Goal: Task Accomplishment & Management: Manage account settings

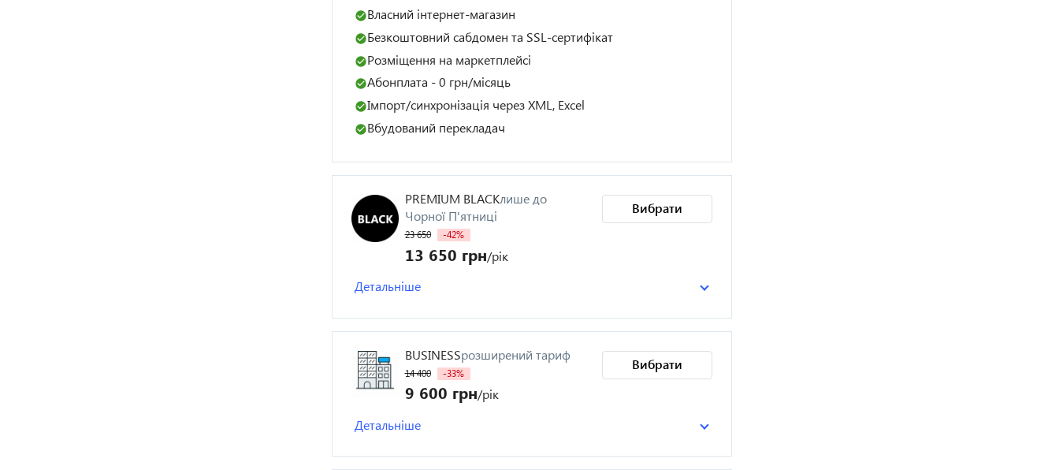
scroll to position [575, 0]
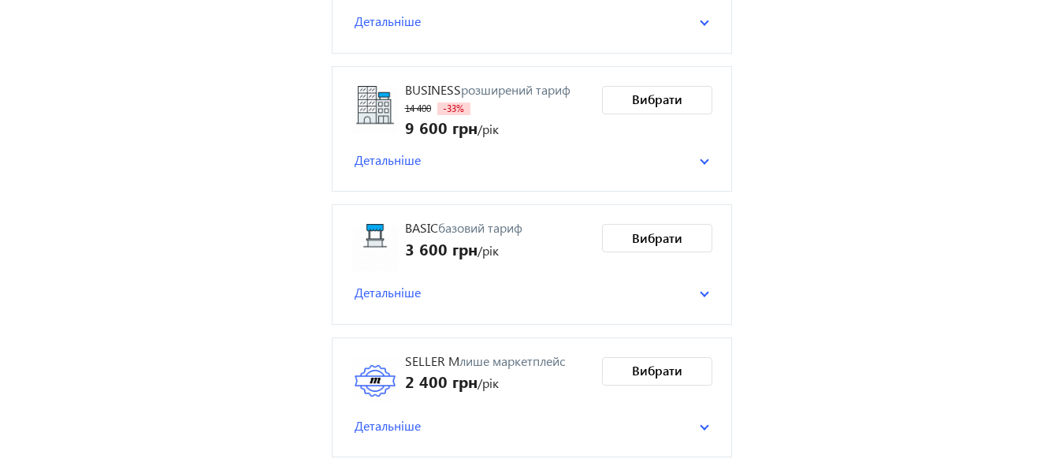
click at [400, 289] on span "Детальніше" at bounding box center [388, 292] width 66 height 17
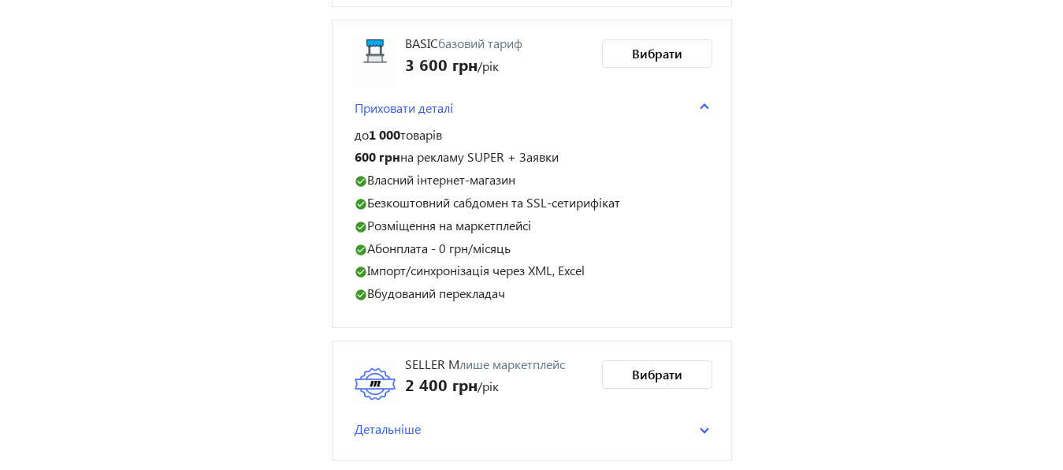
scroll to position [764, 0]
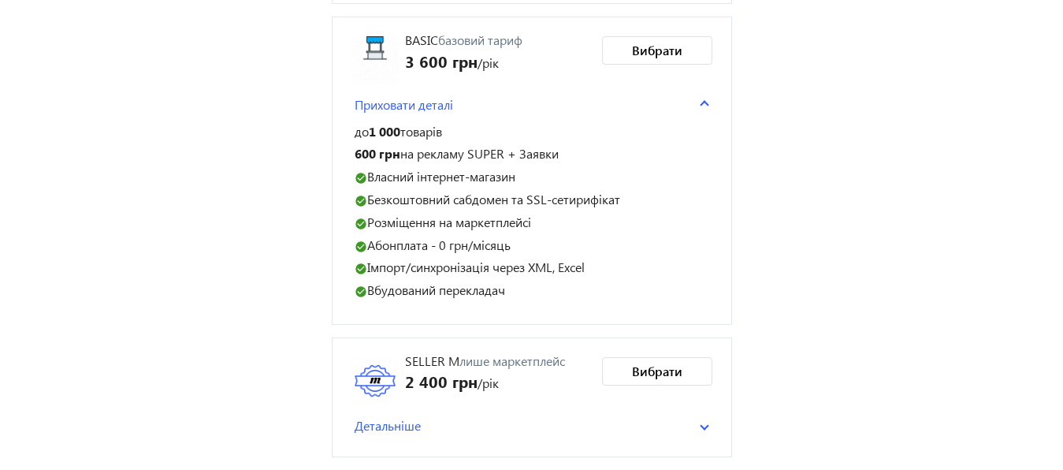
click at [407, 421] on span "Детальніше" at bounding box center [388, 425] width 66 height 17
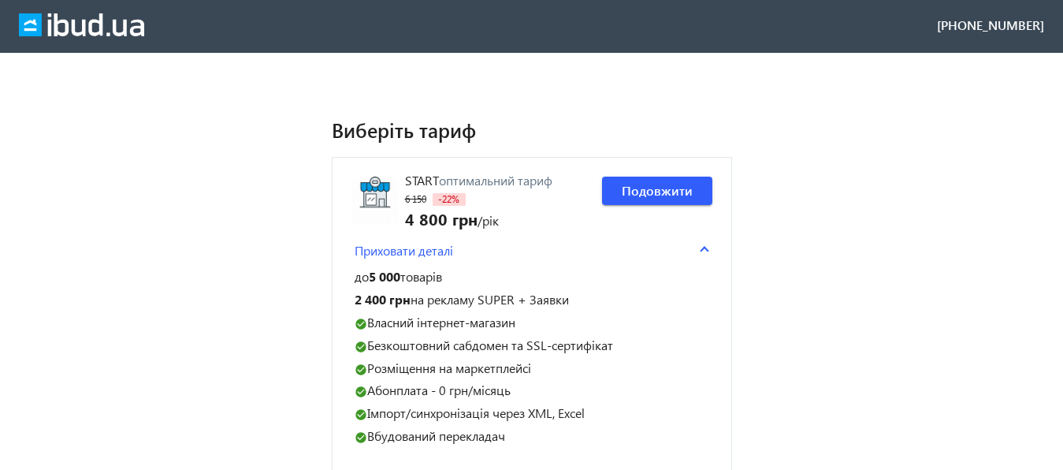
scroll to position [0, 0]
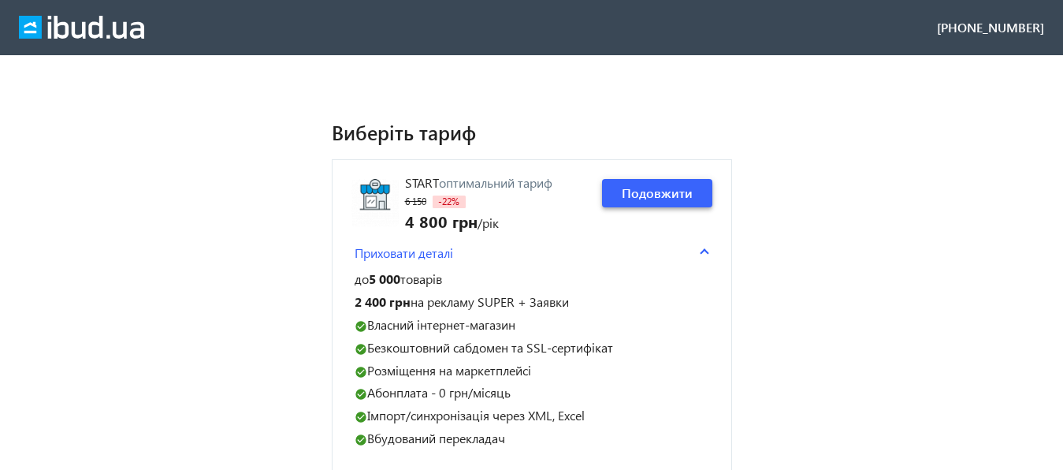
click at [672, 192] on span "Подовжити" at bounding box center [657, 192] width 71 height 17
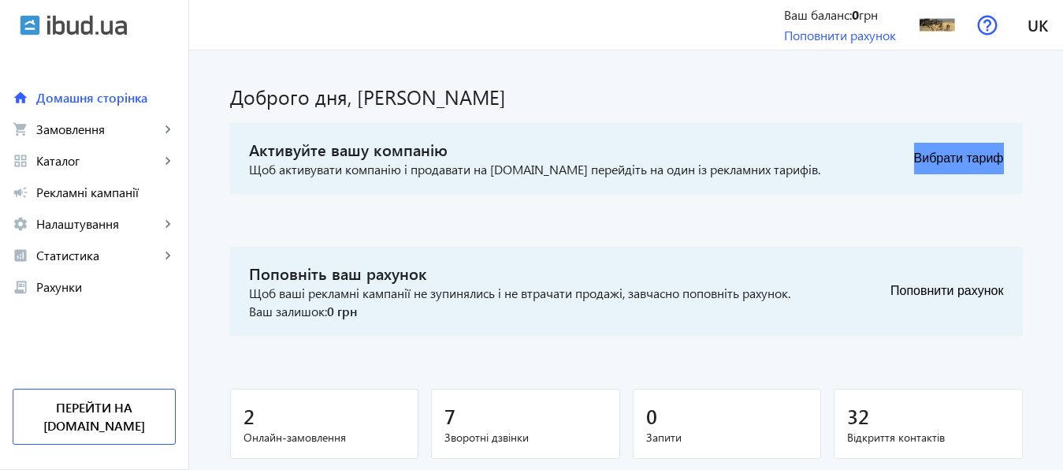
click at [960, 158] on button "Вибрати тариф" at bounding box center [959, 159] width 90 height 32
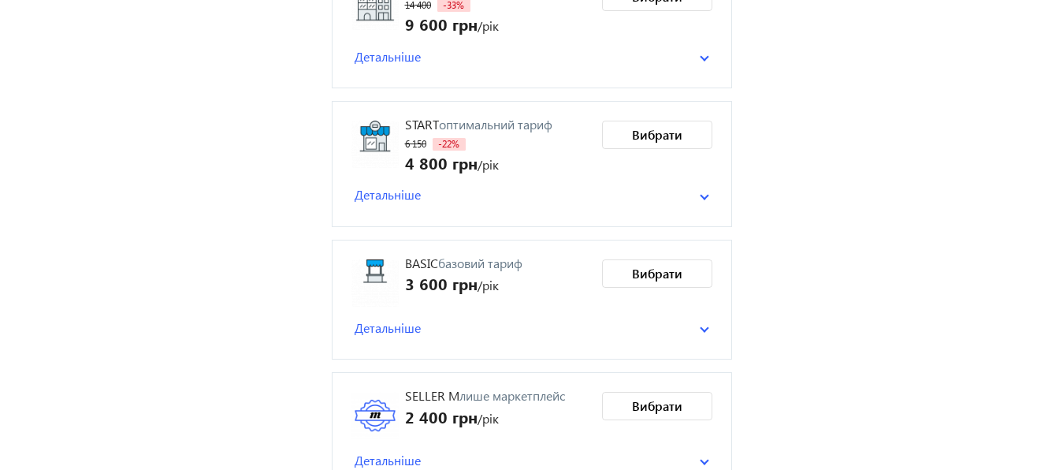
scroll to position [351, 0]
click at [650, 136] on span "Вибрати" at bounding box center [657, 136] width 50 height 17
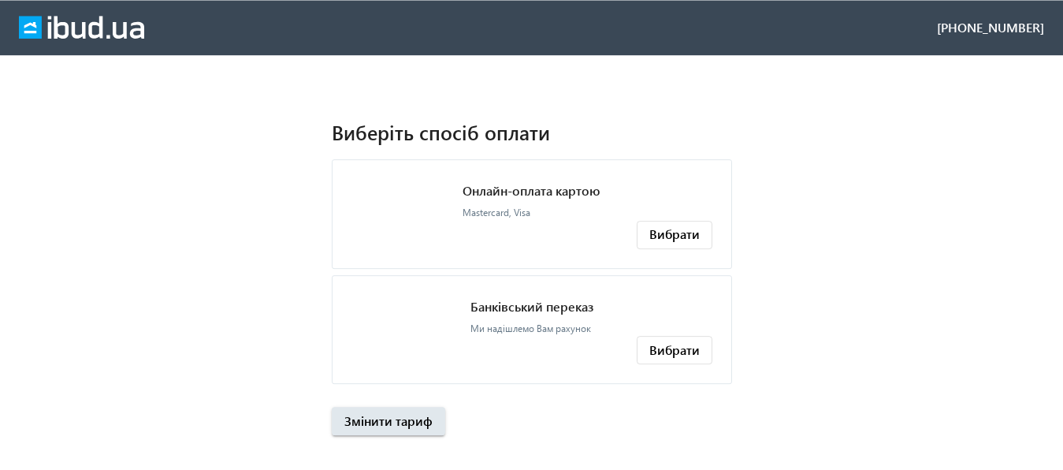
scroll to position [0, 0]
click at [674, 232] on span "Вибрати" at bounding box center [674, 233] width 50 height 17
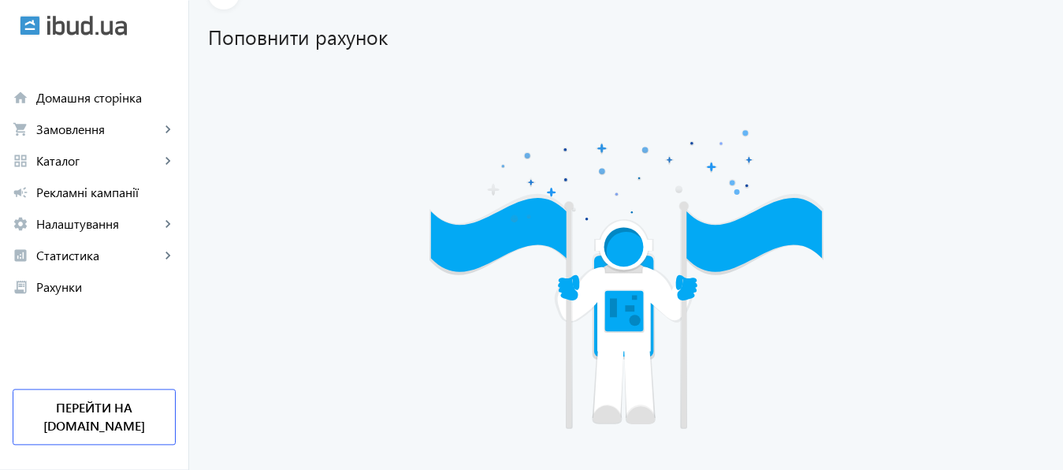
scroll to position [228, 0]
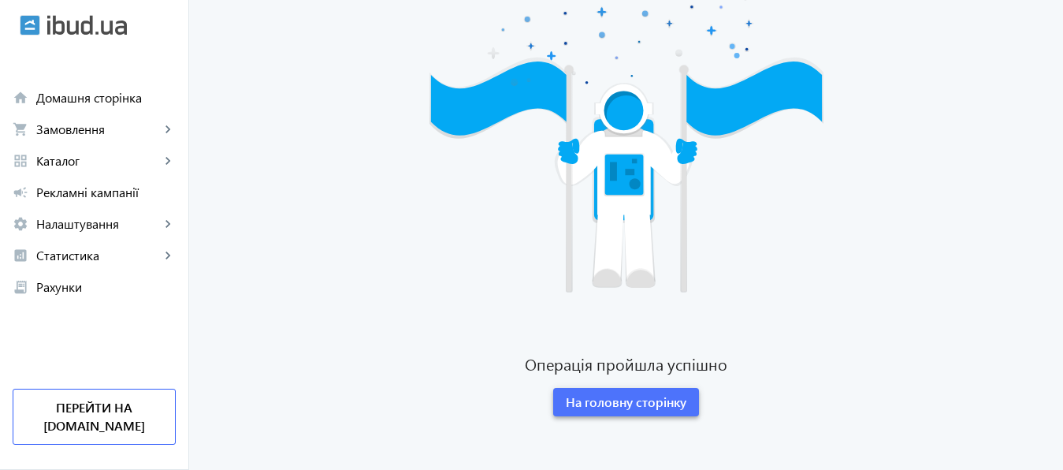
click at [658, 403] on span "На головну сторінку" at bounding box center [626, 401] width 121 height 17
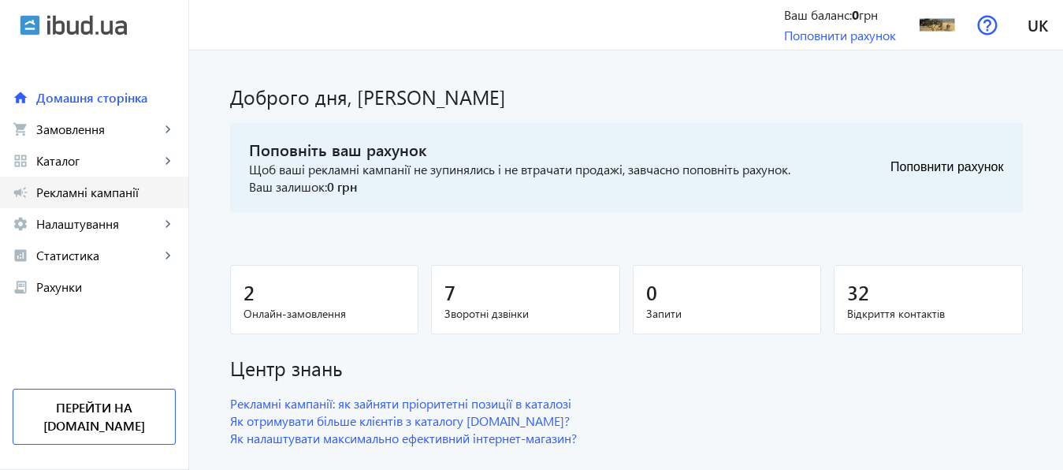
click at [87, 191] on span "Рекламні кампанії" at bounding box center [105, 192] width 139 height 16
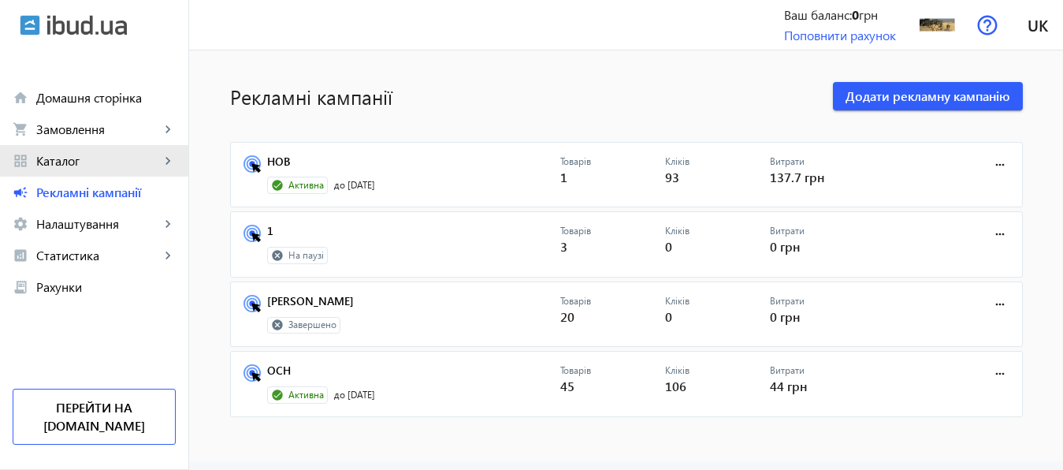
click at [65, 160] on span "Каталог" at bounding box center [98, 161] width 124 height 16
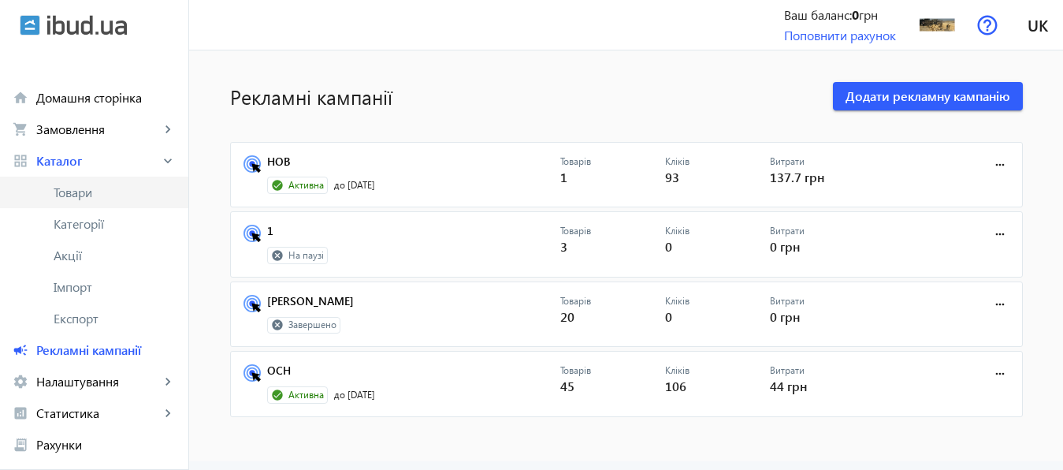
click at [75, 192] on span "Товари" at bounding box center [115, 192] width 122 height 16
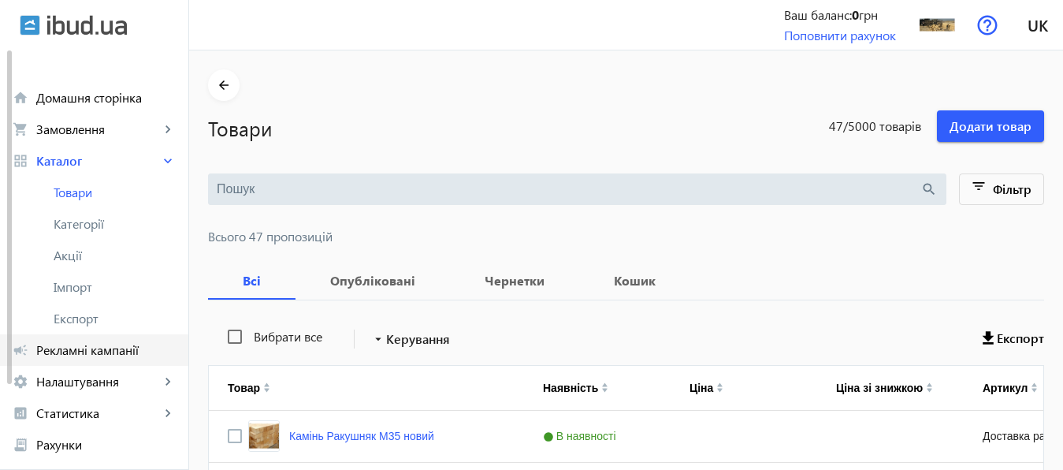
click at [92, 353] on span "Рекламні кампанії" at bounding box center [105, 350] width 139 height 16
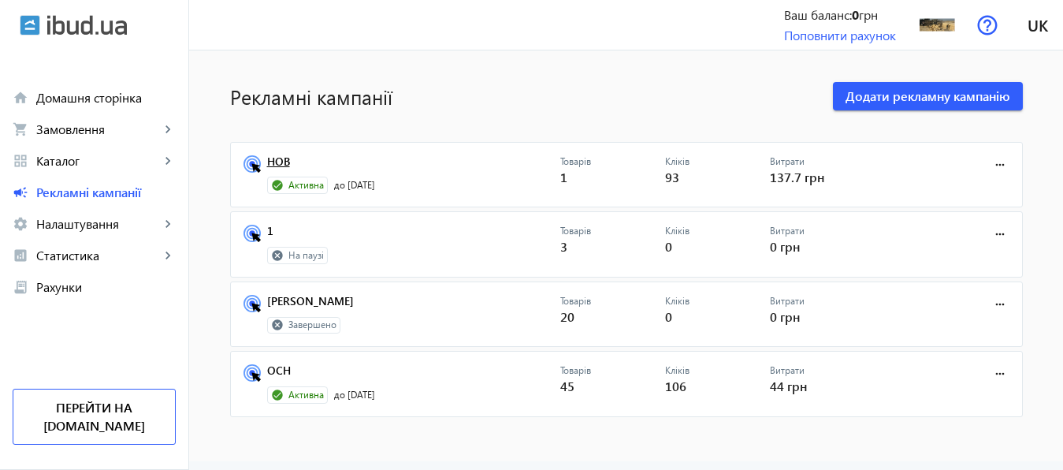
click at [269, 161] on link "НОВ" at bounding box center [413, 166] width 293 height 22
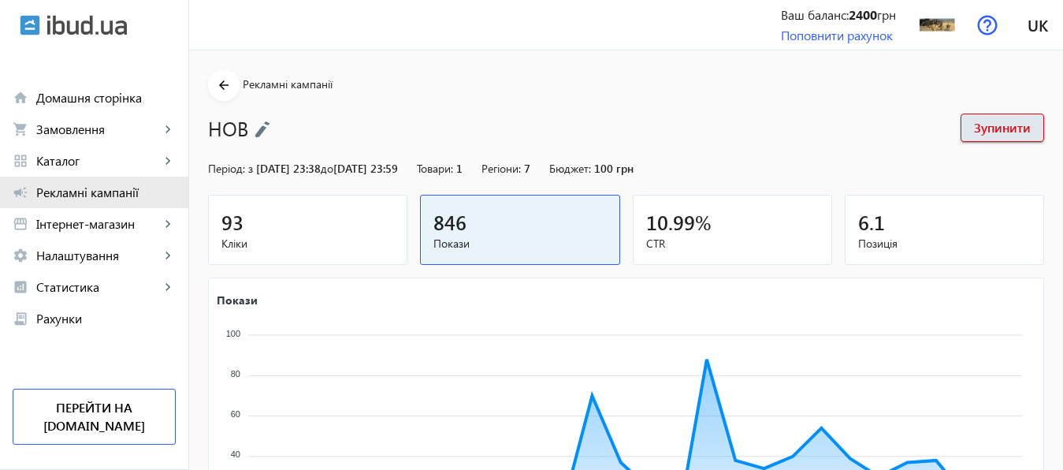
click at [113, 188] on span "Рекламні кампанії" at bounding box center [105, 192] width 139 height 16
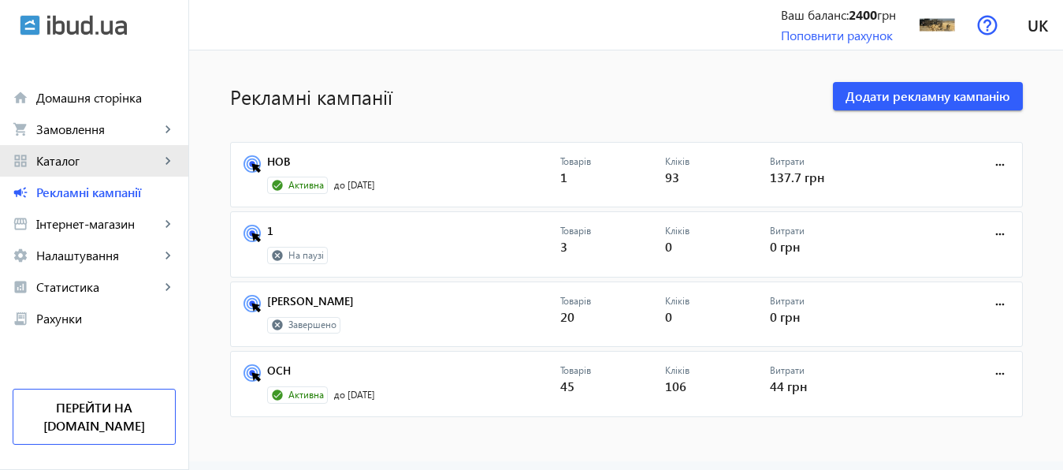
click at [69, 159] on span "Каталог" at bounding box center [98, 161] width 124 height 16
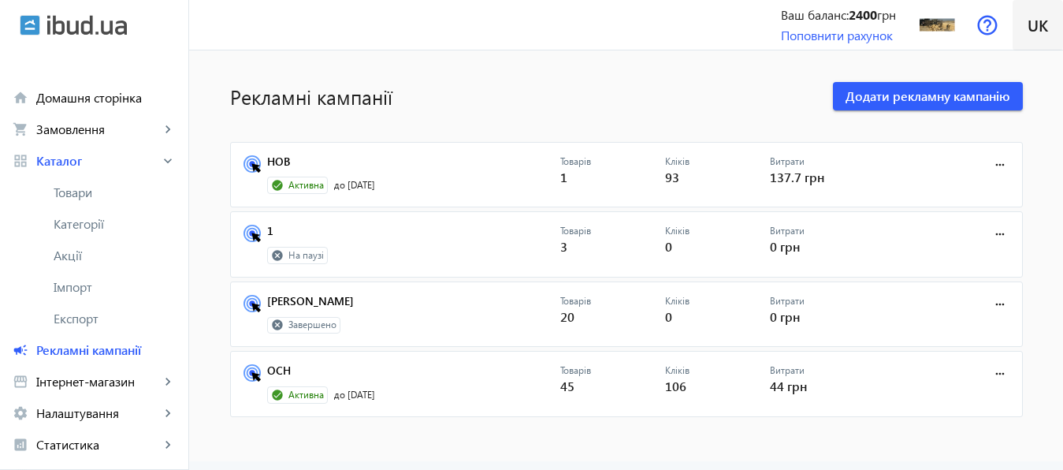
click at [1042, 24] on span "uk" at bounding box center [1037, 25] width 20 height 20
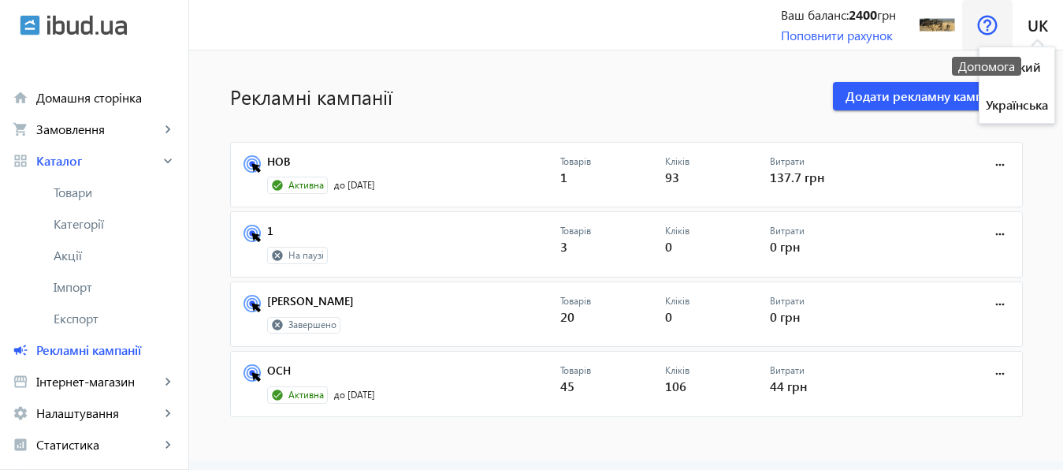
click at [987, 27] on img at bounding box center [987, 25] width 20 height 20
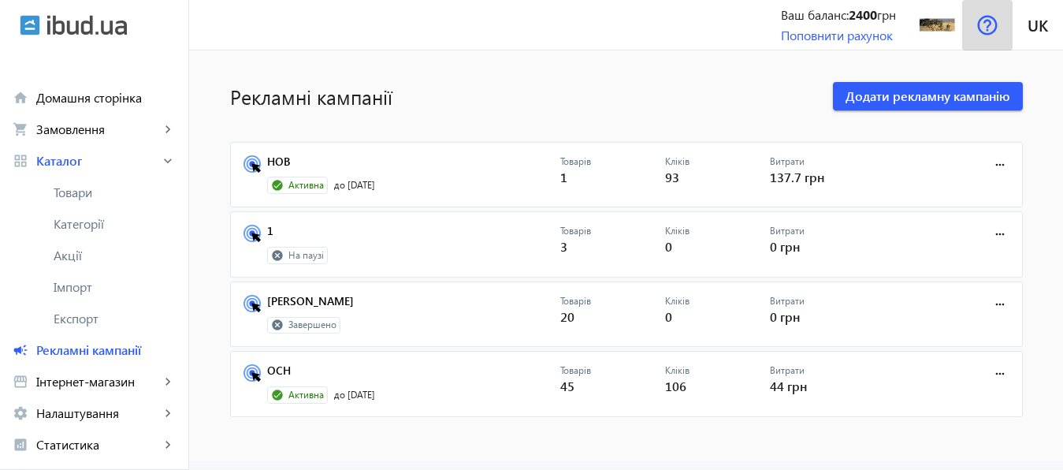
click at [987, 27] on img at bounding box center [987, 25] width 20 height 20
click at [983, 19] on img at bounding box center [987, 25] width 20 height 20
click at [1024, 112] on div "Рекламні кампанії Додати рекламну кампанію НОВ Активна до 31.01.2026 Товарів 1 …" at bounding box center [626, 242] width 830 height 347
click at [1049, 25] on span at bounding box center [1037, 25] width 50 height 38
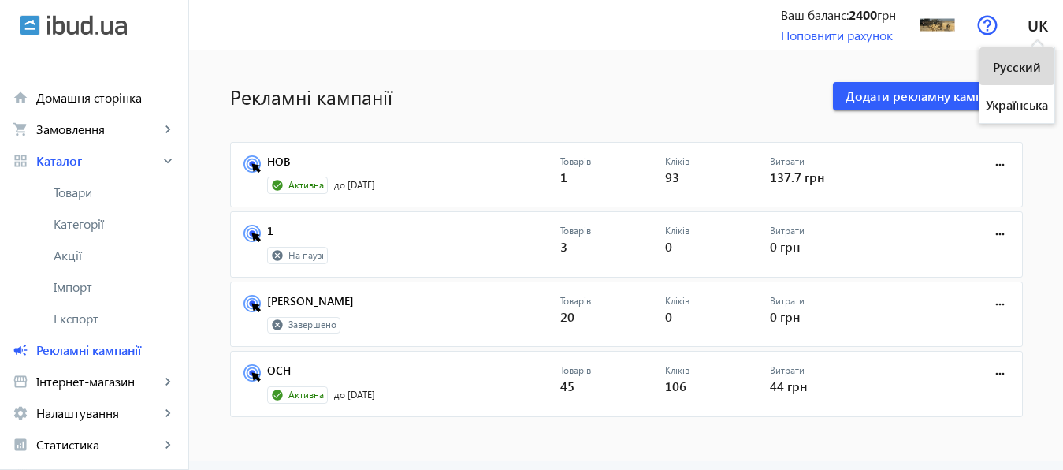
click at [1029, 65] on span "Русский" at bounding box center [1017, 67] width 48 height 20
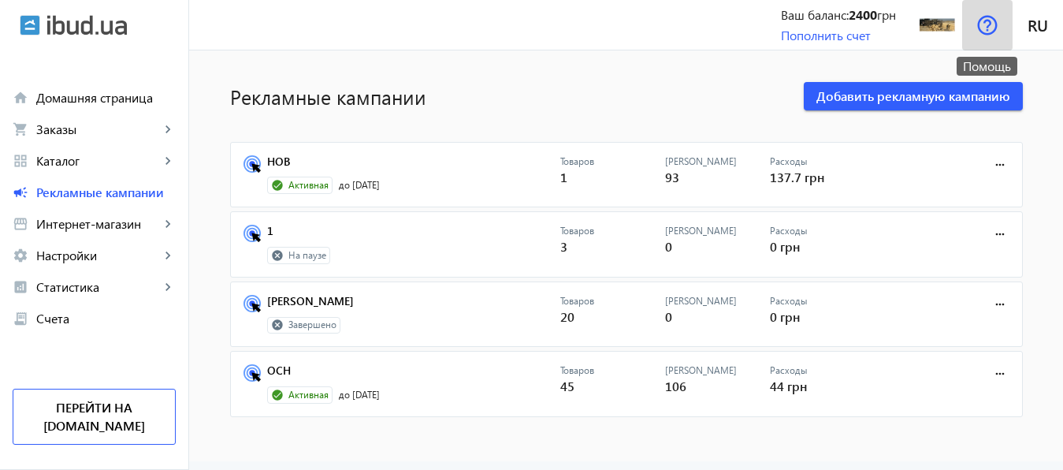
click at [990, 31] on img at bounding box center [987, 25] width 20 height 20
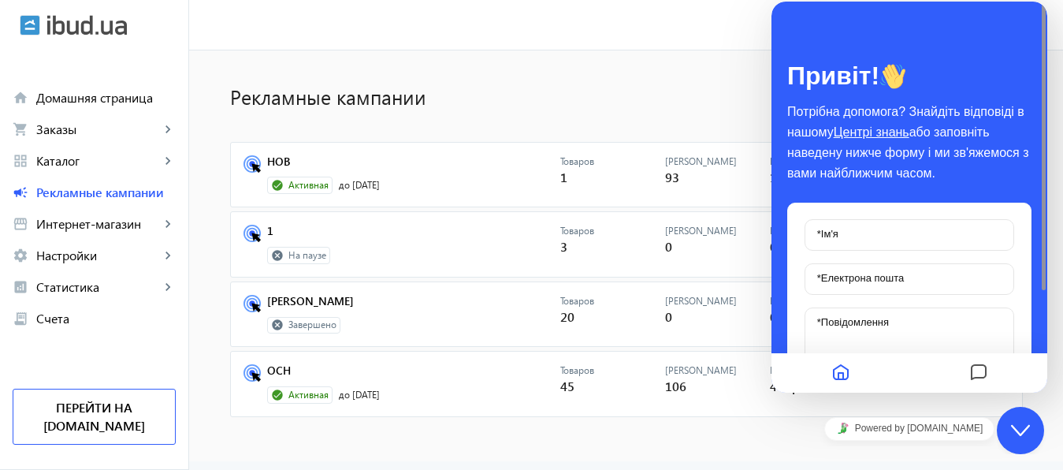
click at [661, 55] on mat-sidenav-content "Рекламные кампании Добавить рекламную кампанию НОВ Активная до 31.01.2026 Товар…" at bounding box center [626, 255] width 874 height 411
click at [82, 195] on span "Рекламные кампании" at bounding box center [105, 192] width 139 height 16
click at [61, 158] on span "Каталог" at bounding box center [98, 161] width 124 height 16
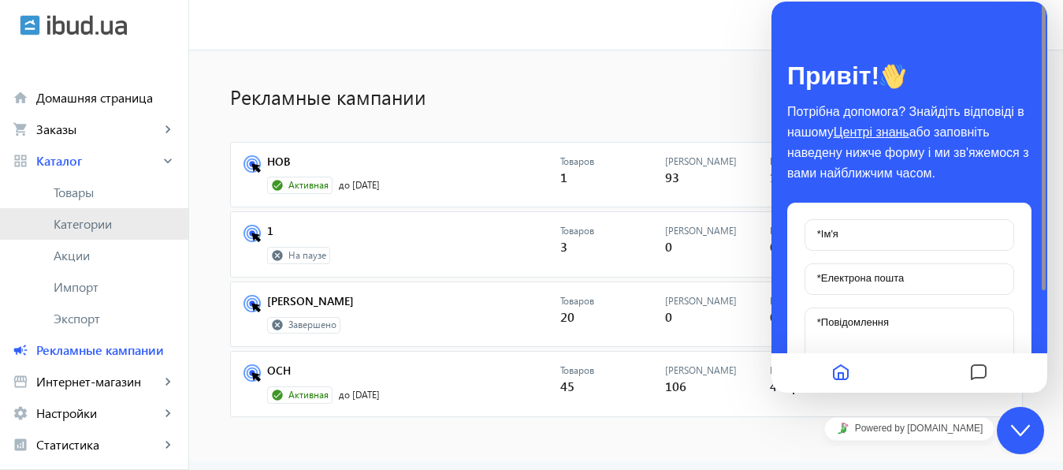
click at [77, 225] on span "Категории" at bounding box center [115, 224] width 122 height 16
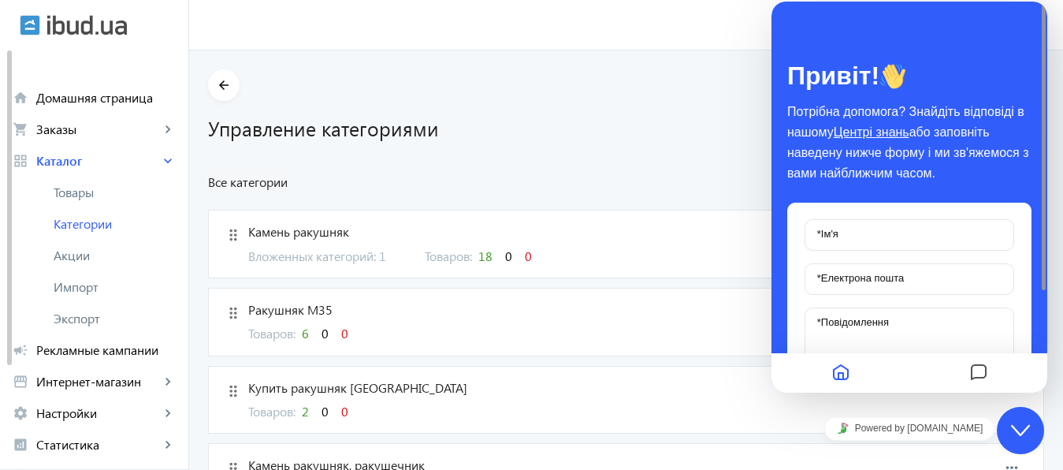
click at [700, 22] on div "menu Ваш баланс: 2400 грн Пополнить счет ОДЕССКИЙ КАРЬЕР РАКУШНЯКА ЮЖНЫЙ odessk…" at bounding box center [626, 25] width 874 height 50
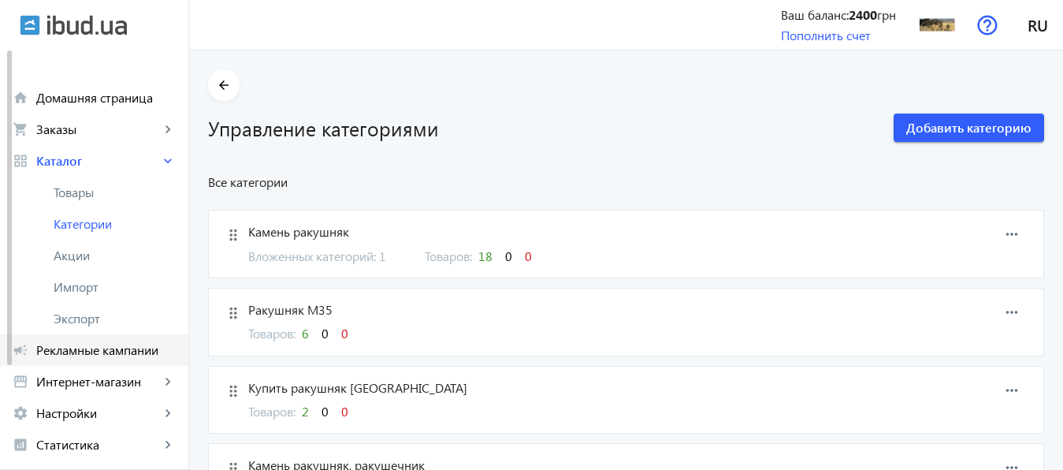
click at [70, 351] on span "Рекламные кампании" at bounding box center [105, 350] width 139 height 16
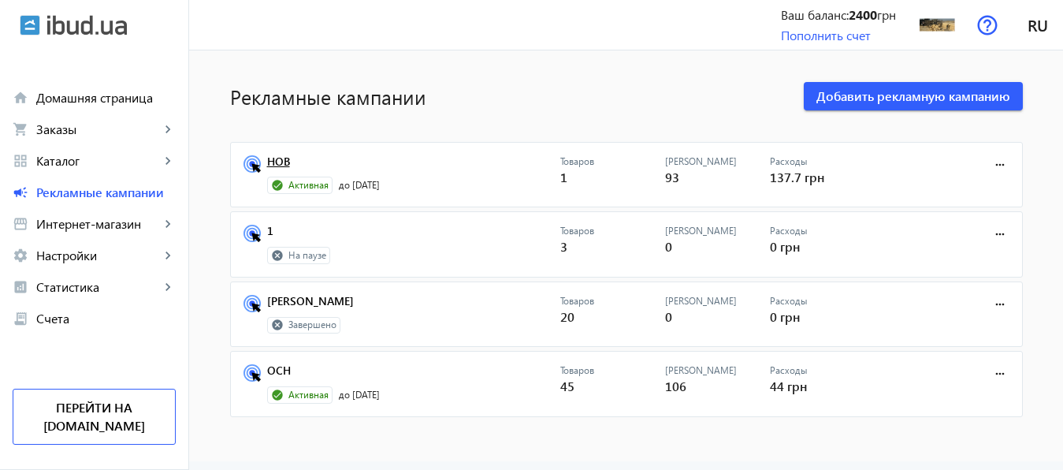
click at [270, 158] on link "НОВ" at bounding box center [413, 166] width 293 height 22
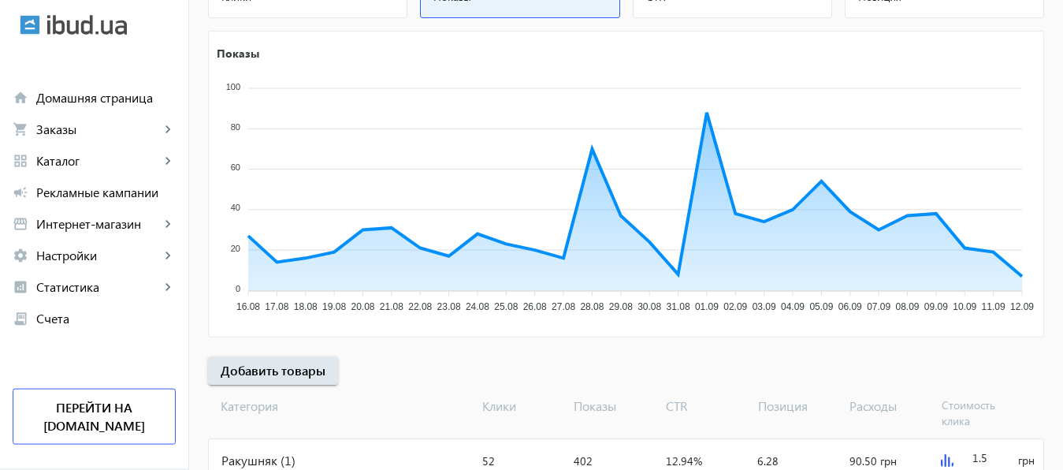
scroll to position [306, 0]
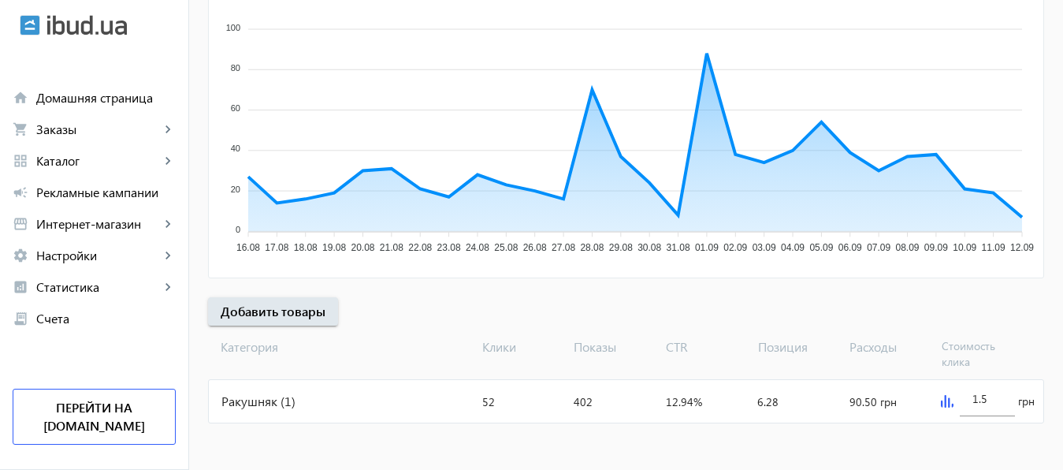
click at [941, 401] on img at bounding box center [947, 401] width 13 height 13
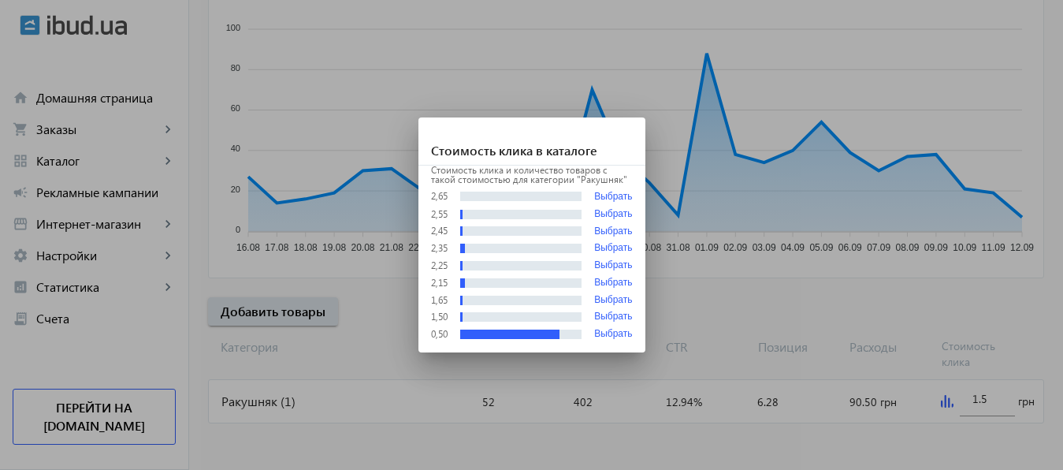
scroll to position [0, 0]
click at [616, 332] on button "Выбрать" at bounding box center [613, 334] width 38 height 11
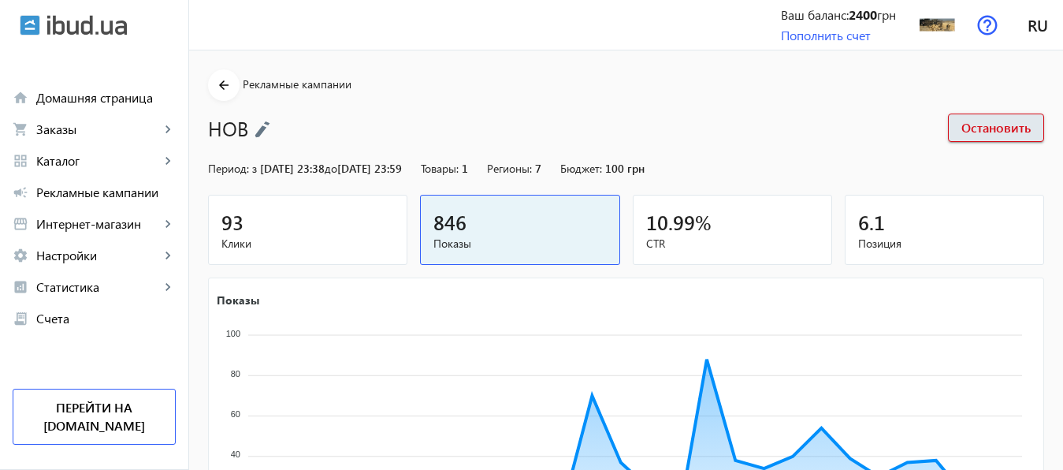
type input "0.5"
click at [946, 24] on img at bounding box center [937, 24] width 35 height 35
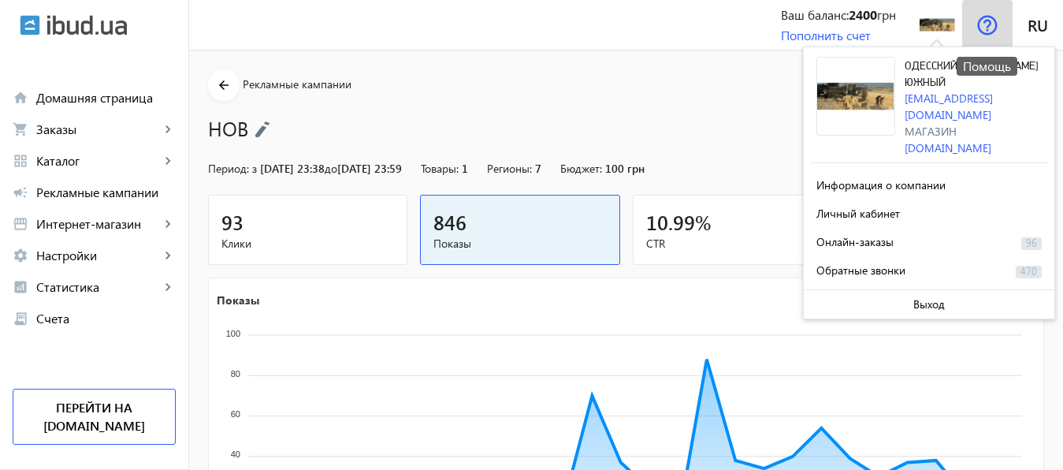
click at [985, 25] on img at bounding box center [987, 25] width 20 height 20
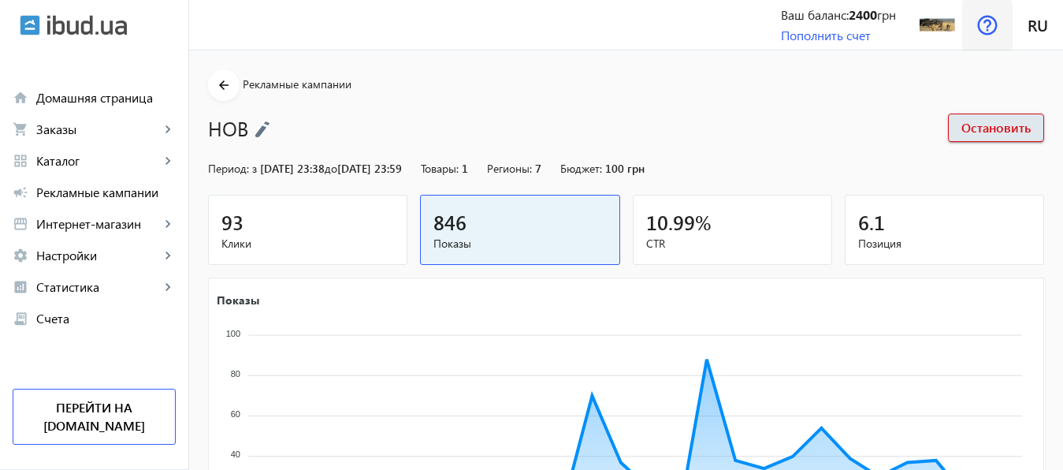
click at [990, 25] on img at bounding box center [987, 25] width 20 height 20
click at [952, 28] on img at bounding box center [937, 24] width 35 height 35
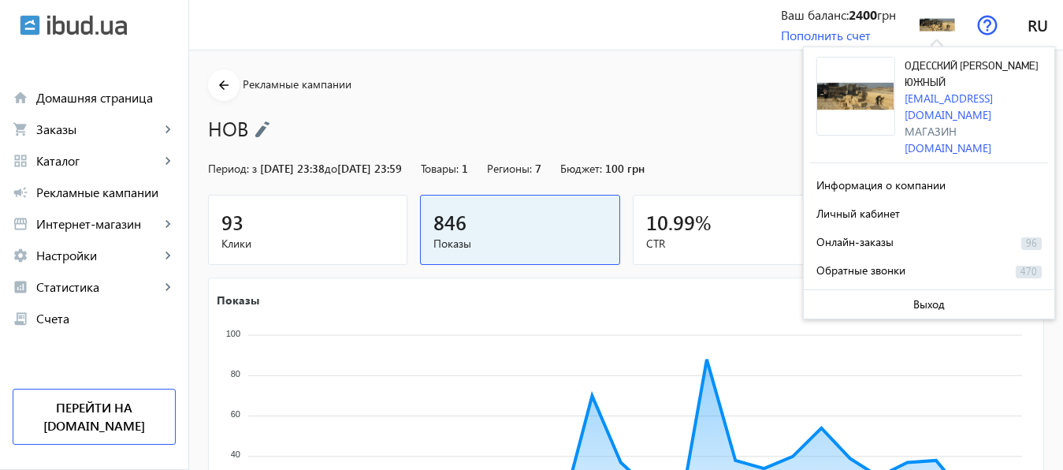
click at [901, 98] on div "ОДЕССКИЙ КАРЬЕР РАКУШНЯКА ЮЖНЫЙ odesskiykarer@gmail.com Магазин odessa-karer.ib…" at bounding box center [929, 110] width 238 height 106
drag, startPoint x: 901, startPoint y: 98, endPoint x: 1043, endPoint y: 103, distance: 142.7
click at [1043, 103] on div "ОДЕССКИЙ КАРЬЕР РАКУШНЯКА ЮЖНЫЙ odesskiykarer@gmail.com Магазин odessa-karer.ib…" at bounding box center [929, 110] width 238 height 106
copy link "[EMAIL_ADDRESS][DOMAIN_NAME]"
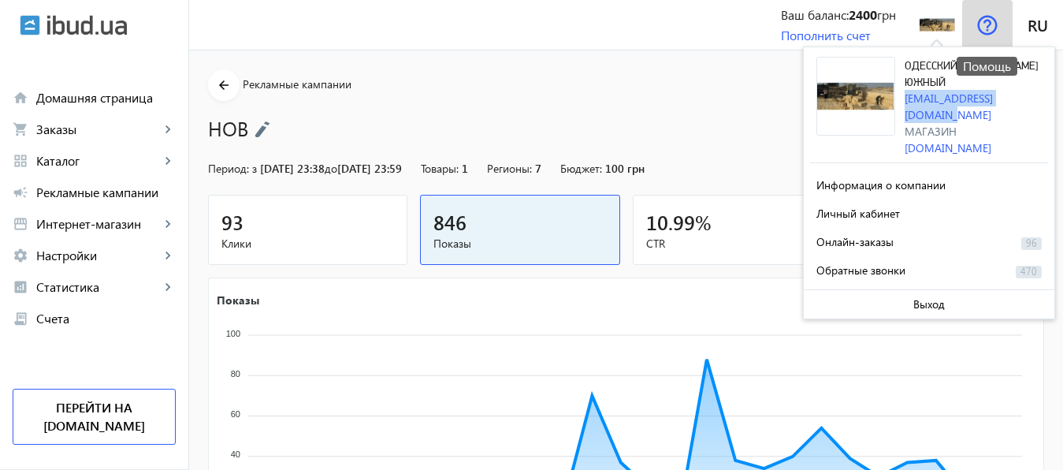
click at [981, 22] on img at bounding box center [987, 25] width 20 height 20
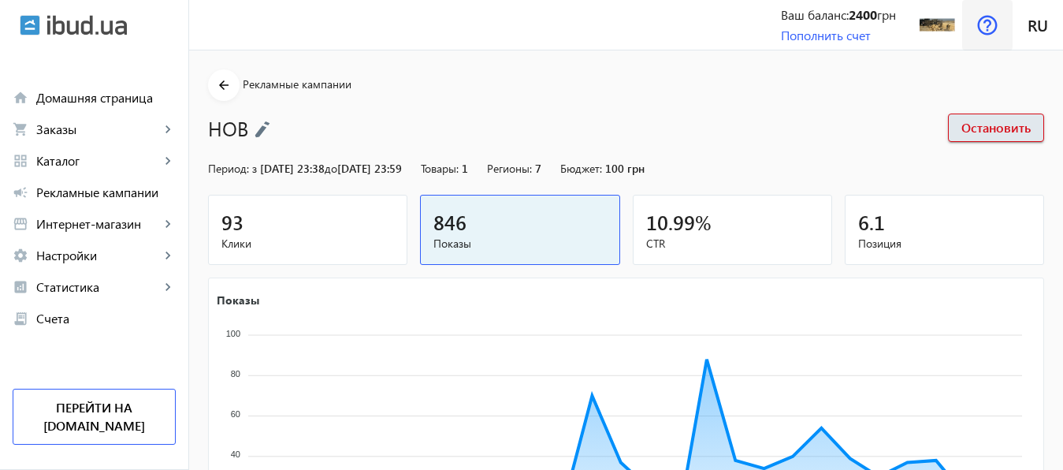
click at [981, 22] on img at bounding box center [987, 25] width 20 height 20
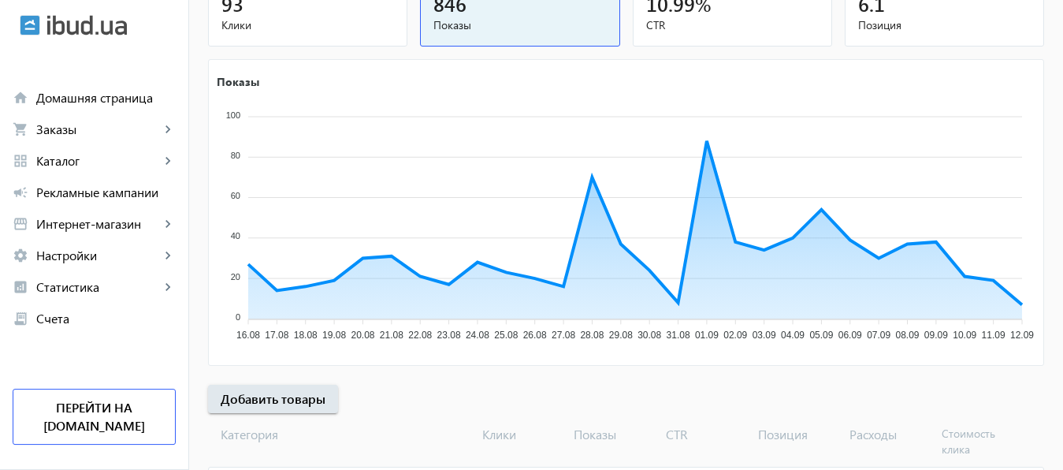
scroll to position [306, 0]
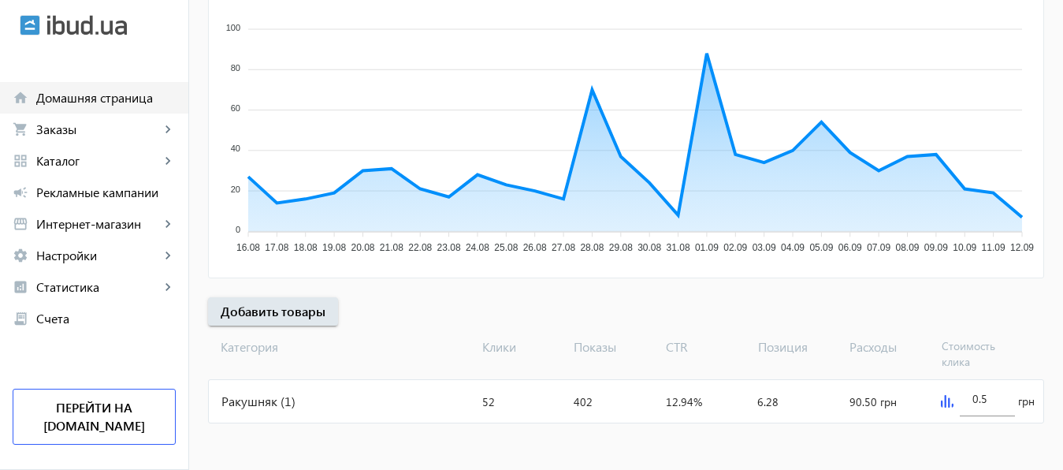
click at [92, 95] on span "Домашняя страница" at bounding box center [105, 98] width 139 height 16
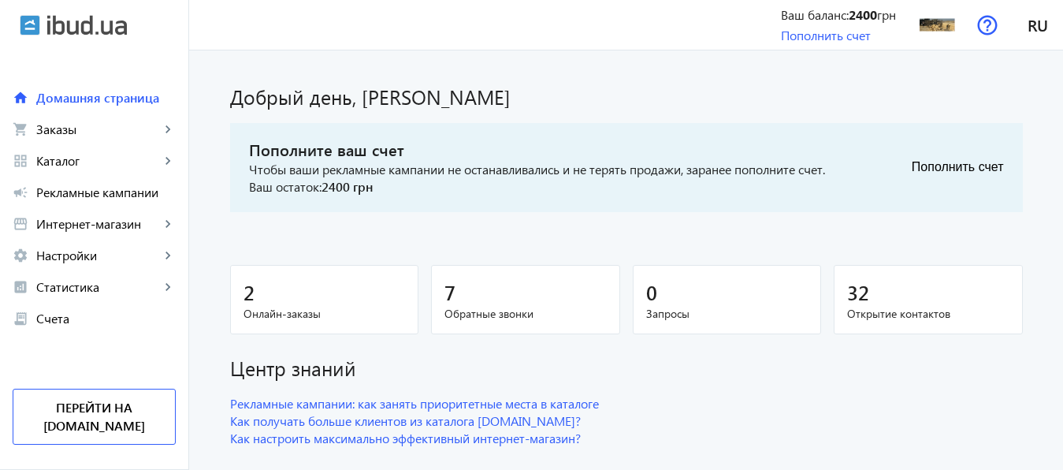
scroll to position [32, 0]
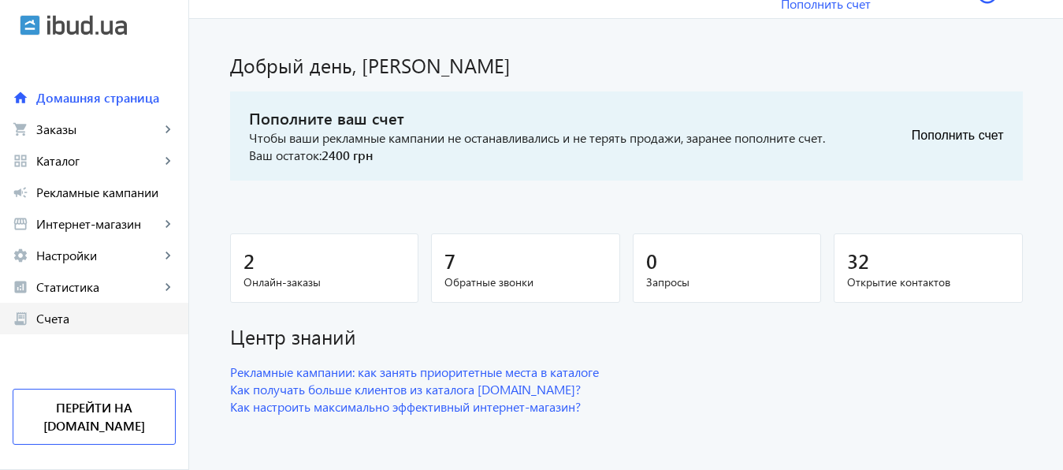
click at [73, 314] on span "Счета" at bounding box center [105, 318] width 139 height 16
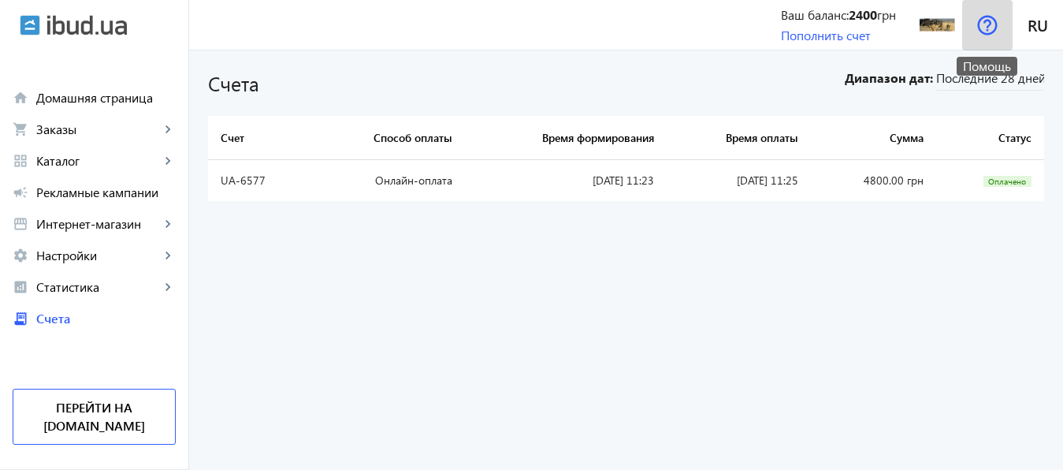
click at [983, 37] on span at bounding box center [987, 25] width 50 height 38
click at [988, 24] on img at bounding box center [987, 25] width 20 height 20
click at [809, 316] on bills-list "Счета Диапазон дат: Последние 28 дней Счет Способ оплаты Время формирования Вре…" at bounding box center [626, 259] width 874 height 419
click at [985, 21] on img at bounding box center [987, 25] width 20 height 20
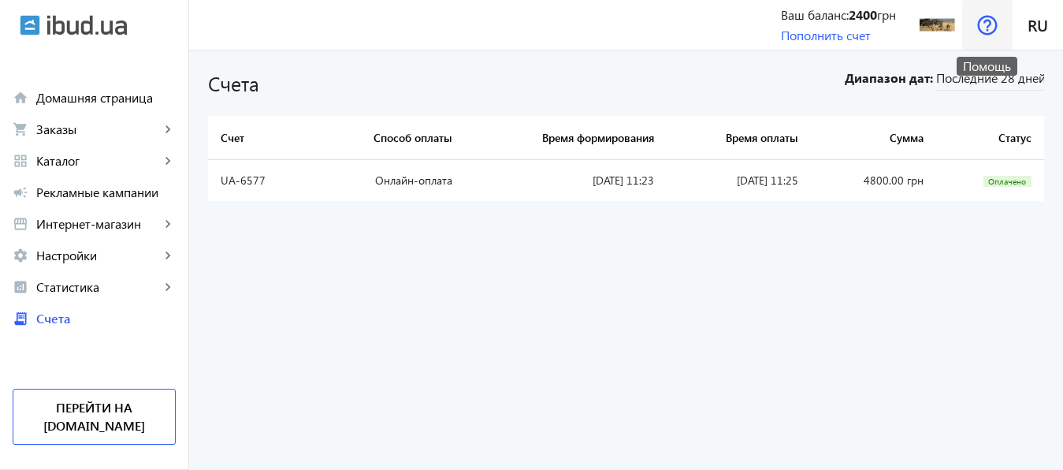
click at [986, 22] on img at bounding box center [987, 25] width 20 height 20
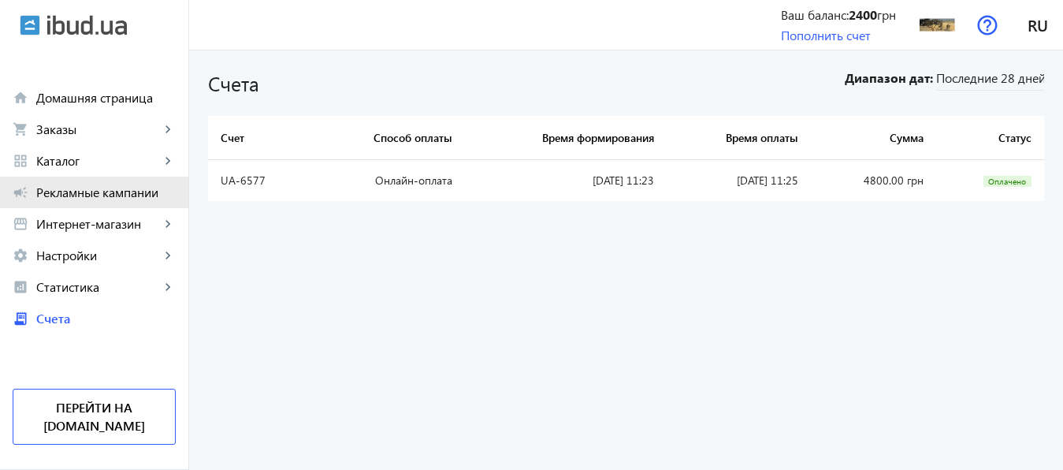
click at [92, 190] on span "Рекламные кампании" at bounding box center [105, 192] width 139 height 16
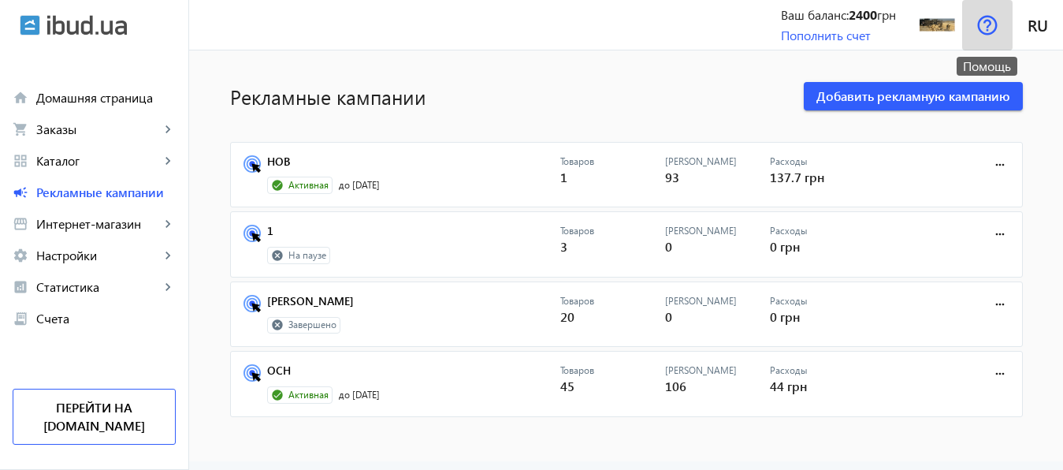
click at [982, 28] on img at bounding box center [987, 25] width 20 height 20
click at [1032, 23] on span "ru" at bounding box center [1037, 25] width 20 height 20
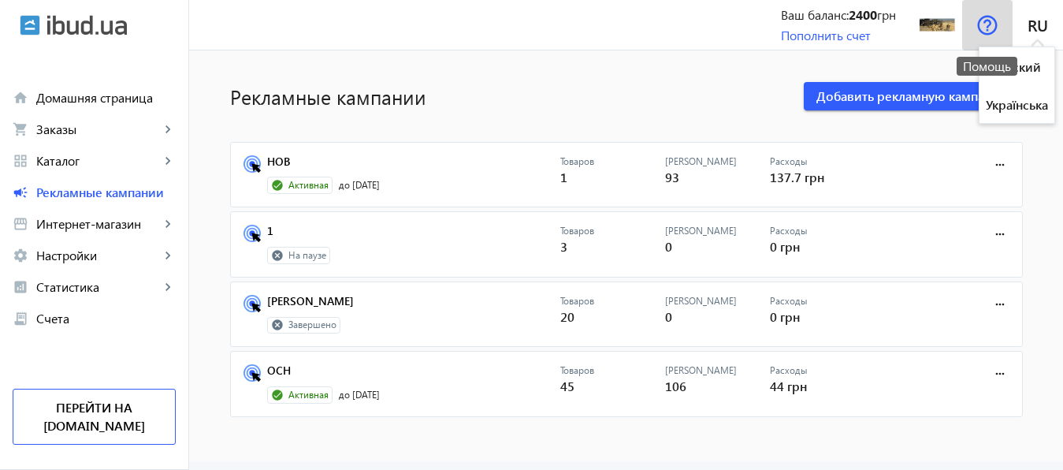
click at [991, 23] on img at bounding box center [987, 25] width 20 height 20
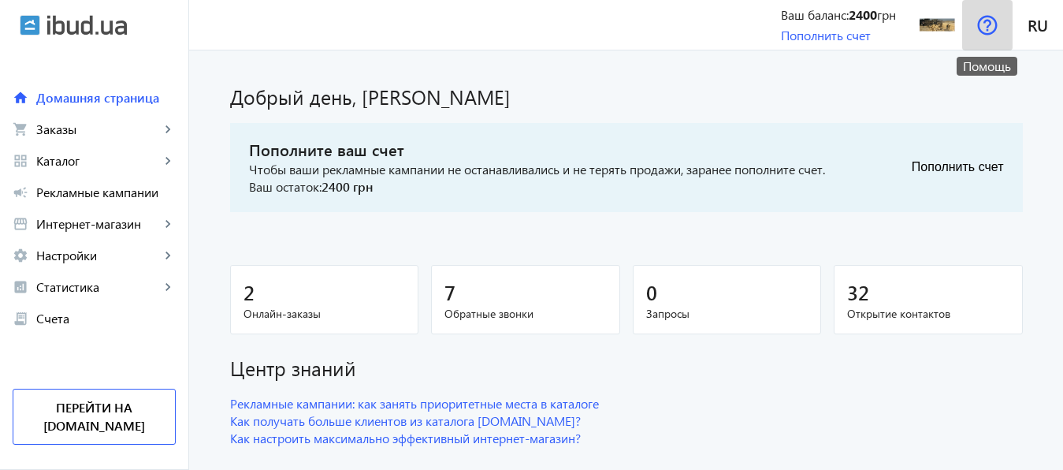
click at [987, 27] on img at bounding box center [987, 25] width 20 height 20
click at [982, 20] on img at bounding box center [987, 25] width 20 height 20
click at [994, 24] on img at bounding box center [987, 25] width 20 height 20
click at [926, 15] on img at bounding box center [937, 24] width 35 height 35
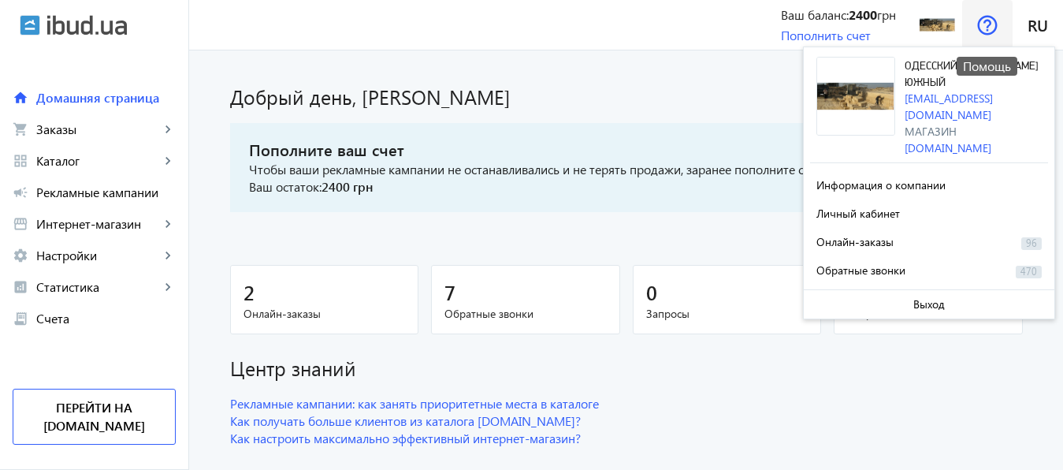
click at [996, 24] on img at bounding box center [987, 25] width 20 height 20
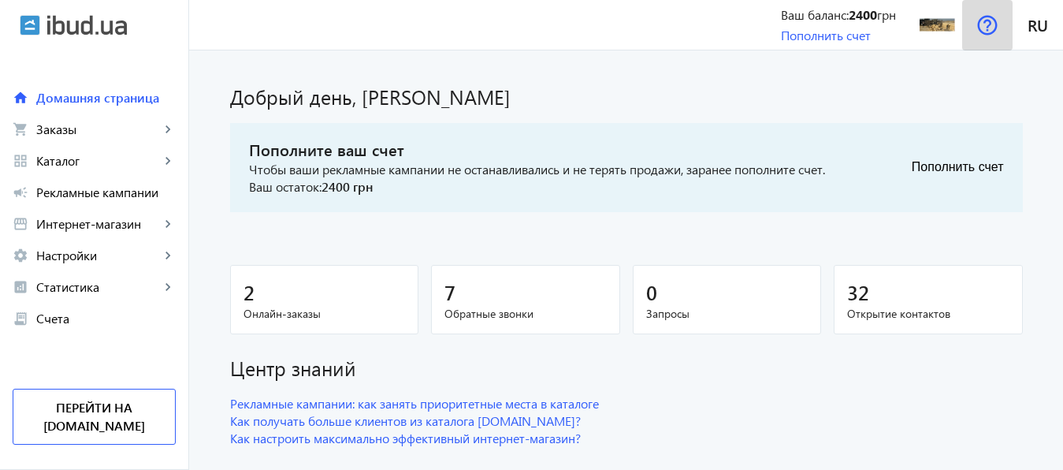
click at [996, 24] on img at bounding box center [987, 25] width 20 height 20
click at [985, 16] on img at bounding box center [987, 25] width 20 height 20
click at [684, 84] on h1 "Добрый день, [PERSON_NAME]" at bounding box center [626, 97] width 793 height 28
click at [1045, 34] on span "ru" at bounding box center [1037, 25] width 20 height 20
click at [992, 25] on img at bounding box center [987, 25] width 20 height 20
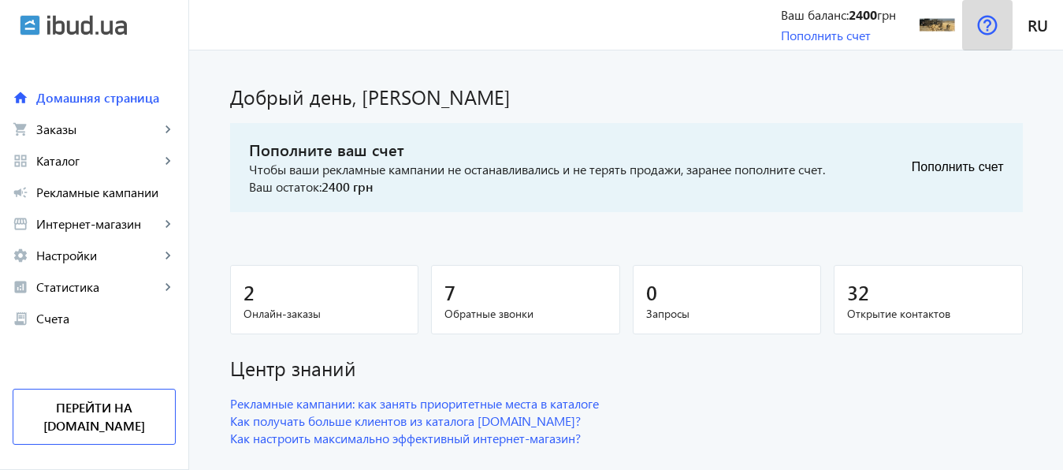
click at [992, 25] on img at bounding box center [987, 25] width 20 height 20
click at [990, 31] on img at bounding box center [987, 25] width 20 height 20
click at [983, 25] on img at bounding box center [987, 25] width 20 height 20
click at [983, 24] on img at bounding box center [987, 25] width 20 height 20
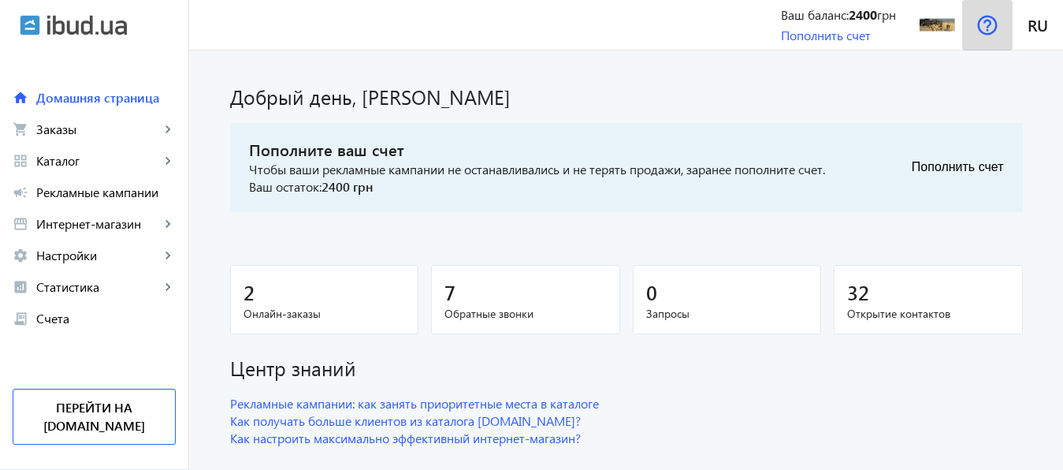
click at [983, 24] on img at bounding box center [987, 25] width 20 height 20
click at [990, 20] on img at bounding box center [987, 25] width 20 height 20
click at [90, 29] on img at bounding box center [87, 25] width 80 height 20
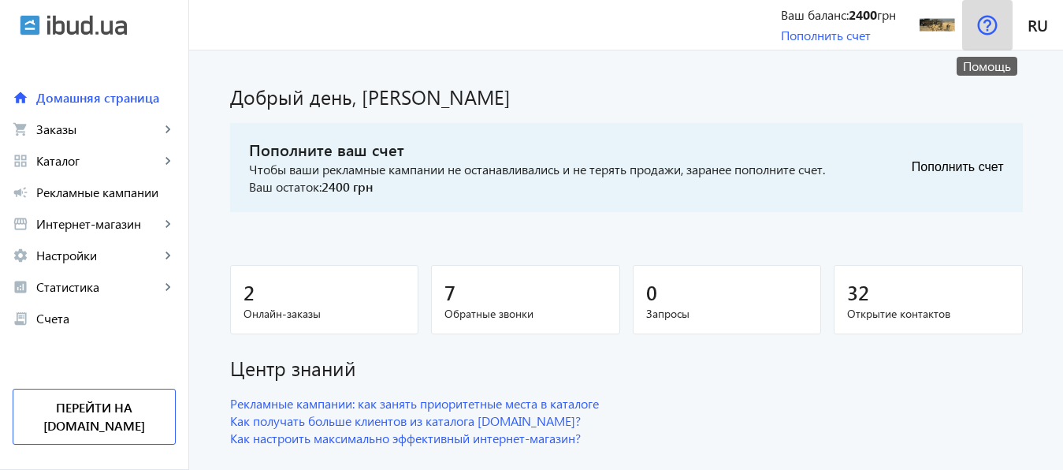
click at [983, 24] on img at bounding box center [987, 25] width 20 height 20
click at [1035, 27] on span "ru" at bounding box center [1037, 25] width 20 height 20
click at [990, 22] on img at bounding box center [987, 25] width 20 height 20
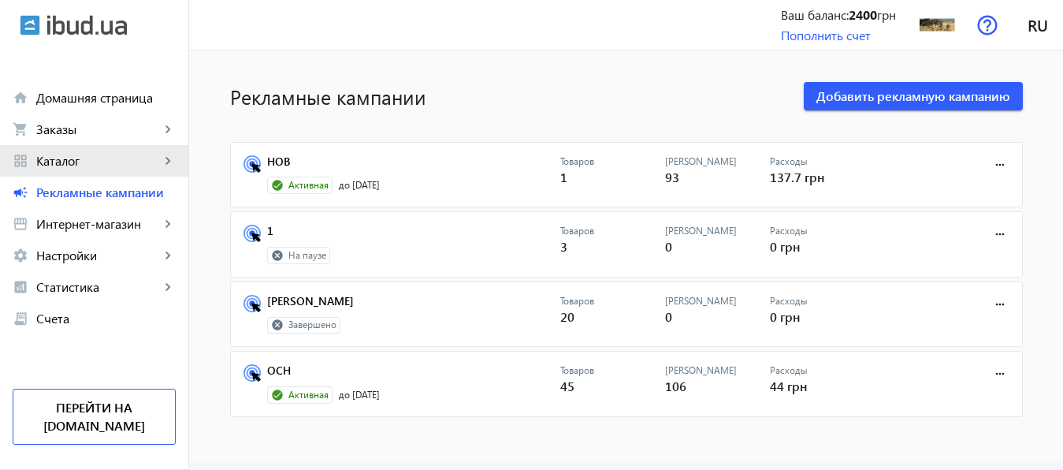
click at [54, 153] on span "Каталог" at bounding box center [98, 161] width 124 height 16
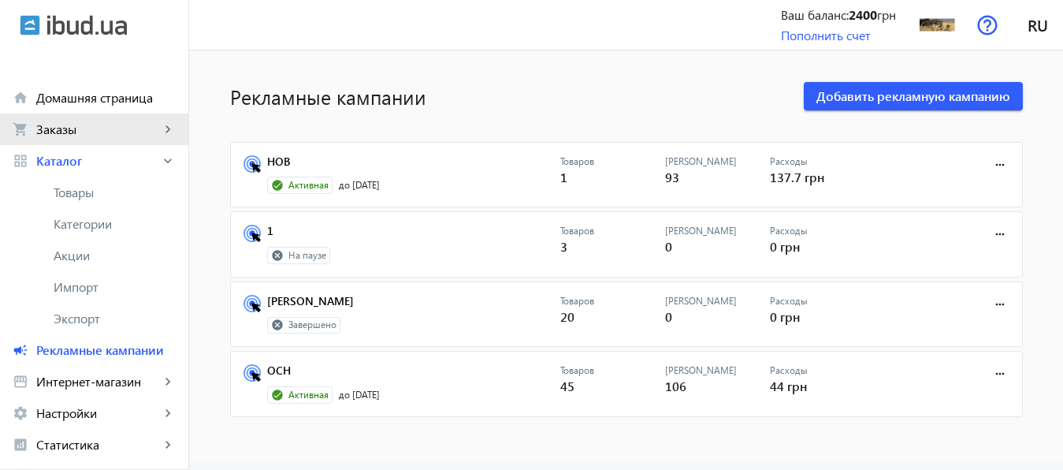
click at [57, 133] on span "Заказы" at bounding box center [98, 129] width 124 height 16
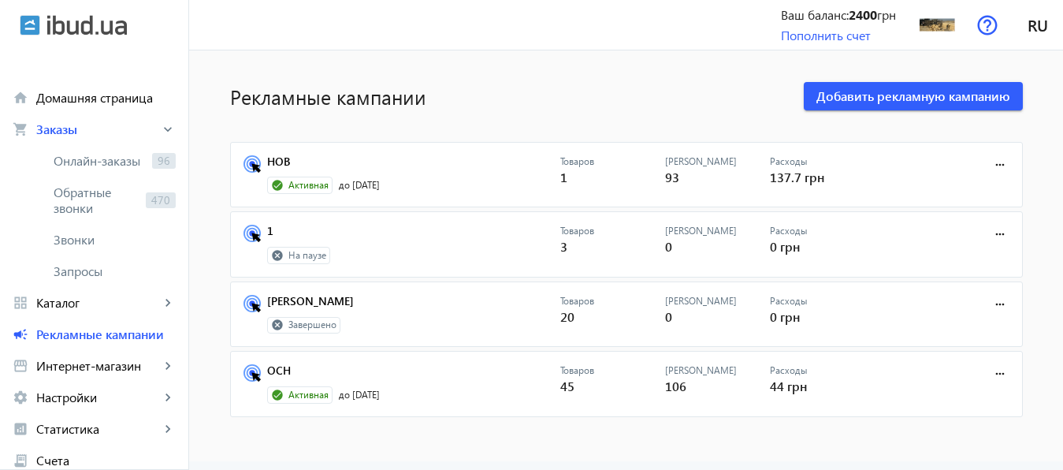
drag, startPoint x: 1073, startPoint y: 102, endPoint x: 1066, endPoint y: 334, distance: 232.5
click at [986, 64] on div "Помощь" at bounding box center [987, 66] width 61 height 19
click at [985, 28] on img at bounding box center [987, 25] width 20 height 20
click at [986, 30] on img at bounding box center [987, 25] width 20 height 20
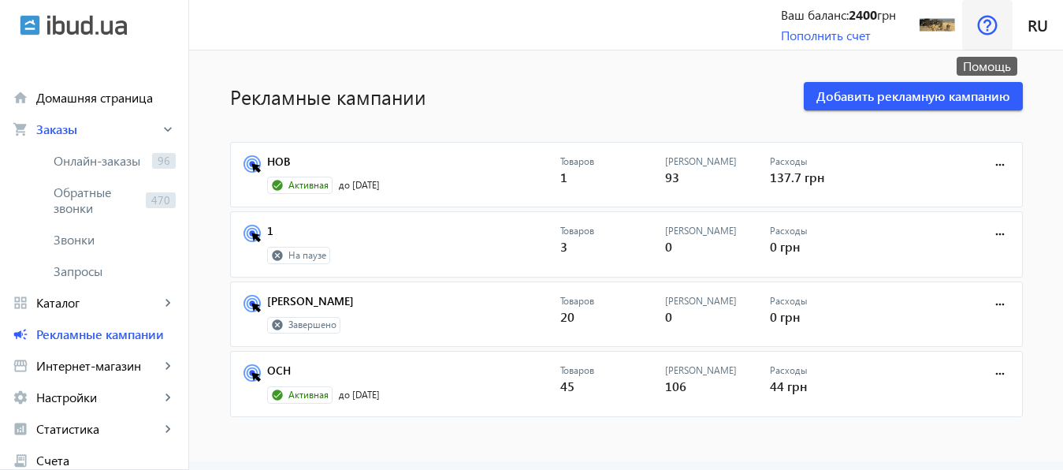
click at [987, 27] on img at bounding box center [987, 25] width 20 height 20
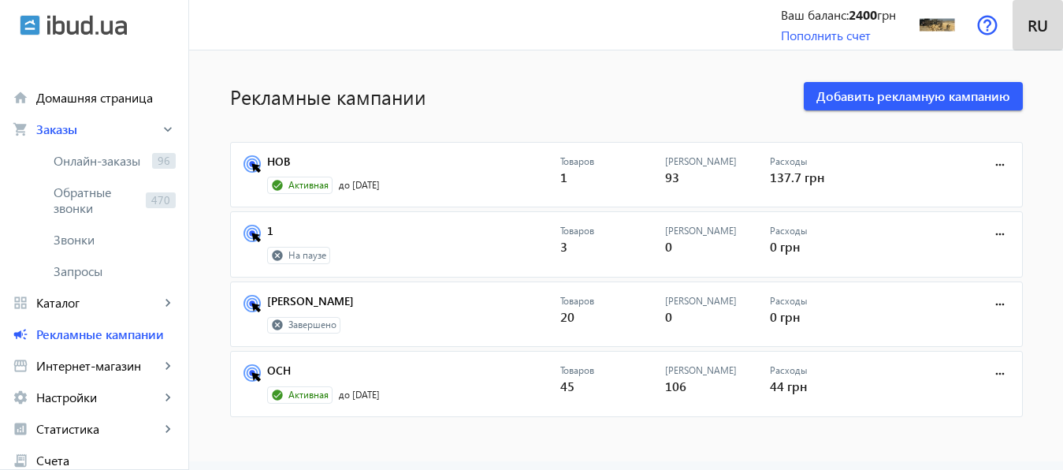
click at [1031, 25] on span "ru" at bounding box center [1037, 25] width 20 height 20
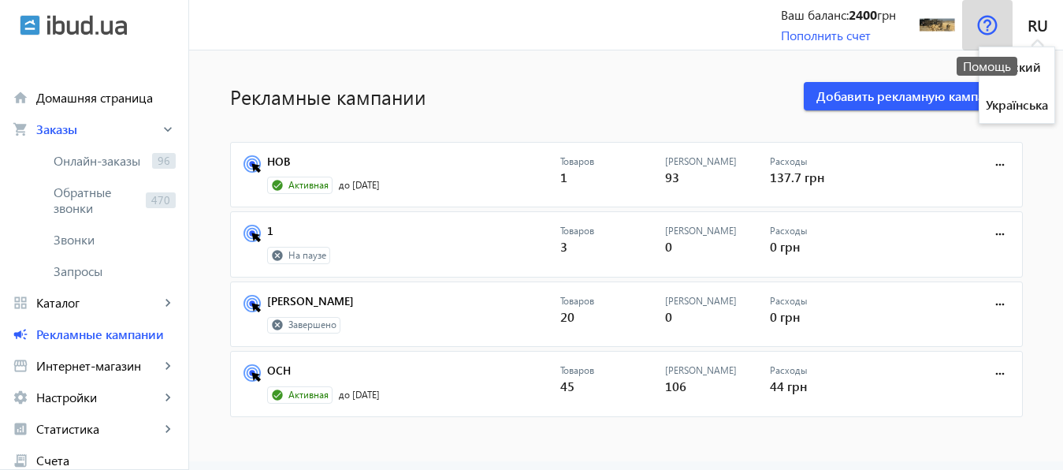
click at [994, 23] on img at bounding box center [987, 25] width 20 height 20
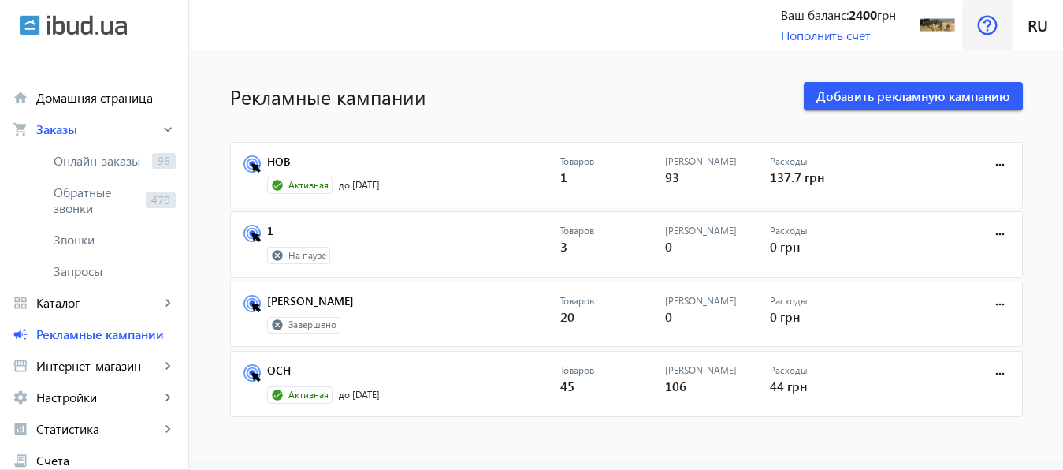
click at [994, 23] on img at bounding box center [987, 25] width 20 height 20
click at [938, 21] on img at bounding box center [937, 24] width 35 height 35
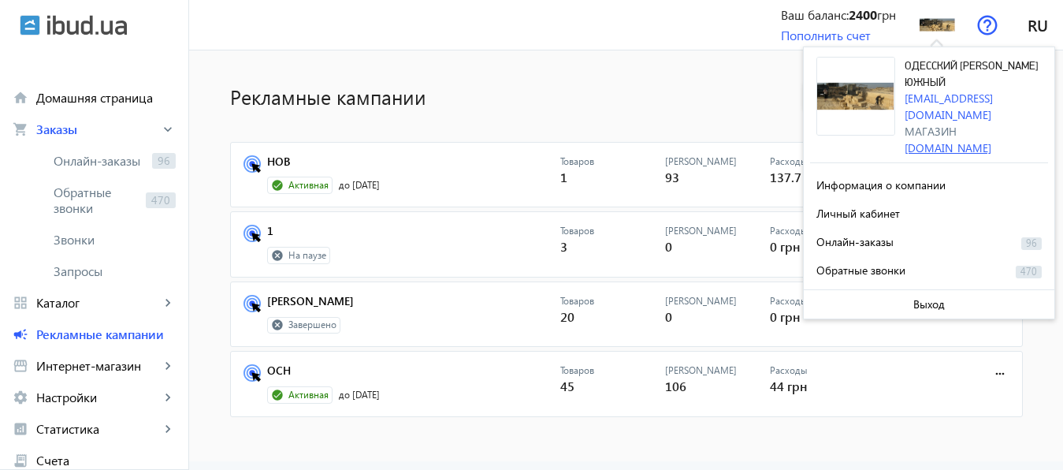
click at [959, 140] on link "[DOMAIN_NAME]" at bounding box center [948, 147] width 87 height 15
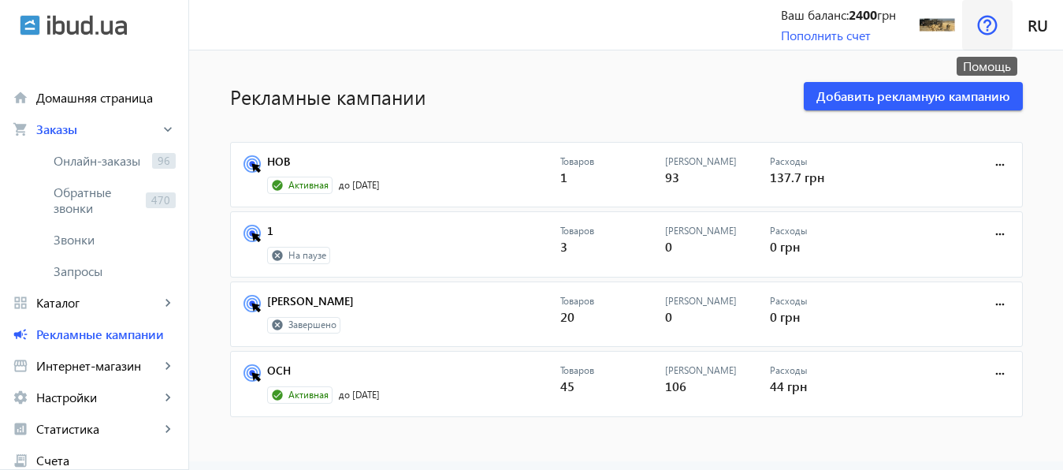
click at [985, 25] on img at bounding box center [987, 25] width 20 height 20
click at [988, 28] on img at bounding box center [987, 25] width 20 height 20
click at [986, 28] on img at bounding box center [987, 25] width 20 height 20
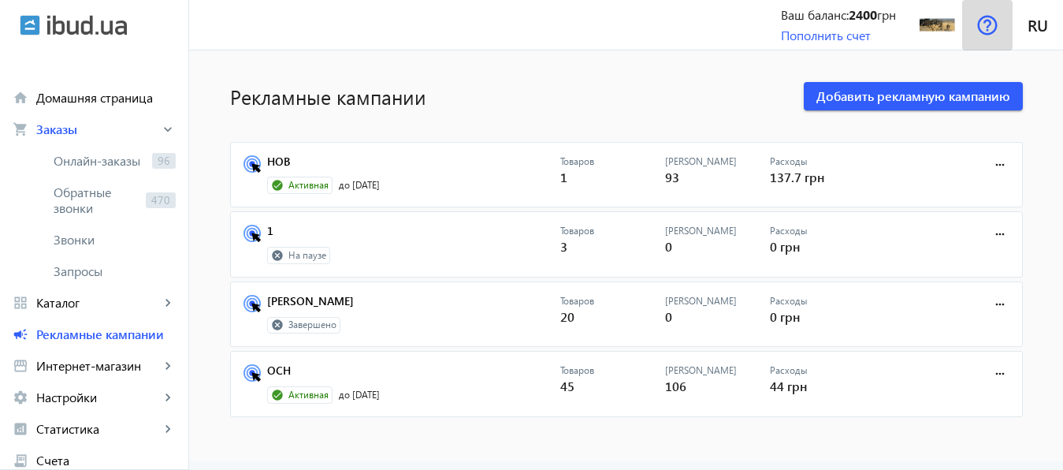
click at [986, 28] on img at bounding box center [987, 25] width 20 height 20
click at [986, 23] on img at bounding box center [987, 25] width 20 height 20
click at [986, 27] on img at bounding box center [987, 25] width 20 height 20
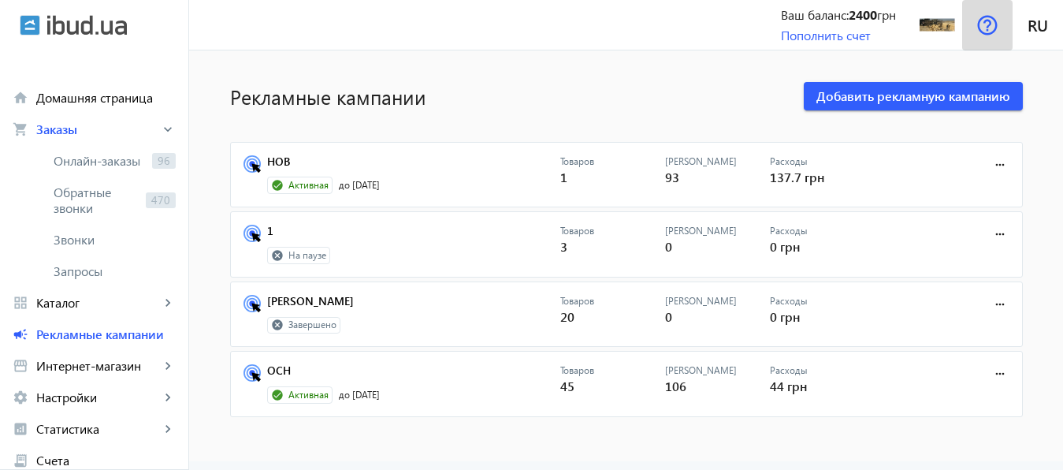
click at [986, 27] on img at bounding box center [987, 25] width 20 height 20
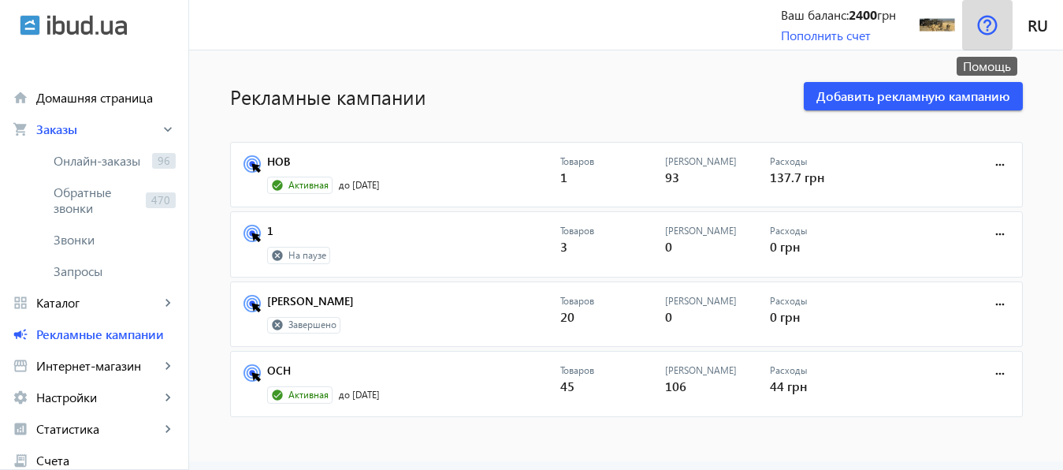
click at [984, 15] on img at bounding box center [987, 25] width 20 height 20
click at [1031, 31] on span "ru" at bounding box center [1037, 25] width 20 height 20
click at [986, 24] on img at bounding box center [987, 25] width 20 height 20
click at [938, 20] on img at bounding box center [937, 24] width 35 height 35
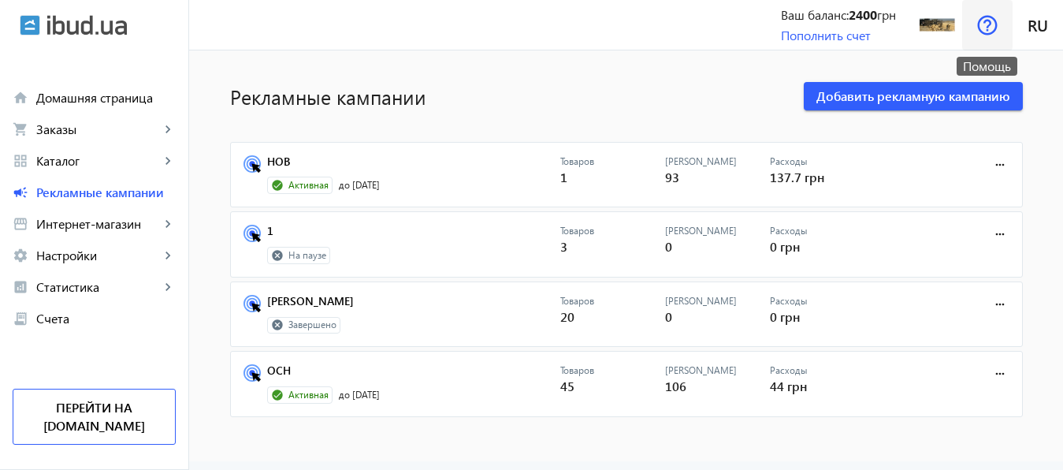
click at [986, 21] on img at bounding box center [987, 25] width 20 height 20
click at [103, 439] on link "Перейти на [DOMAIN_NAME]" at bounding box center [94, 416] width 163 height 56
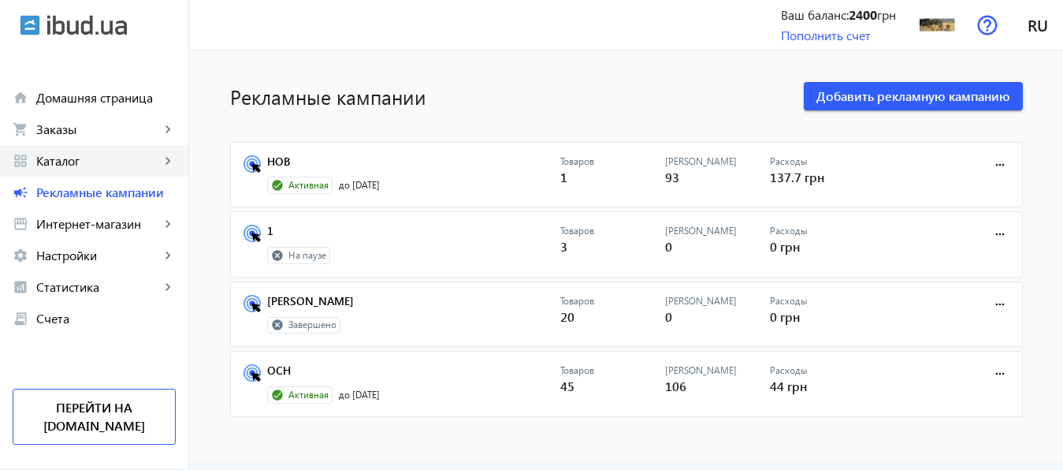
click at [74, 168] on span "Каталог" at bounding box center [98, 161] width 124 height 16
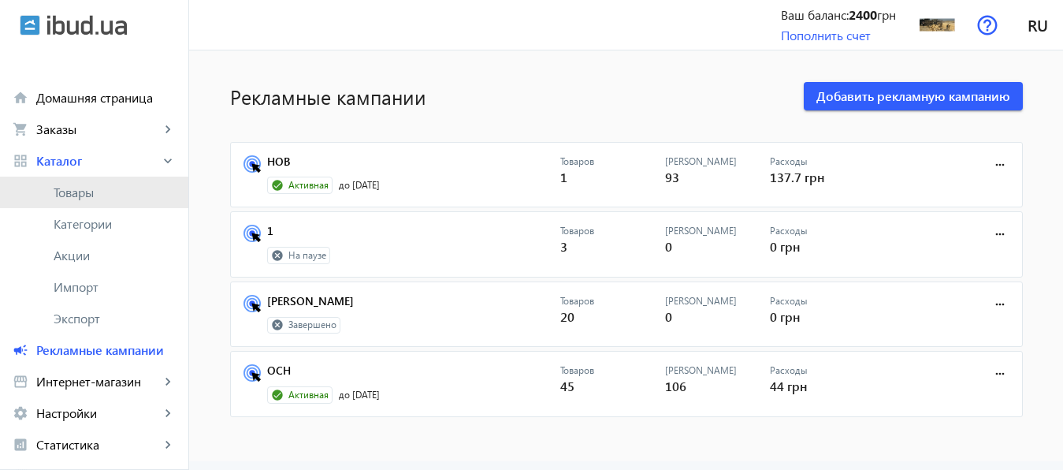
click at [79, 193] on span "Товары" at bounding box center [115, 192] width 122 height 16
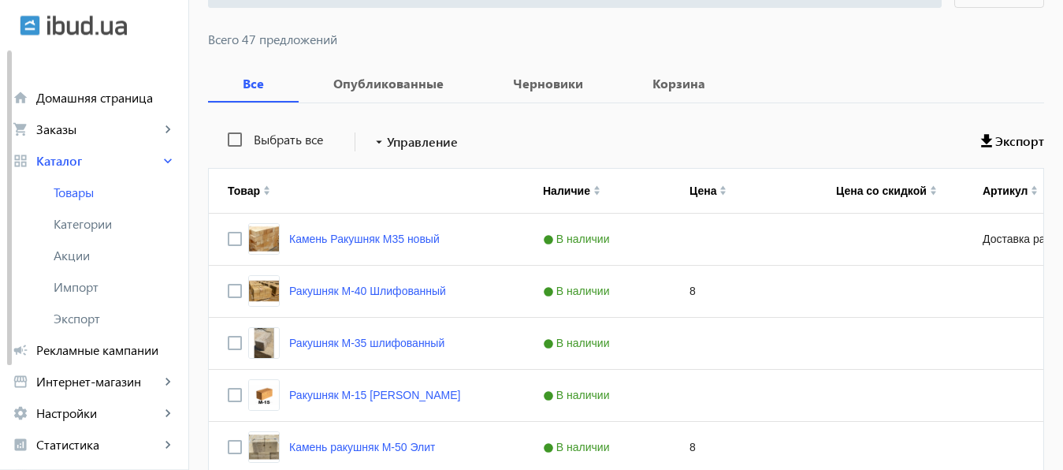
scroll to position [200, 0]
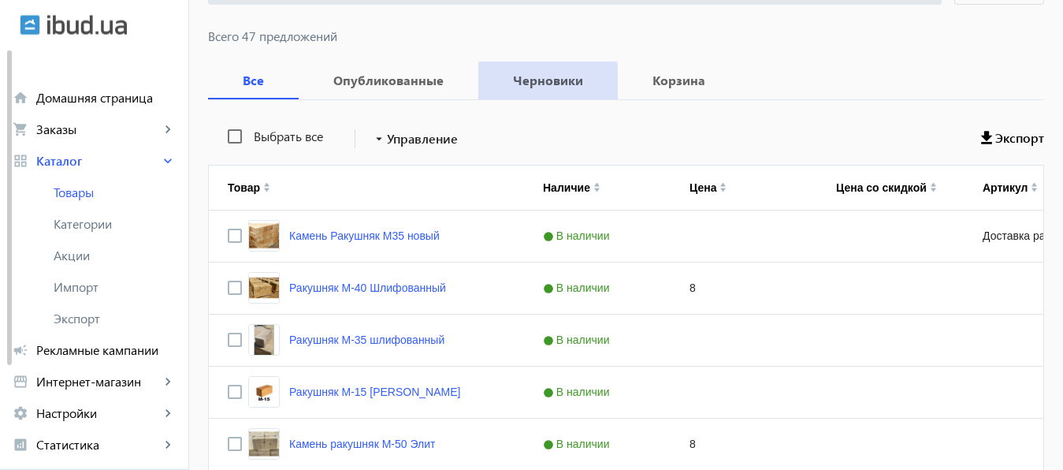
click at [521, 84] on b "Черновики" at bounding box center [548, 80] width 102 height 13
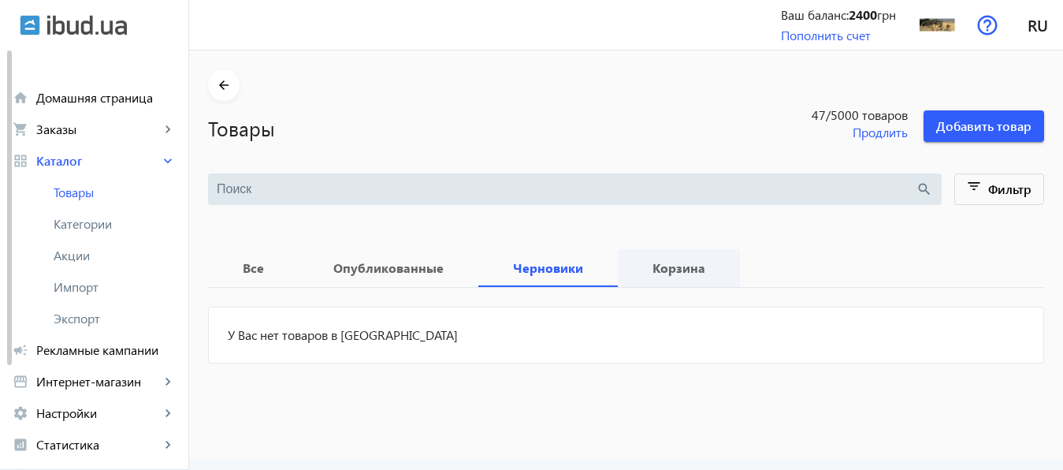
click at [665, 265] on b "Корзина" at bounding box center [679, 268] width 84 height 13
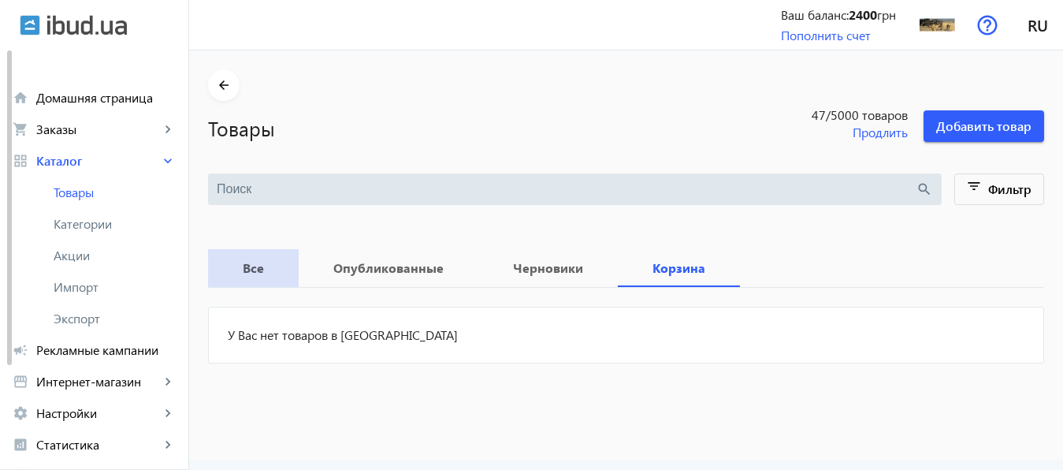
click at [236, 271] on b "Все" at bounding box center [253, 268] width 53 height 13
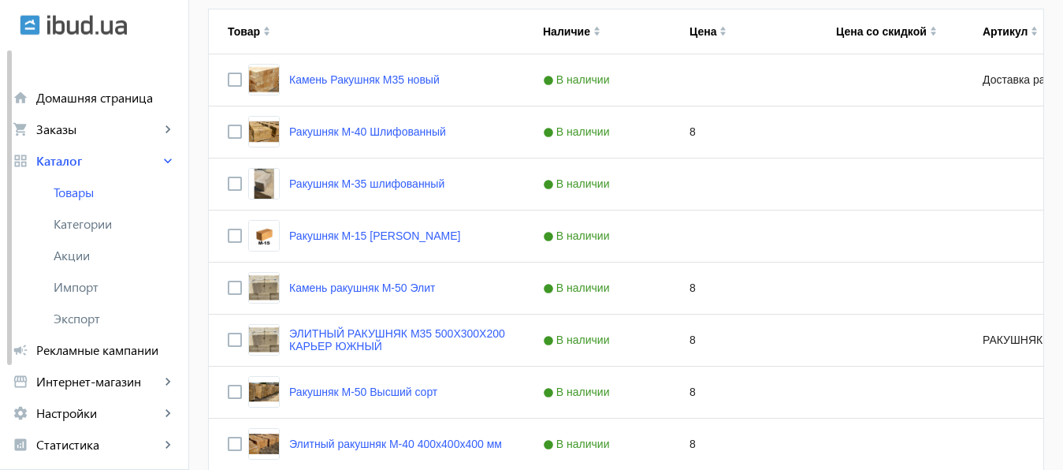
scroll to position [345, 0]
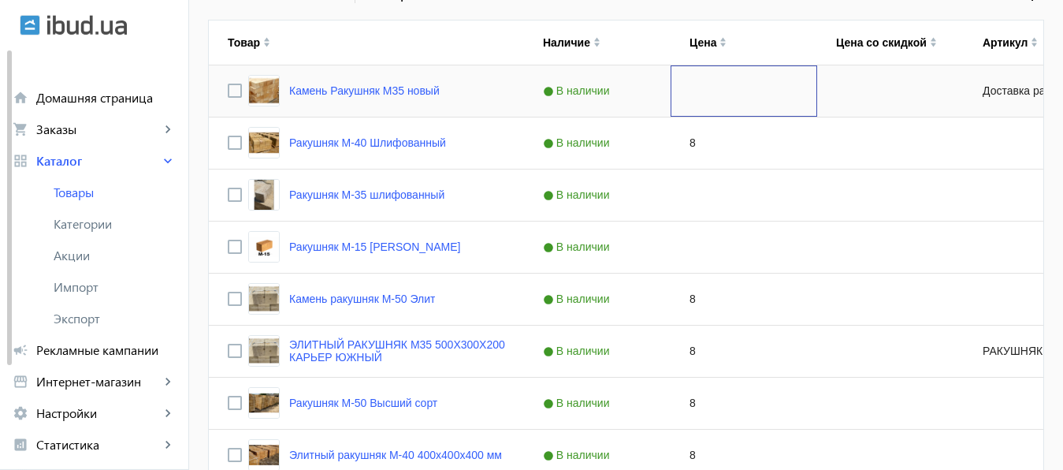
click at [695, 95] on div "Press SPACE to select this row." at bounding box center [744, 90] width 147 height 51
click at [685, 140] on div "8" at bounding box center [744, 142] width 147 height 51
click at [682, 143] on div "8" at bounding box center [744, 142] width 147 height 51
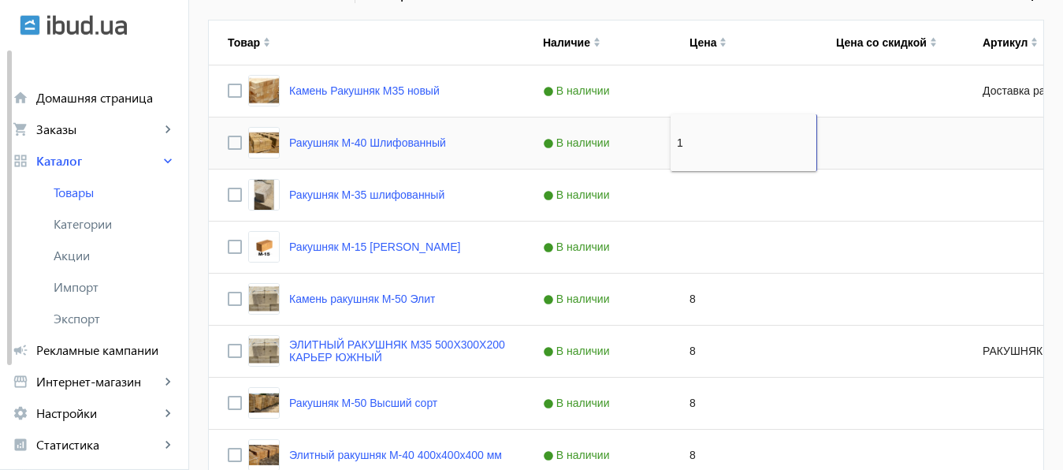
type input "15"
click at [682, 190] on div "Press SPACE to select this row." at bounding box center [744, 194] width 147 height 51
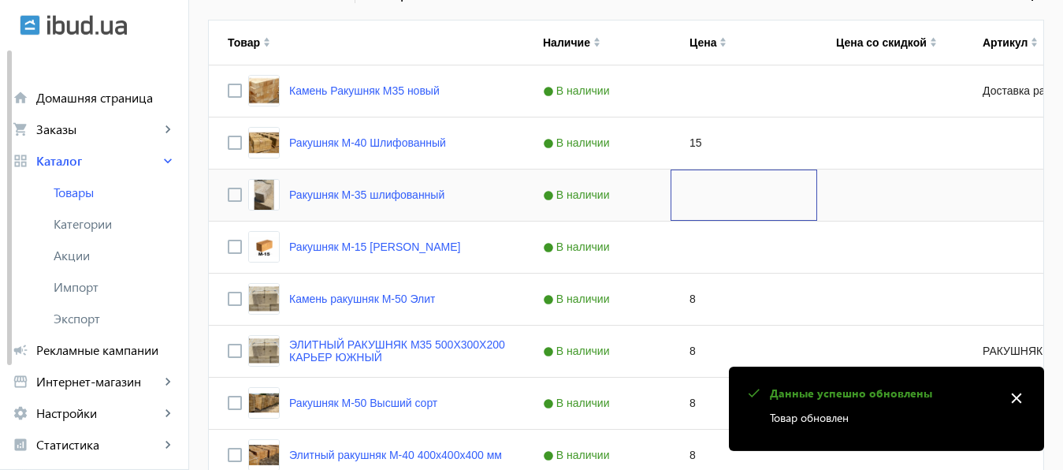
click at [682, 190] on div "Press SPACE to select this row." at bounding box center [744, 194] width 147 height 51
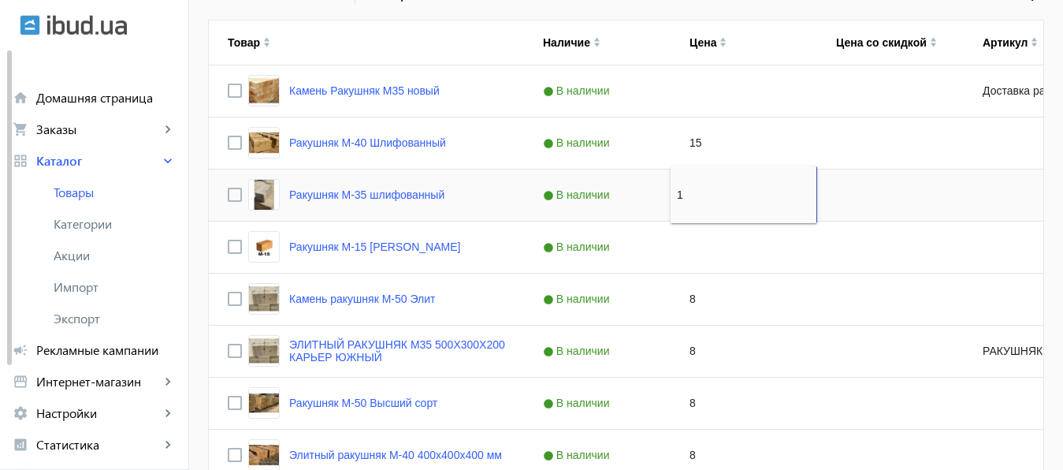
type input "15"
click at [686, 248] on div "Press SPACE to select this row." at bounding box center [744, 246] width 147 height 51
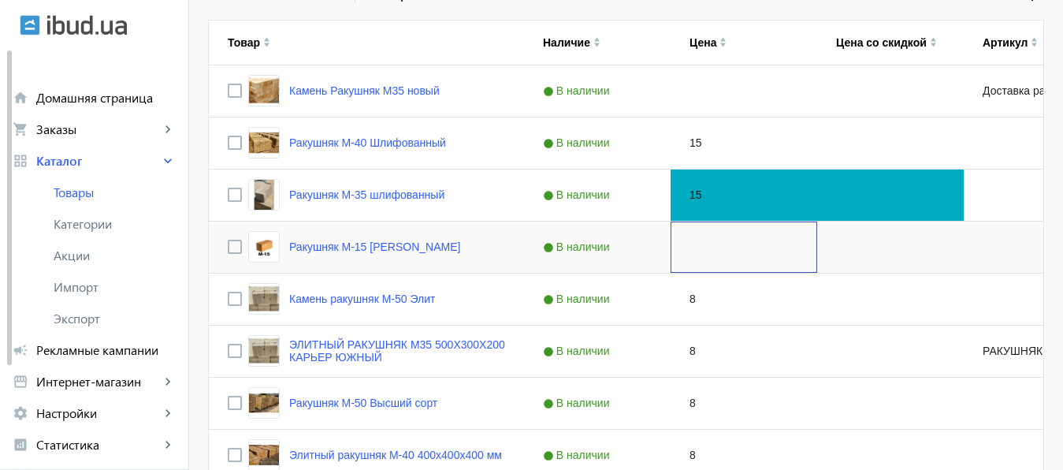
click at [686, 248] on div "Press SPACE to select this row." at bounding box center [744, 246] width 147 height 51
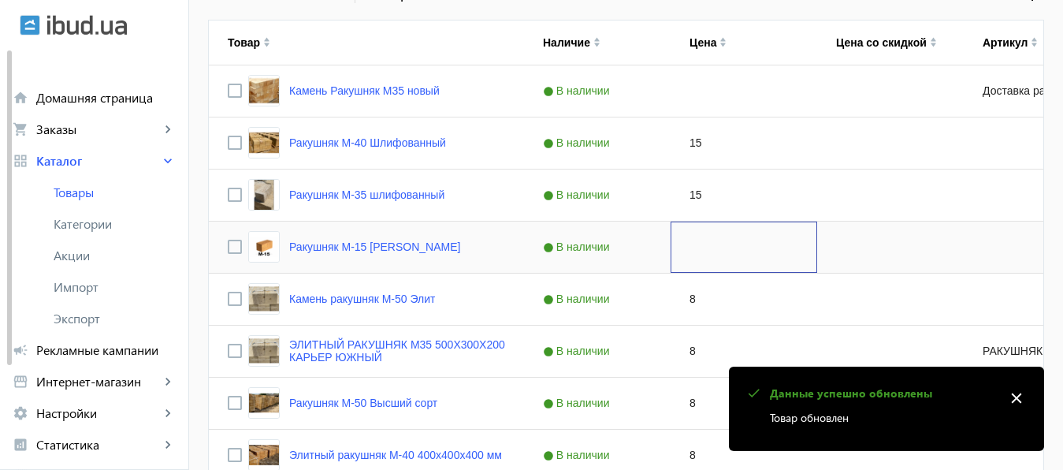
click at [686, 248] on div "Press SPACE to select this row." at bounding box center [744, 246] width 147 height 51
type input "15"
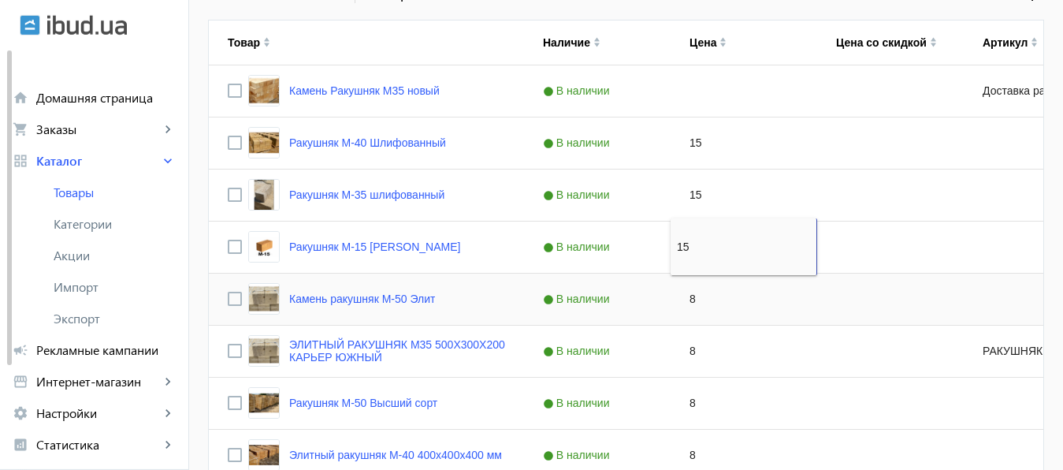
click at [693, 300] on div "8" at bounding box center [744, 298] width 147 height 51
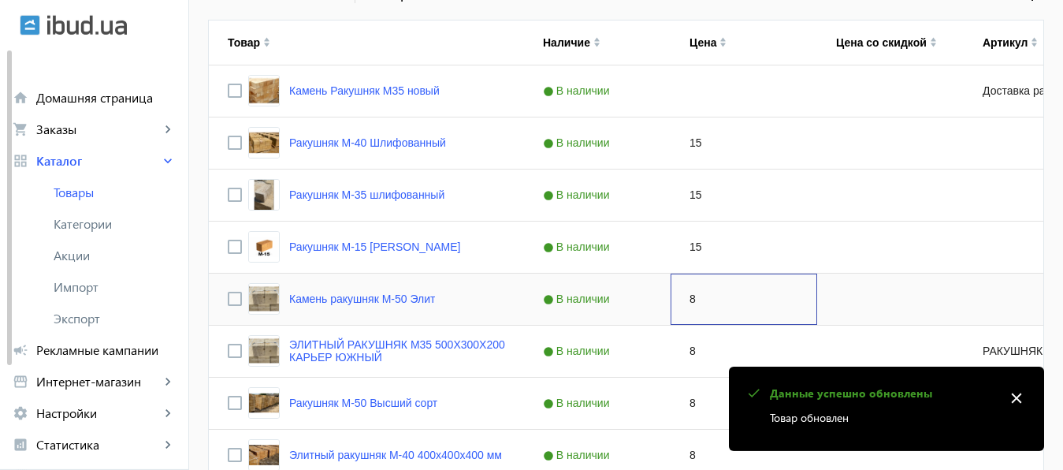
click at [693, 300] on div "8" at bounding box center [744, 298] width 147 height 51
click at [693, 300] on input "8" at bounding box center [743, 299] width 133 height 32
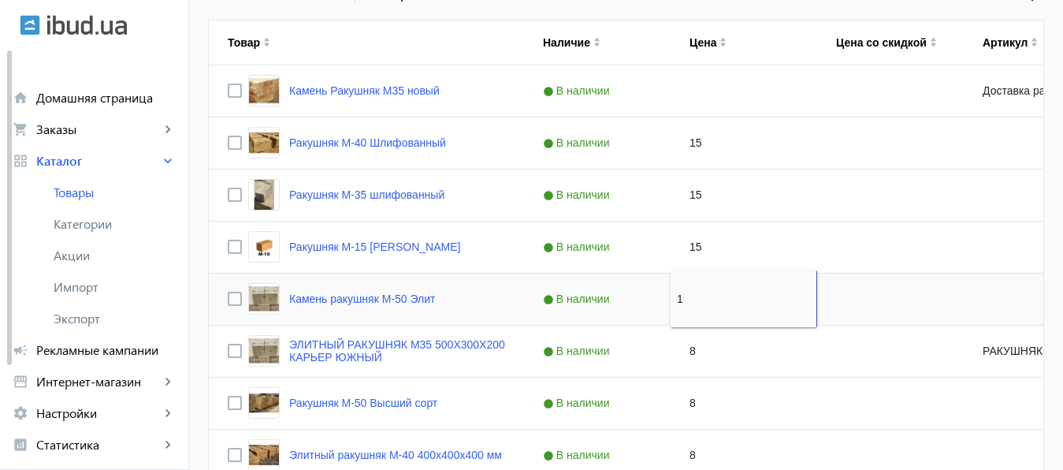
type input "15"
click at [685, 95] on div "Press SPACE to select this row." at bounding box center [744, 90] width 147 height 51
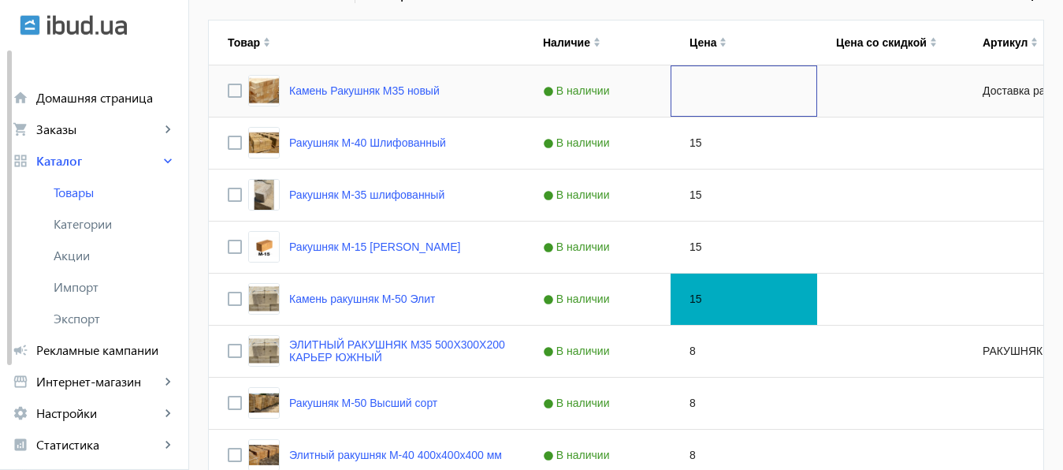
click at [685, 95] on div "Press SPACE to select this row." at bounding box center [744, 90] width 147 height 51
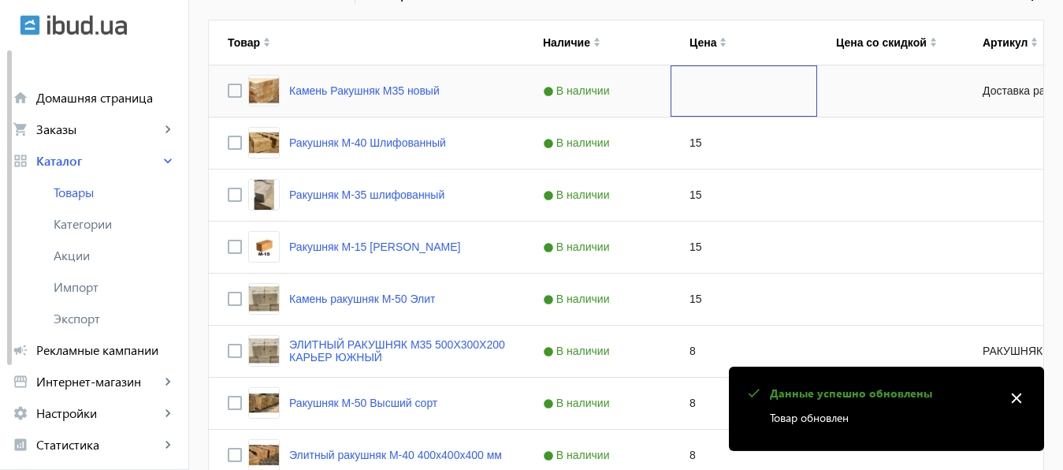
click at [685, 95] on div "Press SPACE to select this row." at bounding box center [744, 90] width 147 height 51
type input "15"
click at [715, 143] on div "15" at bounding box center [744, 142] width 147 height 51
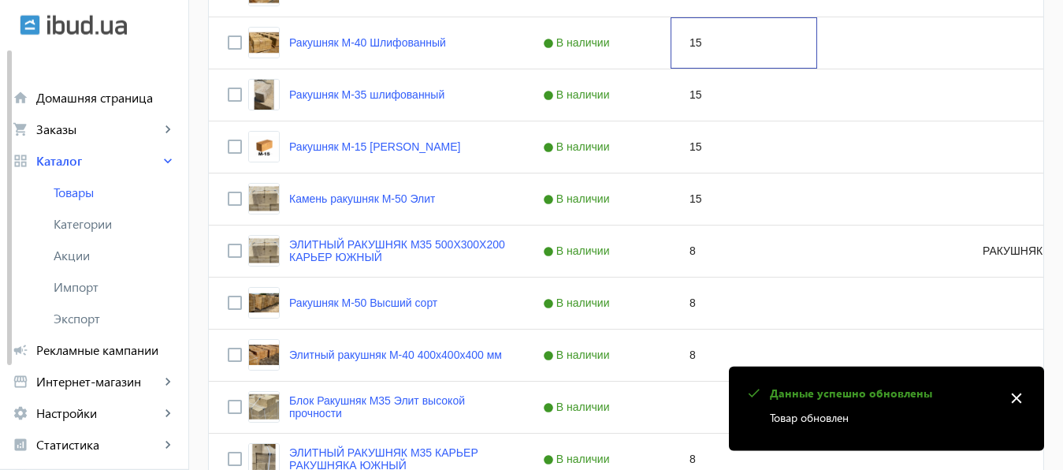
scroll to position [527, 0]
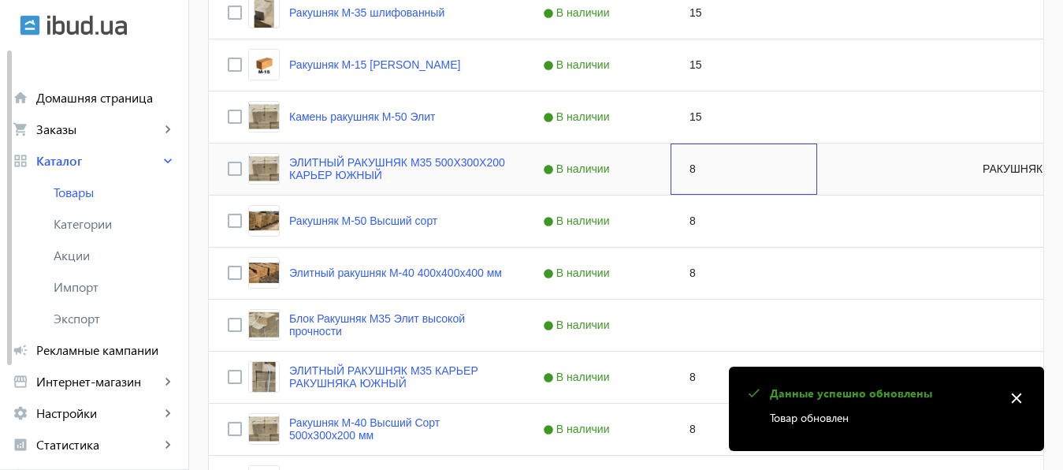
click at [689, 169] on div "8" at bounding box center [744, 168] width 147 height 51
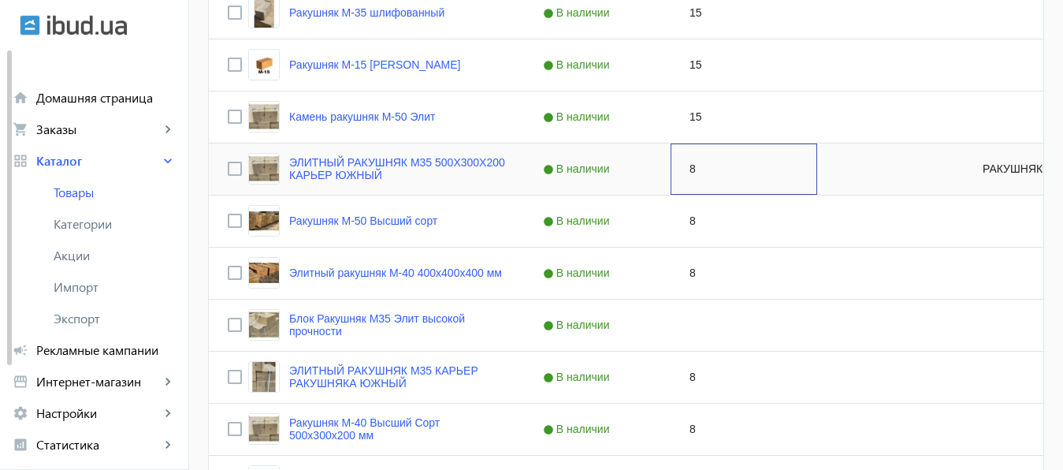
click at [689, 169] on div "8" at bounding box center [744, 168] width 147 height 51
type input "15"
click at [686, 216] on div "8" at bounding box center [744, 220] width 147 height 51
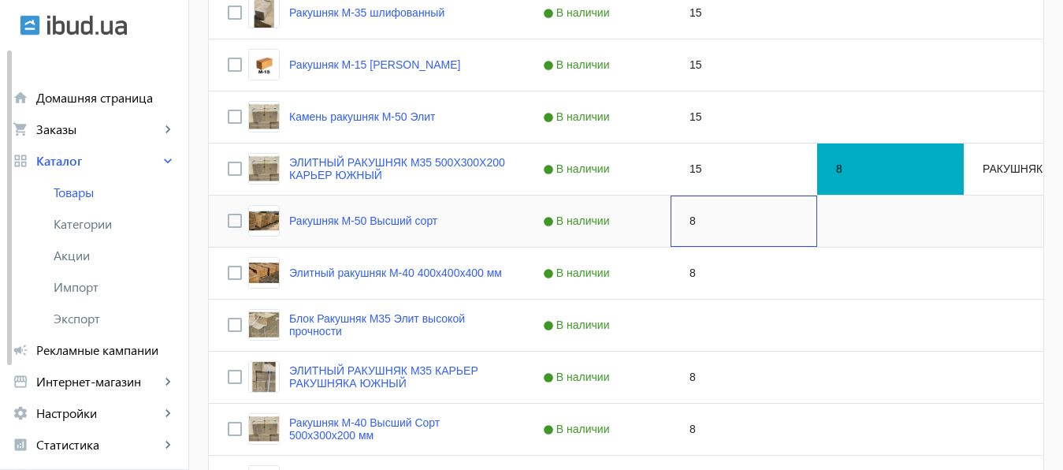
click at [686, 216] on div "8" at bounding box center [744, 220] width 147 height 51
click at [686, 216] on input "8" at bounding box center [743, 221] width 133 height 32
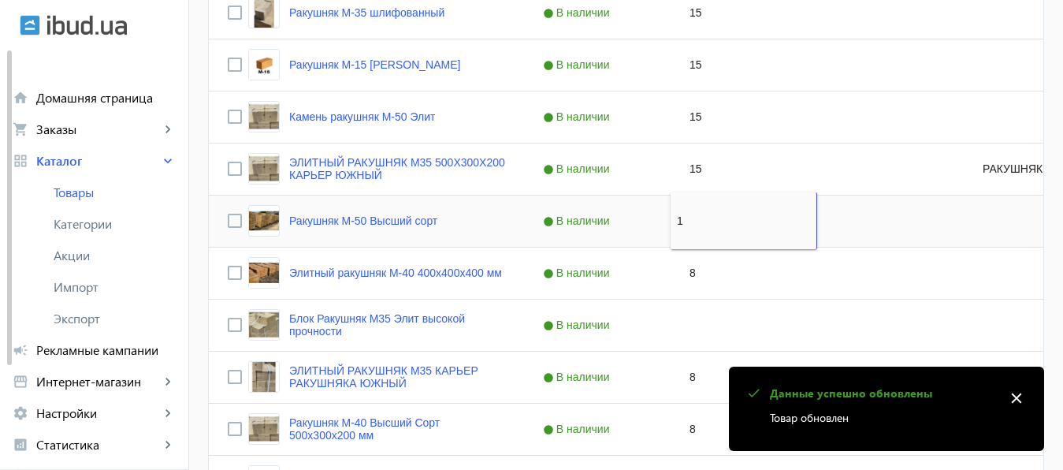
type input "15"
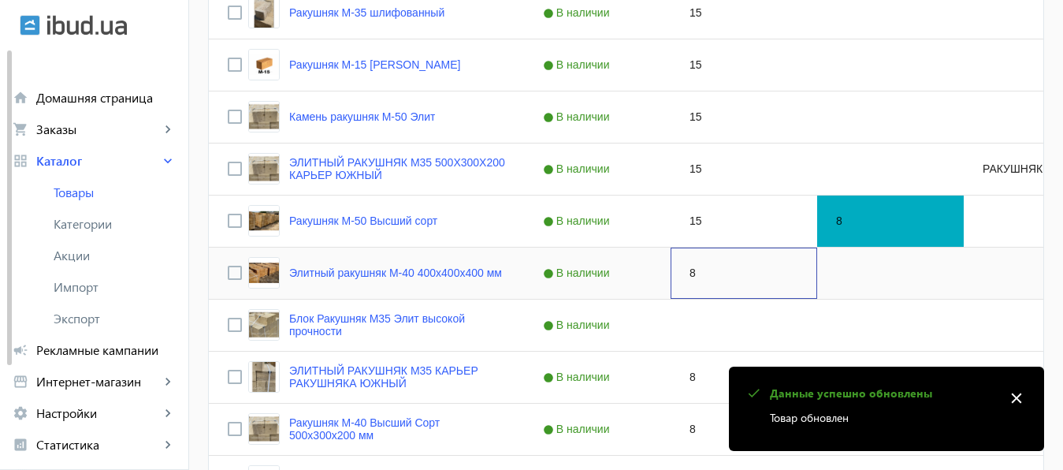
click at [688, 274] on div "8" at bounding box center [744, 272] width 147 height 51
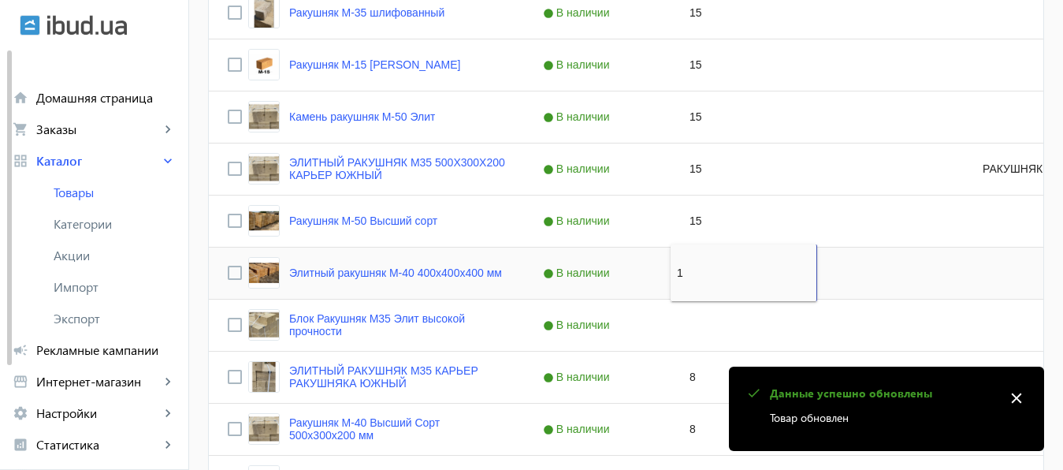
type input "15"
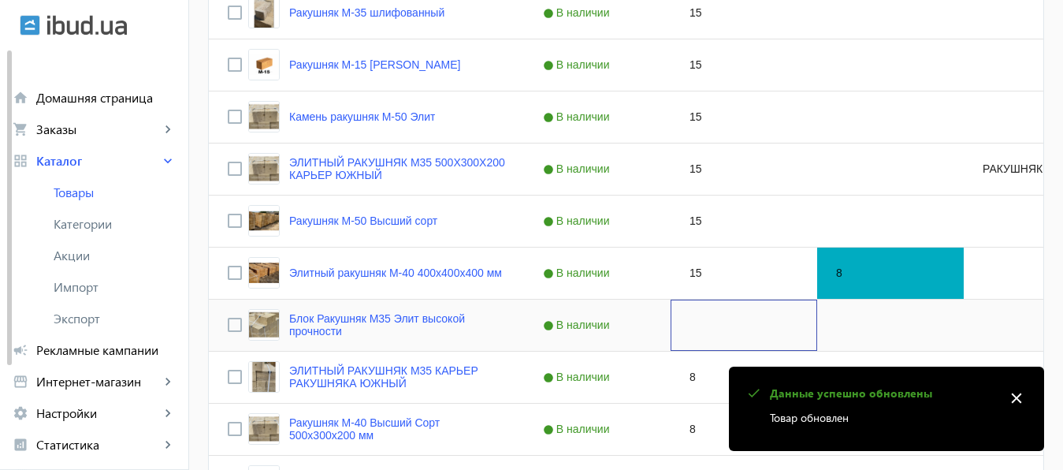
click at [686, 321] on div "Press SPACE to select this row." at bounding box center [744, 324] width 147 height 51
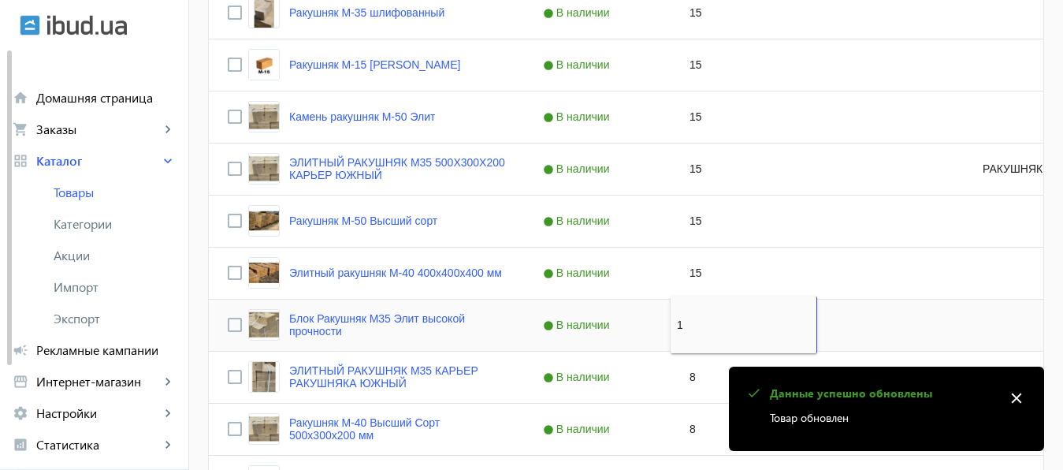
type input "15"
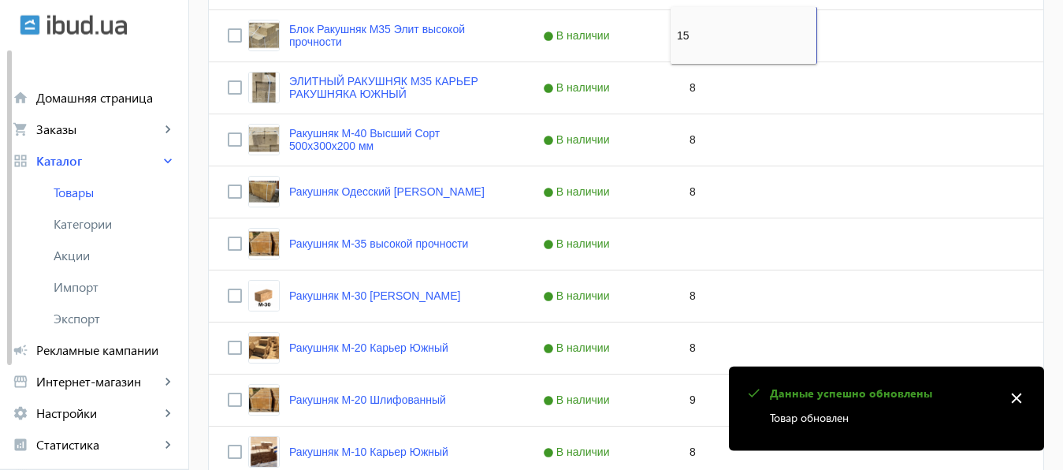
scroll to position [835, 0]
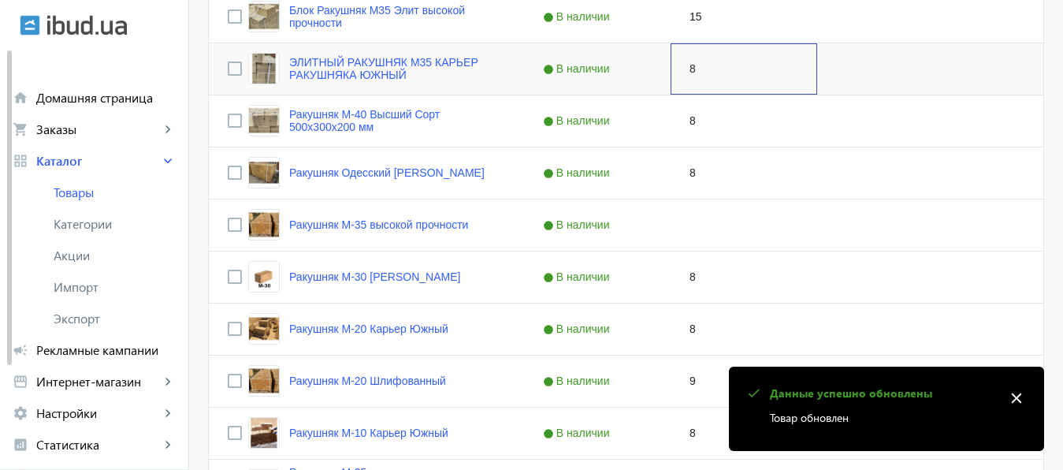
click at [695, 69] on div "8" at bounding box center [744, 68] width 147 height 51
type input "15"
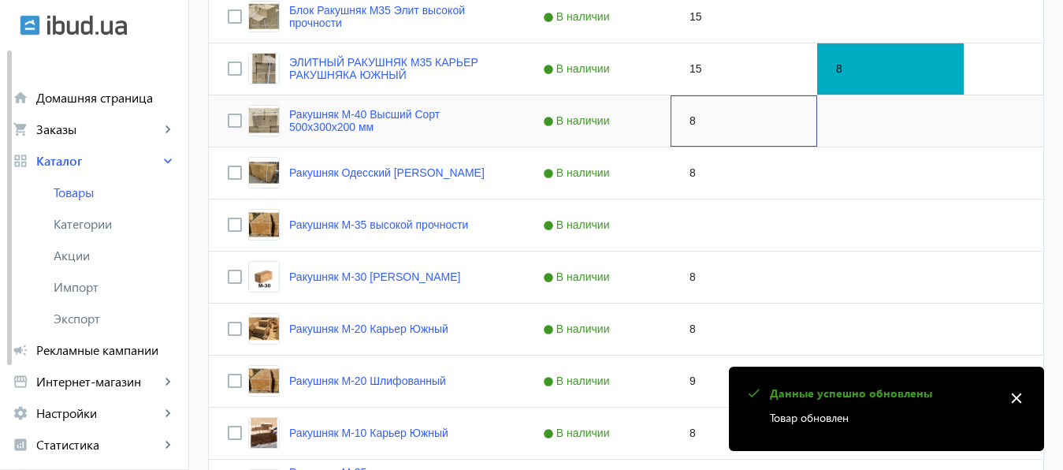
click at [693, 128] on div "8" at bounding box center [744, 120] width 147 height 51
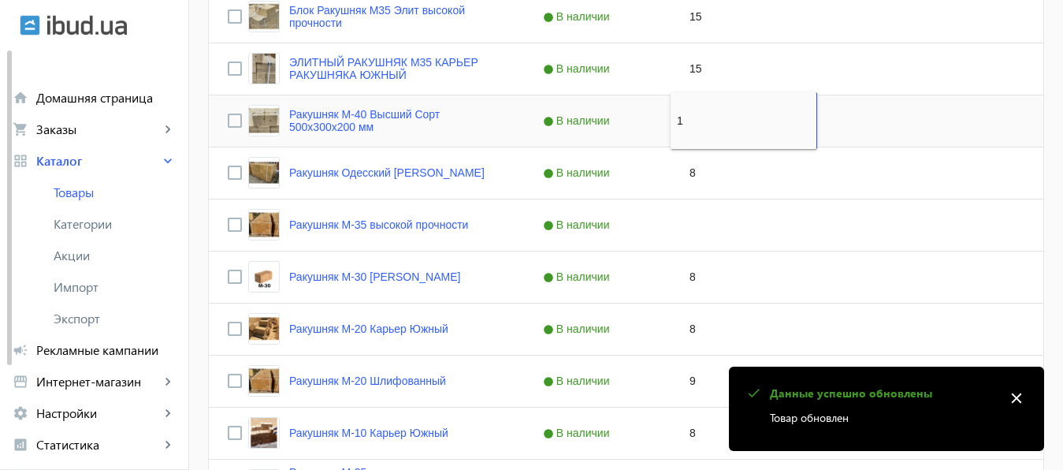
type input "15"
click at [691, 177] on div "8" at bounding box center [744, 172] width 147 height 51
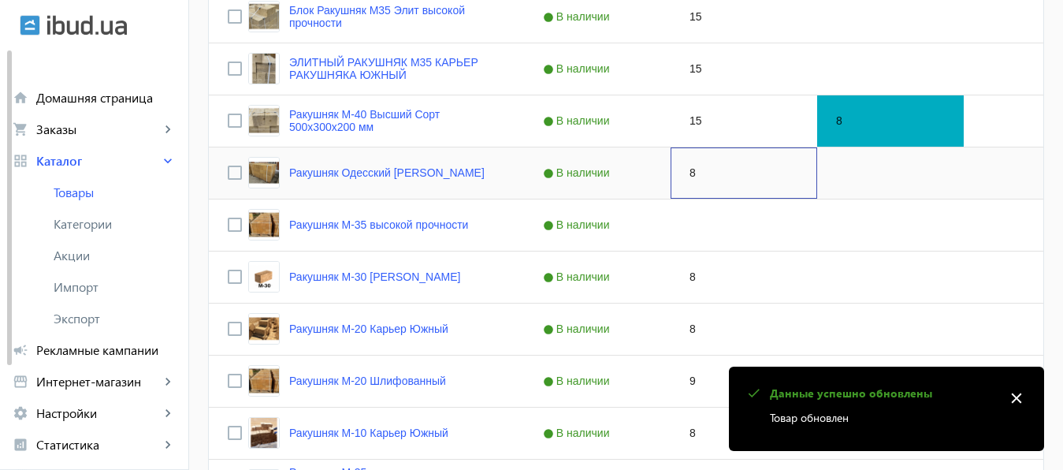
click at [691, 177] on div "8" at bounding box center [744, 172] width 147 height 51
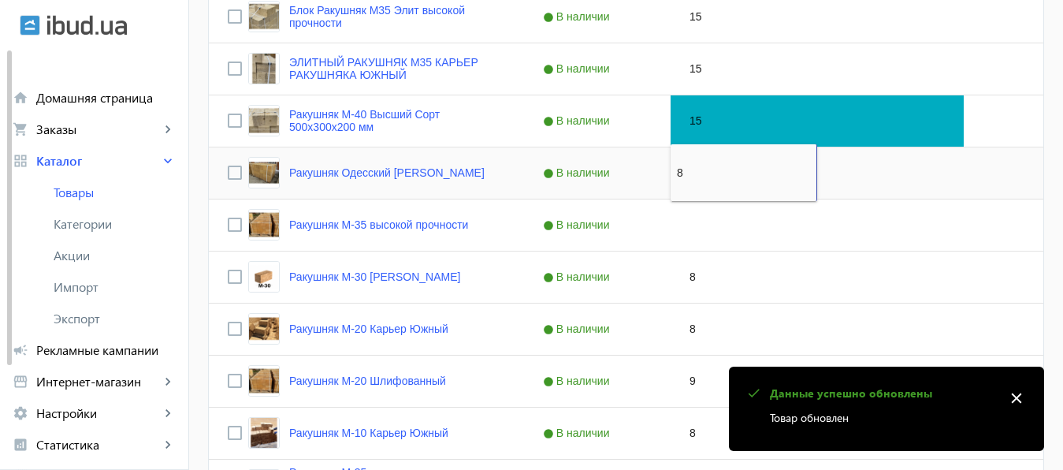
click at [691, 177] on input "8" at bounding box center [743, 173] width 133 height 32
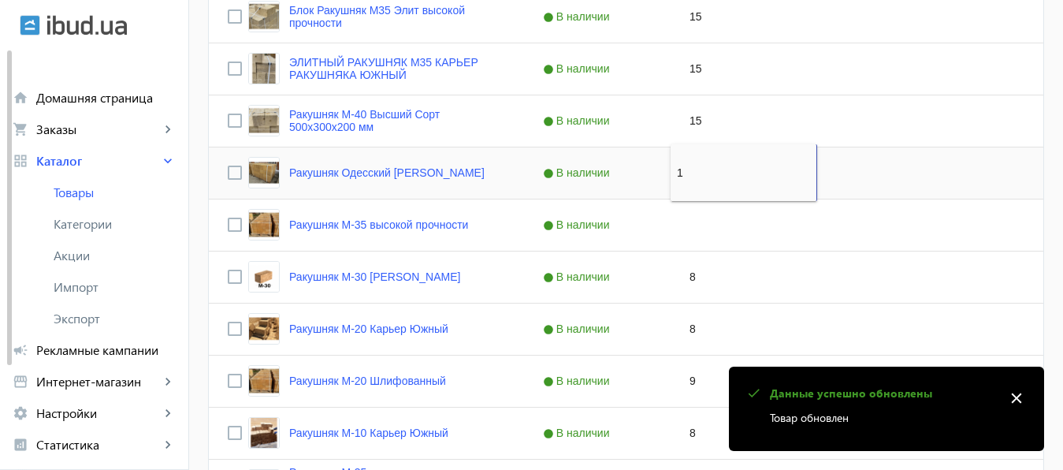
type input "15"
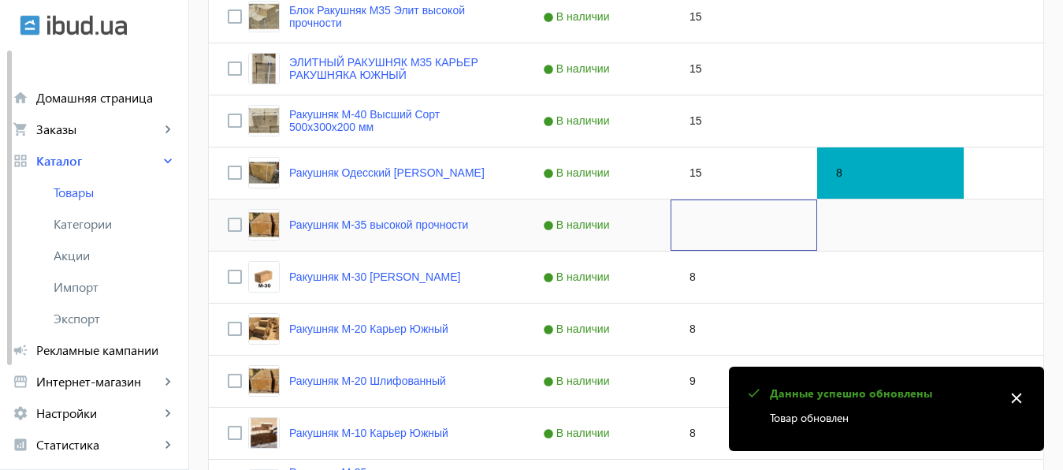
click at [695, 226] on div "Press SPACE to select this row." at bounding box center [744, 224] width 147 height 51
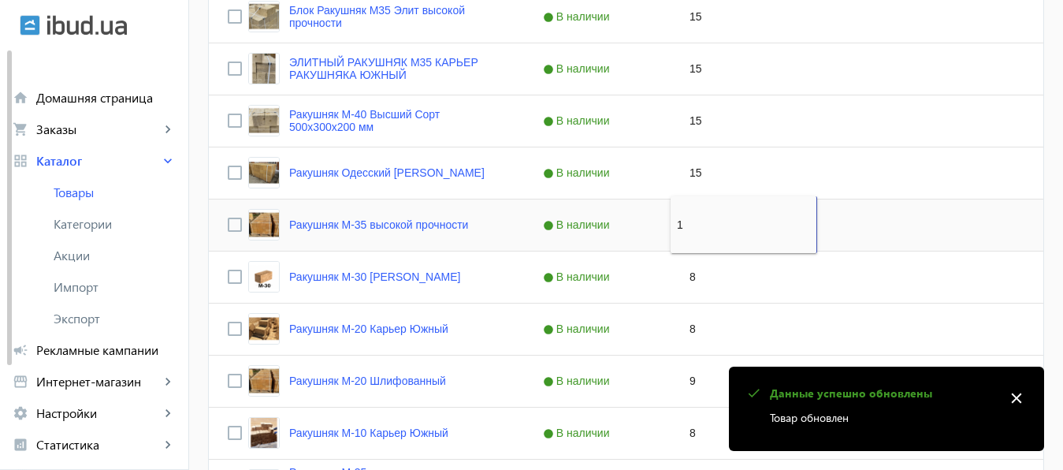
type input "15"
click at [696, 273] on div "8" at bounding box center [744, 276] width 147 height 51
type input "15"
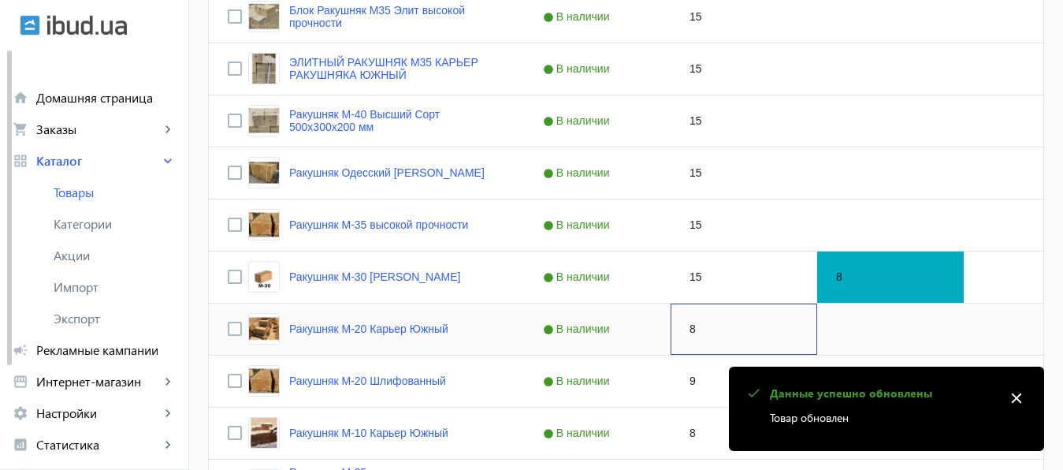
click at [693, 328] on div "8" at bounding box center [744, 328] width 147 height 51
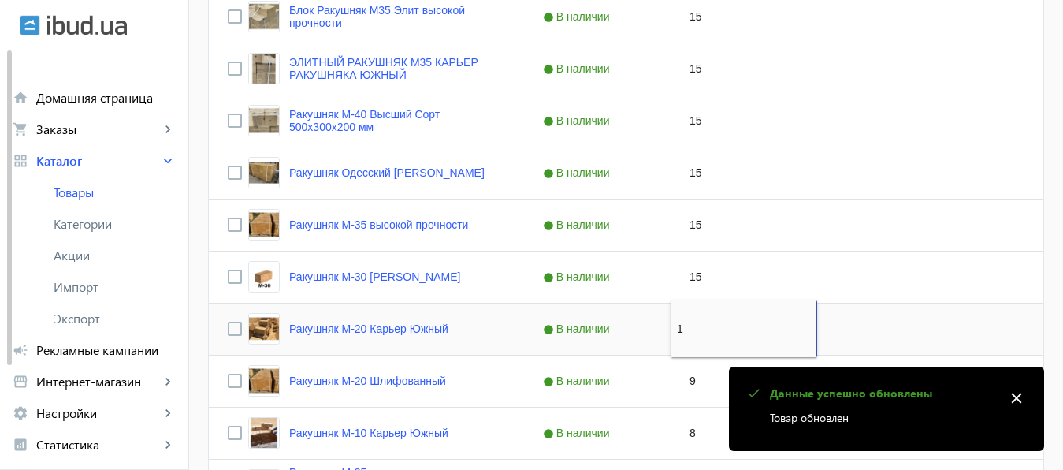
type input "15"
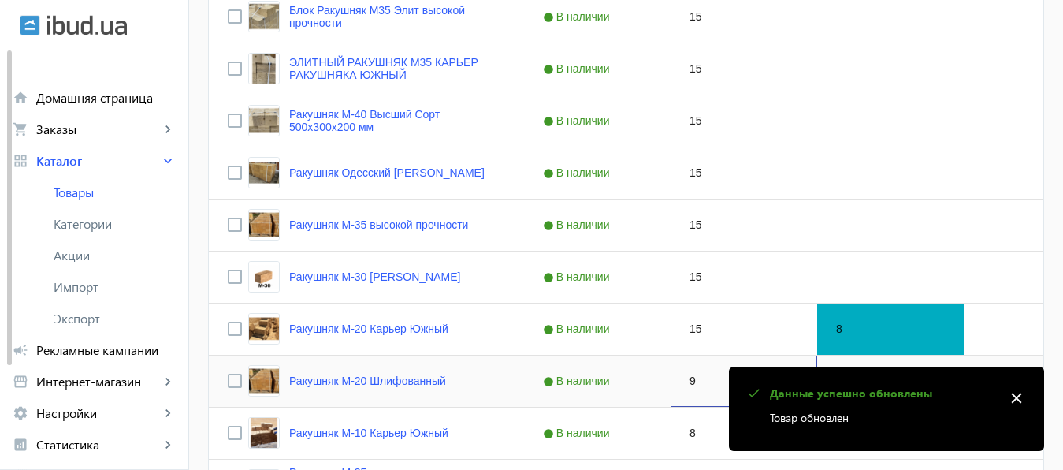
click at [708, 387] on div "9" at bounding box center [744, 380] width 147 height 51
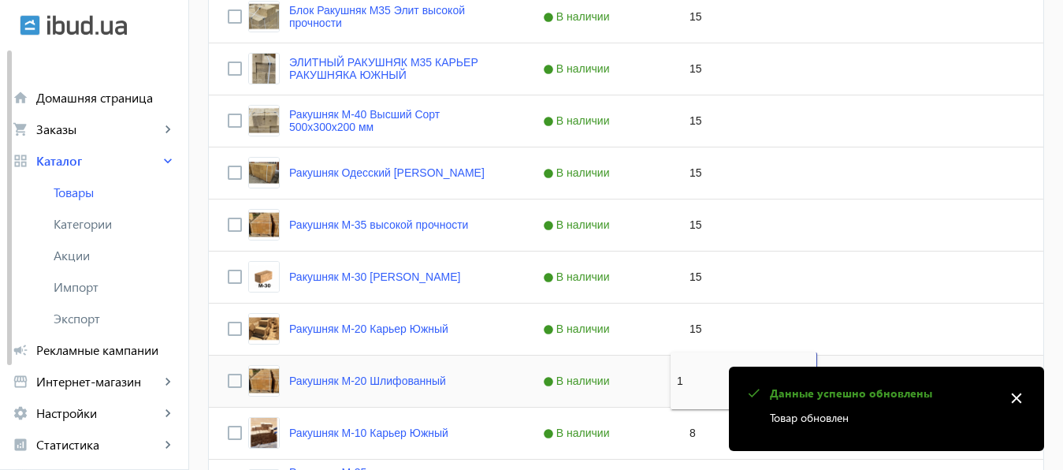
type input "15"
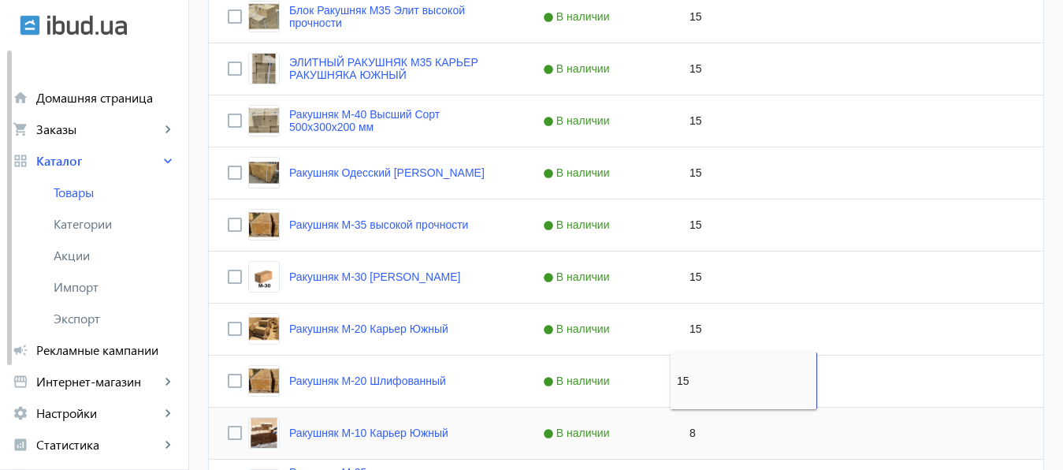
click at [701, 433] on div "8" at bounding box center [744, 432] width 147 height 51
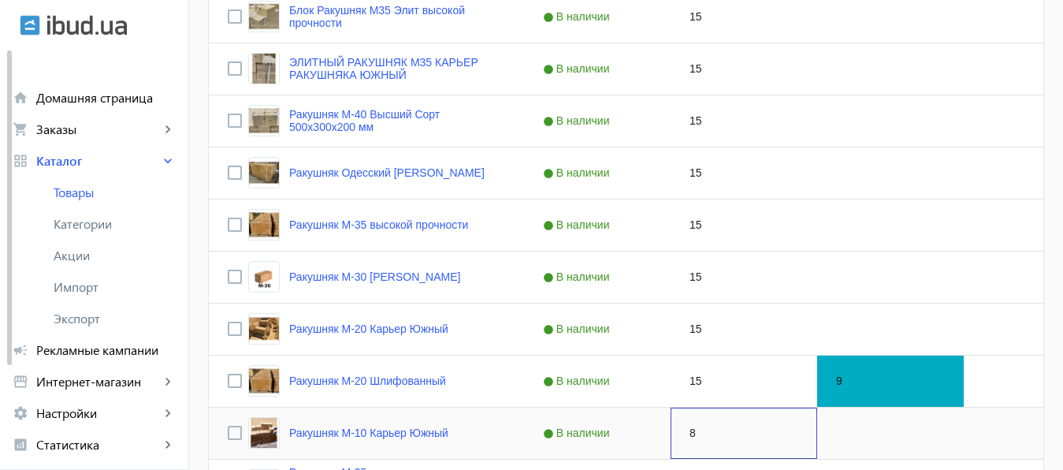
click at [701, 433] on div "8" at bounding box center [744, 432] width 147 height 51
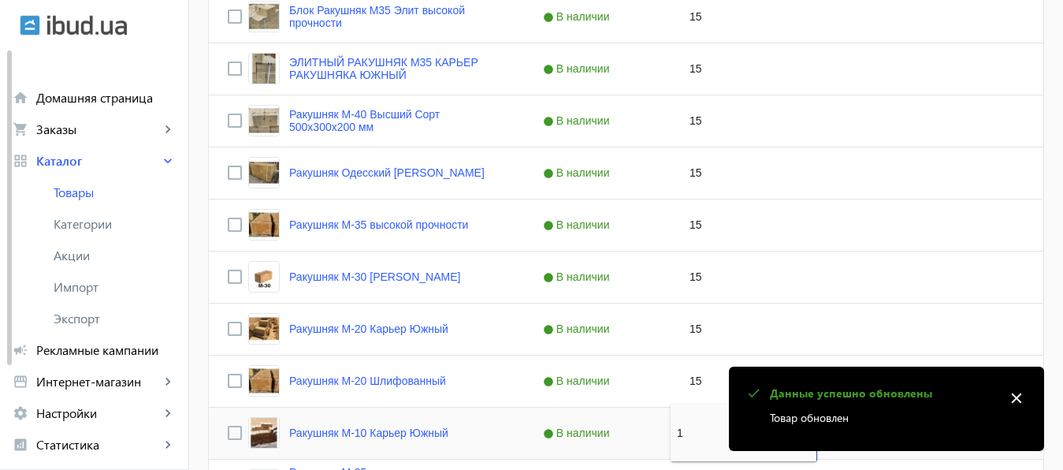
type input "15"
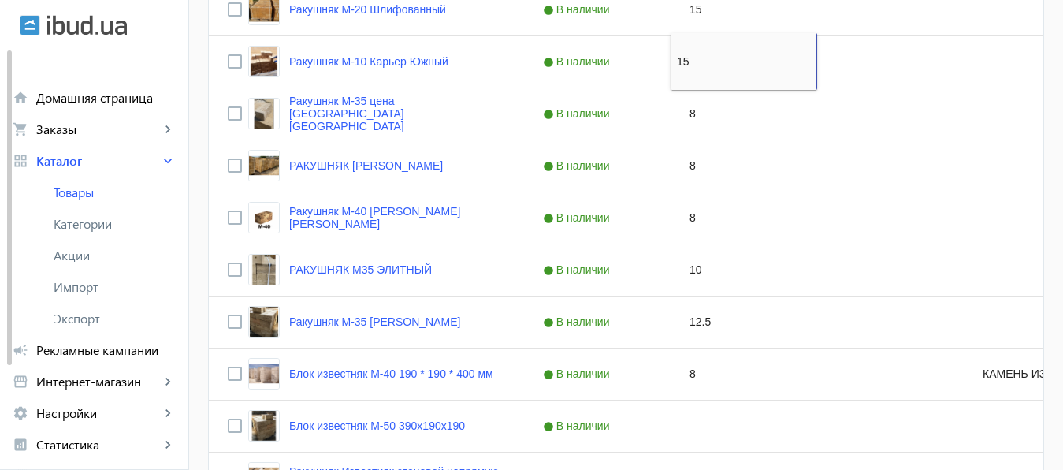
scroll to position [1217, 0]
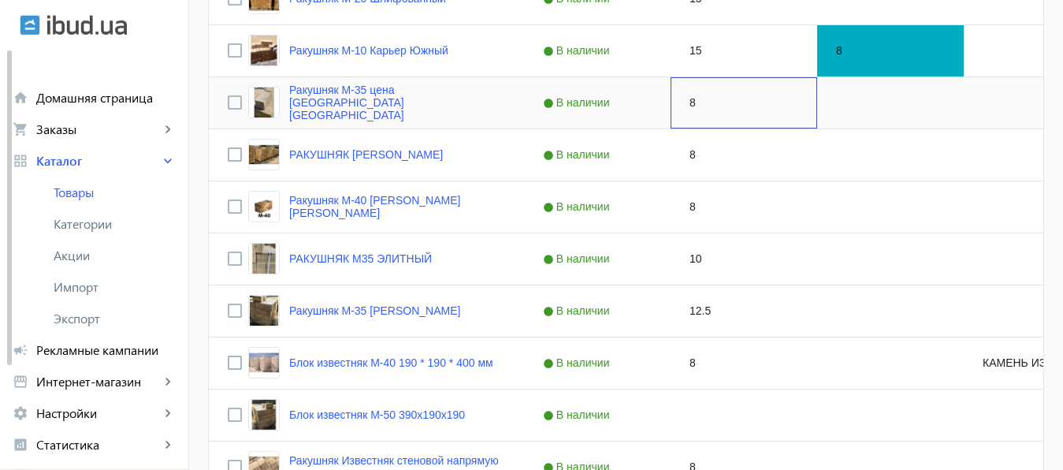
click at [704, 115] on div "8" at bounding box center [744, 102] width 147 height 51
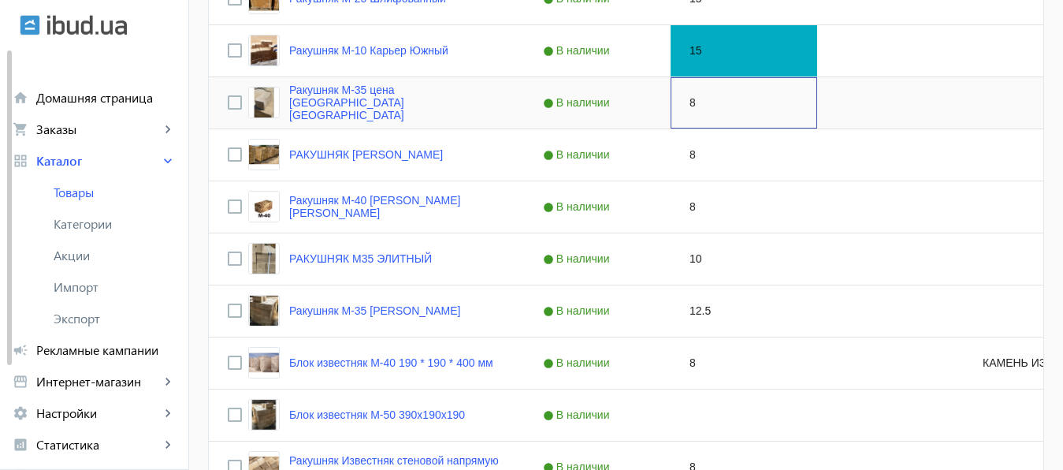
click at [704, 115] on div "8" at bounding box center [744, 102] width 147 height 51
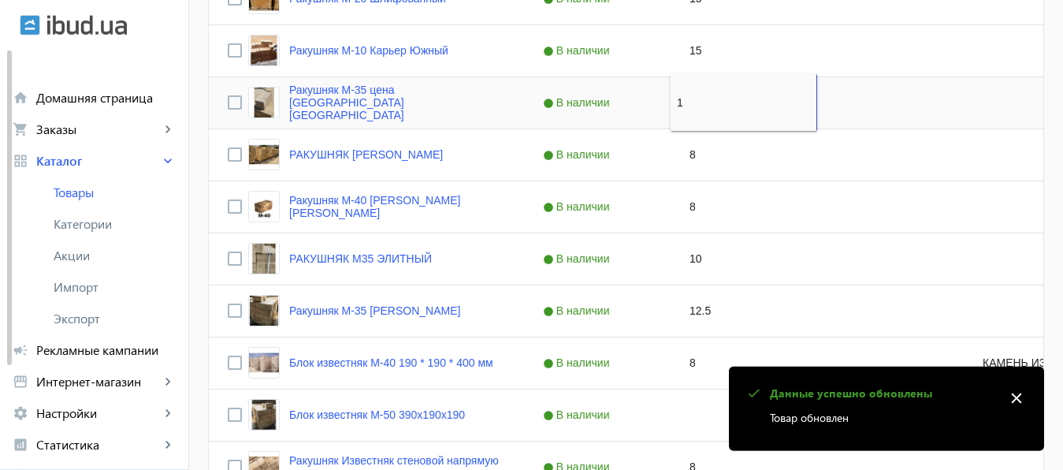
type input "15"
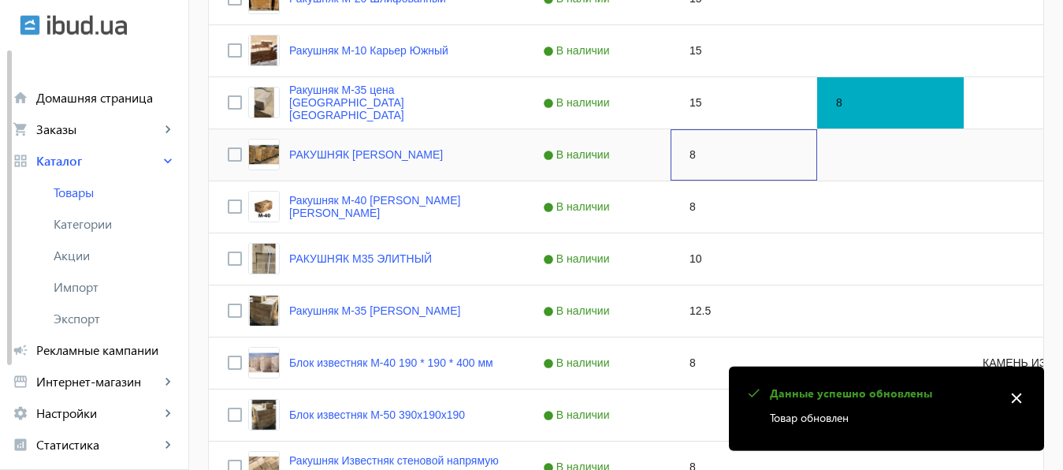
click at [686, 169] on div "8" at bounding box center [744, 154] width 147 height 51
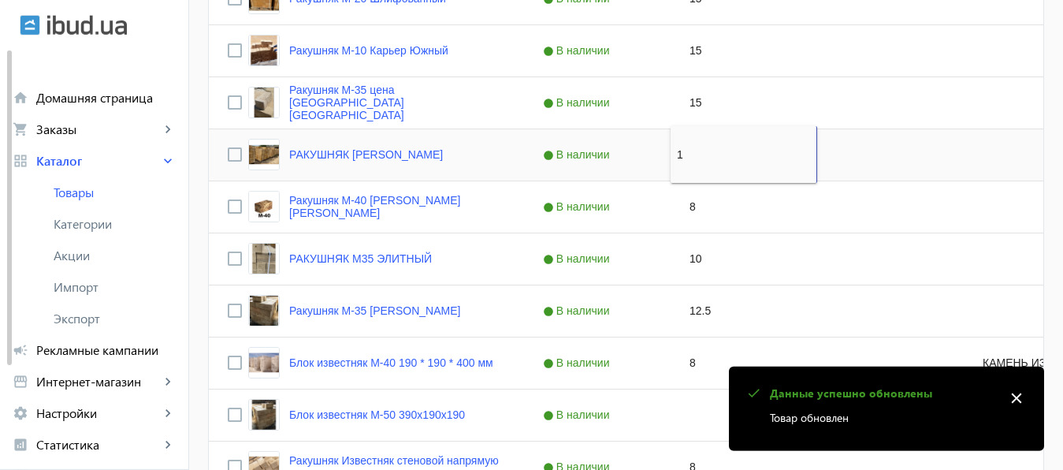
type input "15"
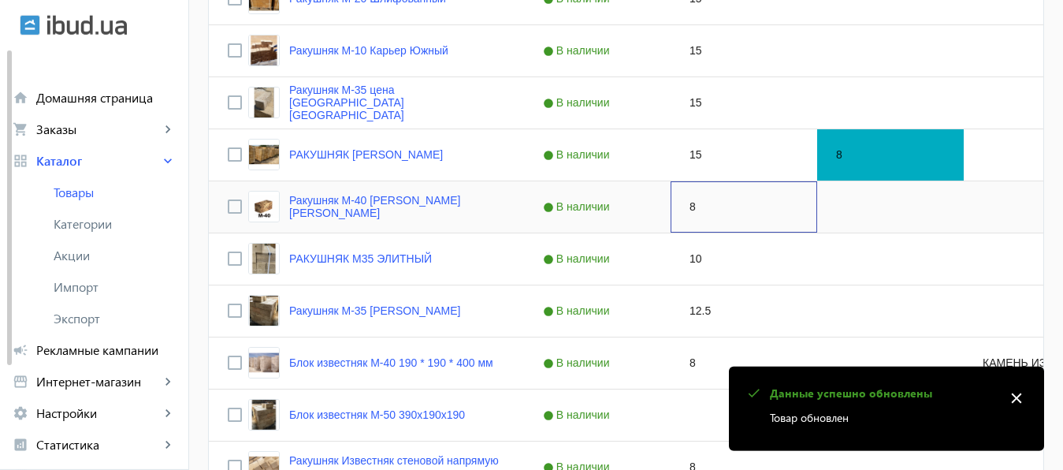
click at [684, 202] on div "8" at bounding box center [744, 206] width 147 height 51
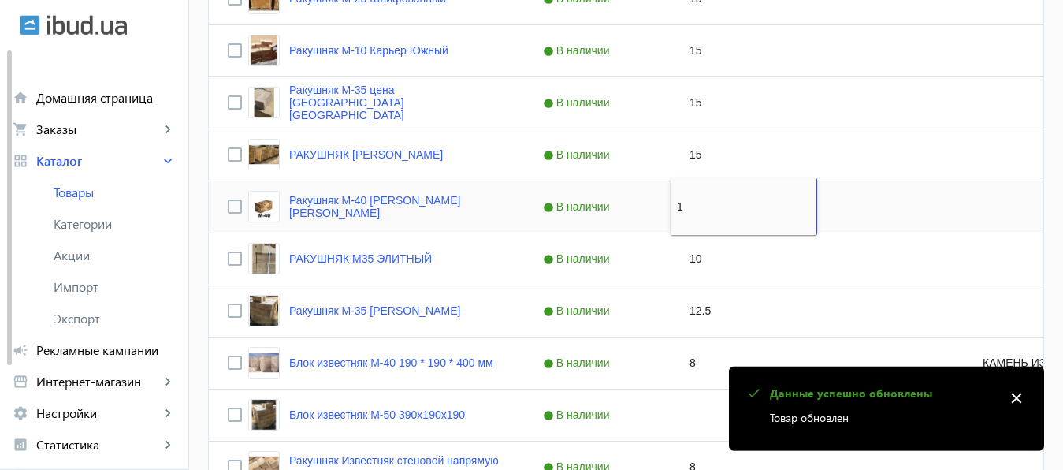
type input "15"
click at [695, 255] on div "10" at bounding box center [744, 258] width 147 height 51
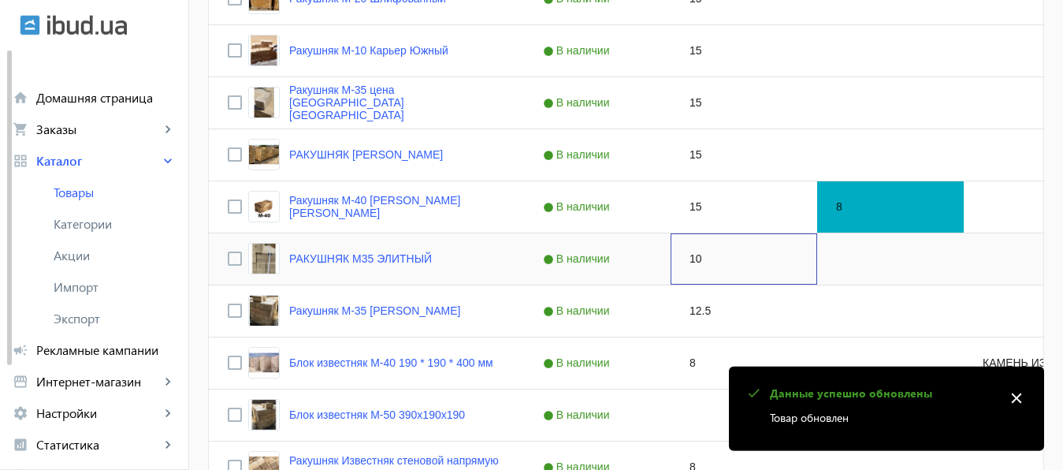
click at [695, 255] on div "10" at bounding box center [744, 258] width 147 height 51
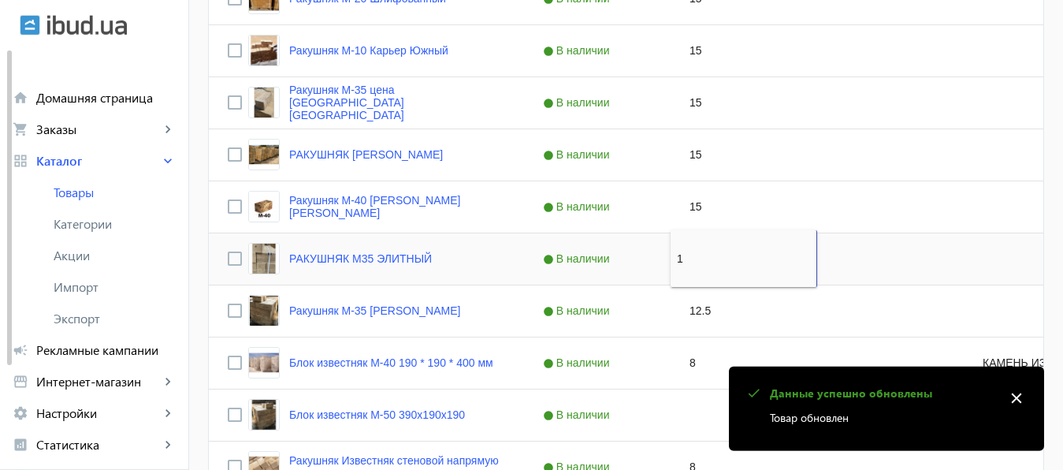
type input "15"
click at [705, 314] on div "12.5" at bounding box center [744, 310] width 147 height 51
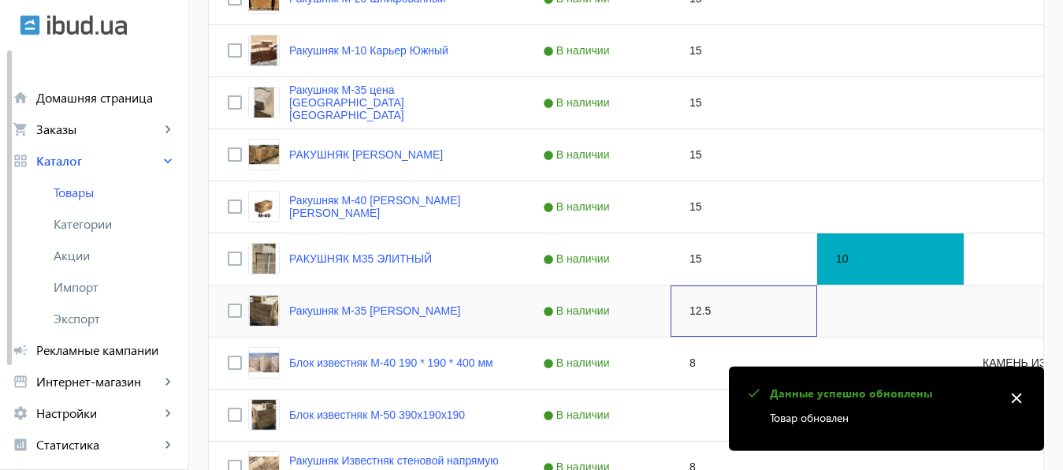
click at [705, 314] on div "12.5" at bounding box center [744, 310] width 147 height 51
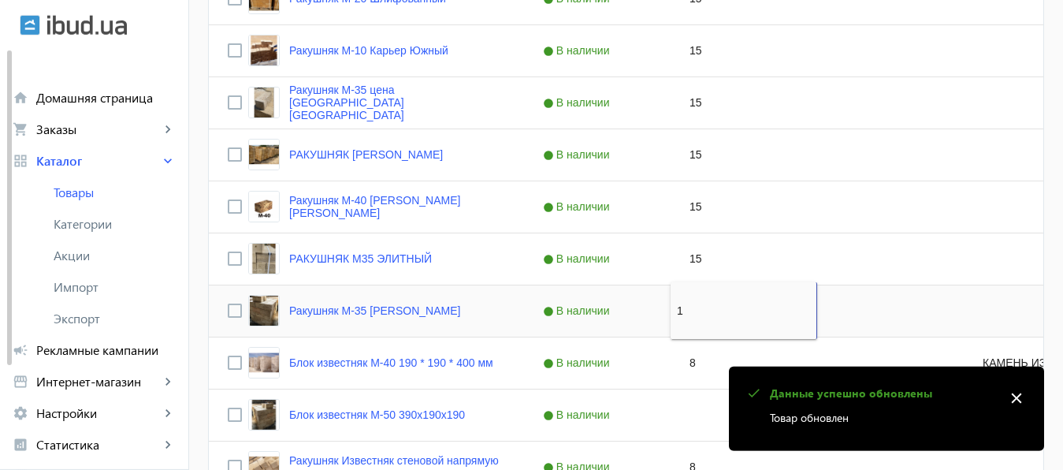
type input "15"
click at [706, 361] on div "8" at bounding box center [744, 362] width 147 height 51
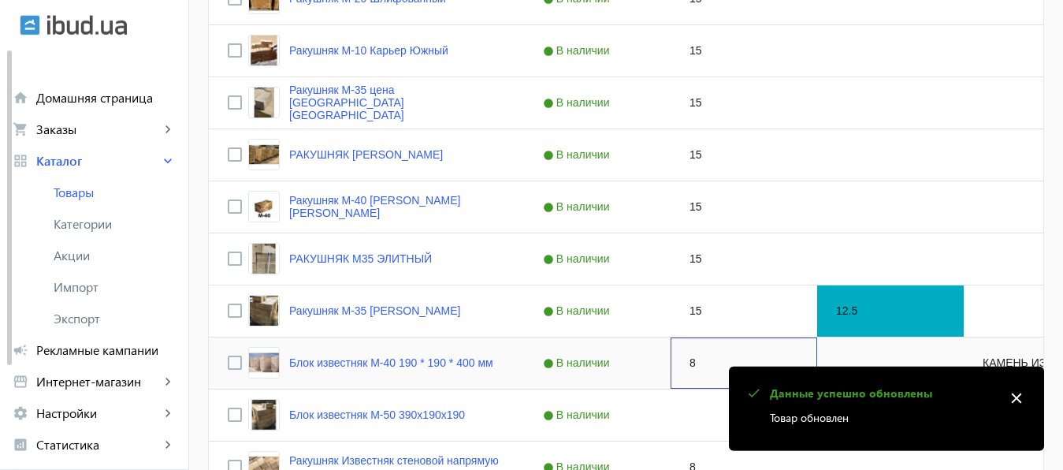
click at [706, 361] on div "8" at bounding box center [744, 362] width 147 height 51
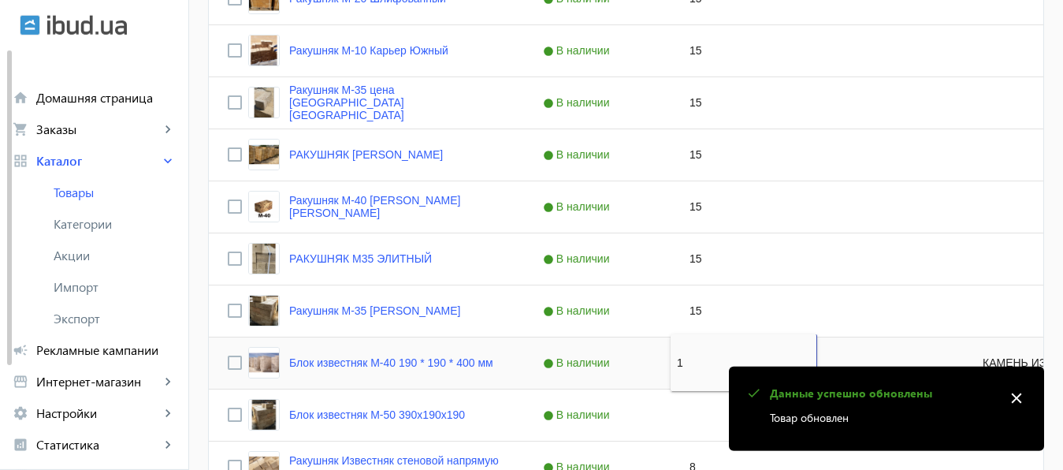
type input "15"
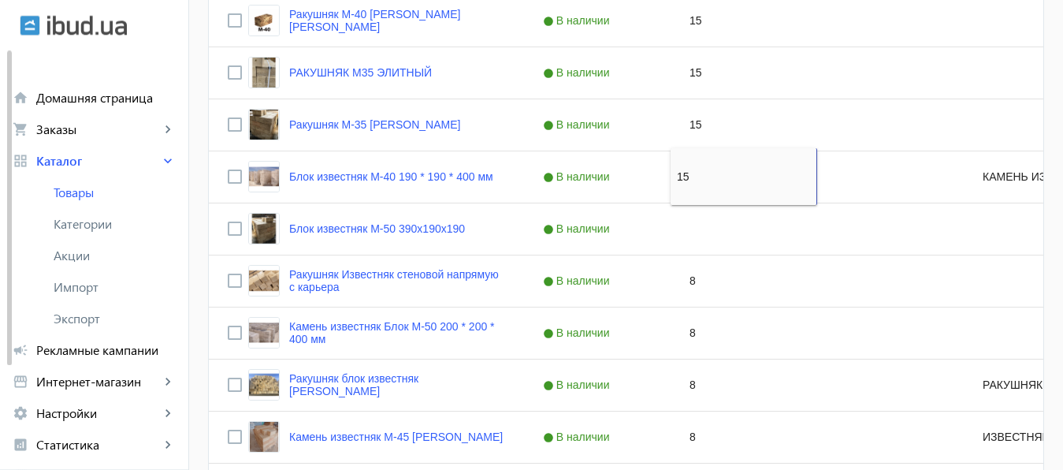
scroll to position [1410, 0]
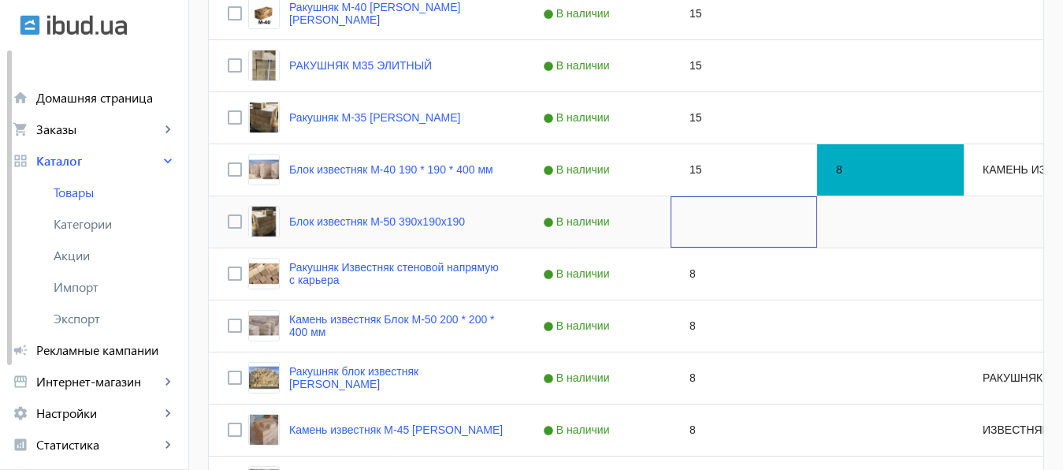
click at [697, 221] on div "Press SPACE to select this row." at bounding box center [744, 221] width 147 height 51
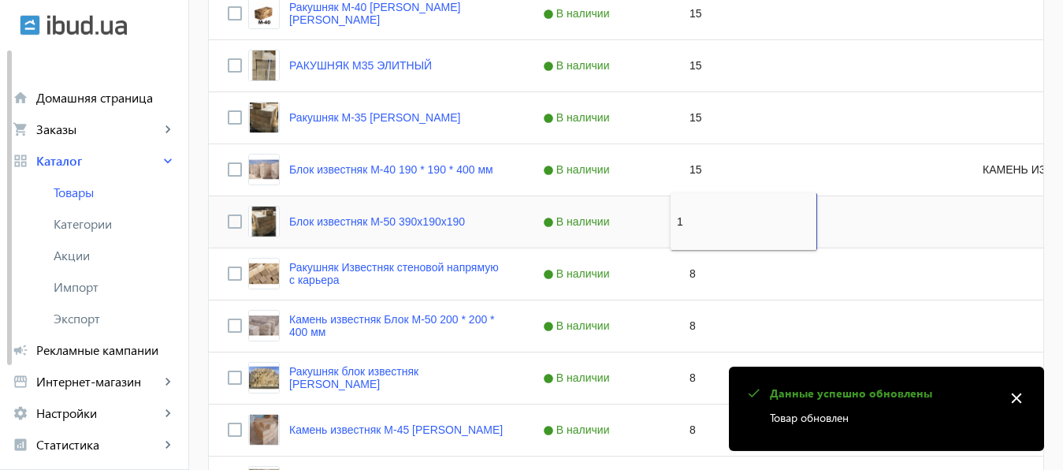
type input "15"
click at [695, 271] on div "8" at bounding box center [744, 273] width 147 height 51
type input "15"
click at [700, 350] on div "8" at bounding box center [744, 325] width 147 height 51
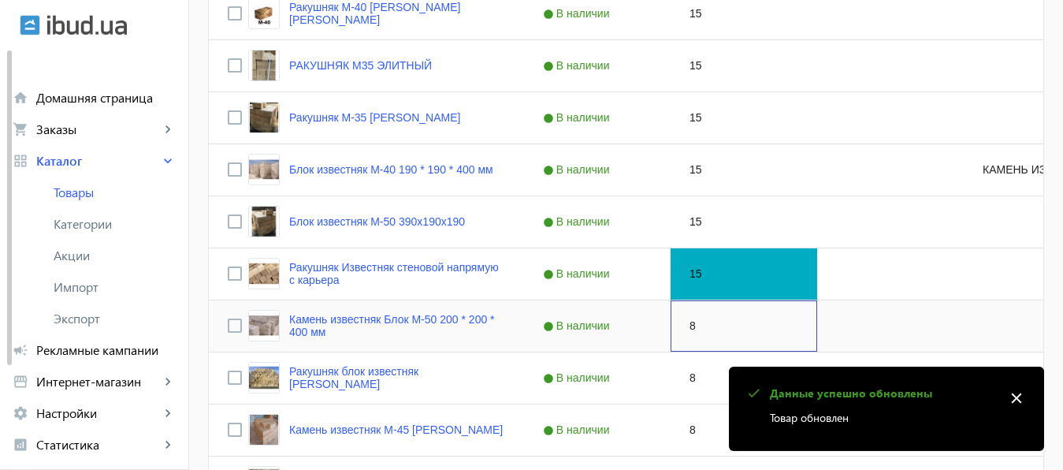
click at [698, 322] on div "8" at bounding box center [744, 325] width 147 height 51
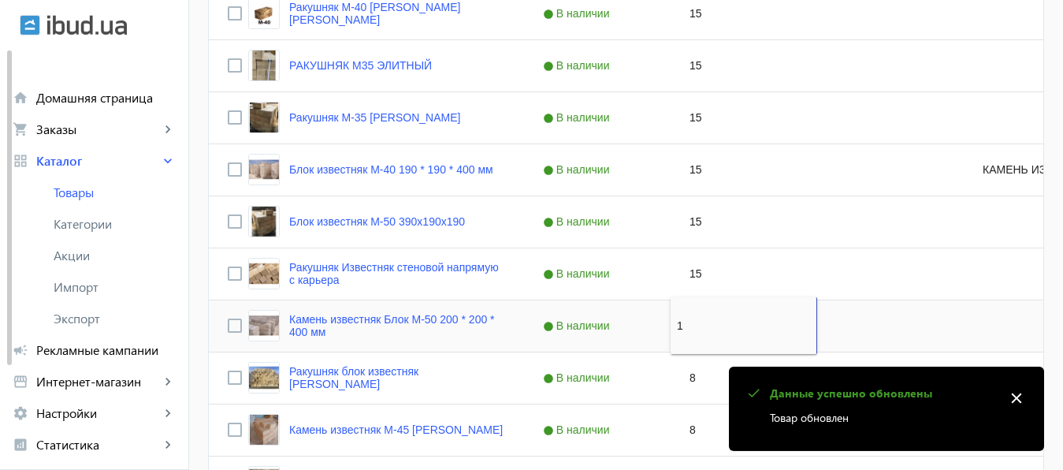
type input "15"
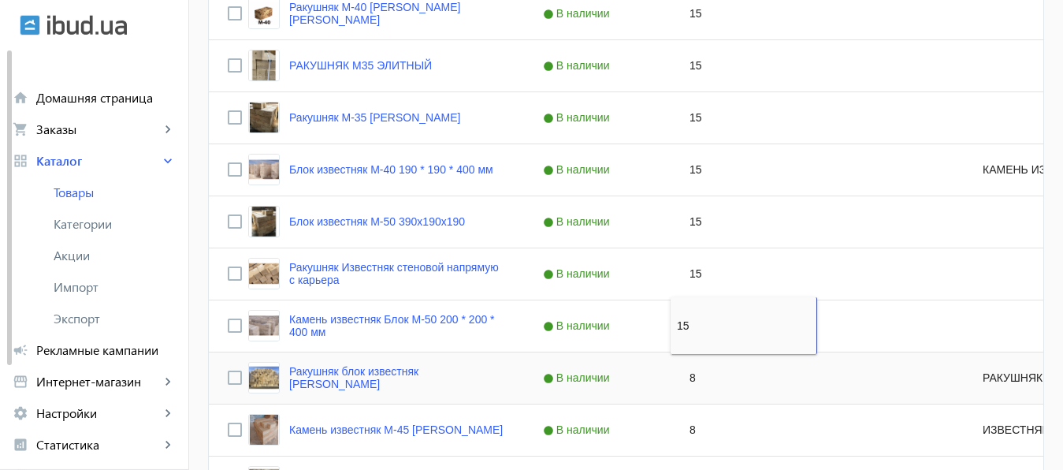
click at [697, 388] on div "8" at bounding box center [744, 377] width 147 height 51
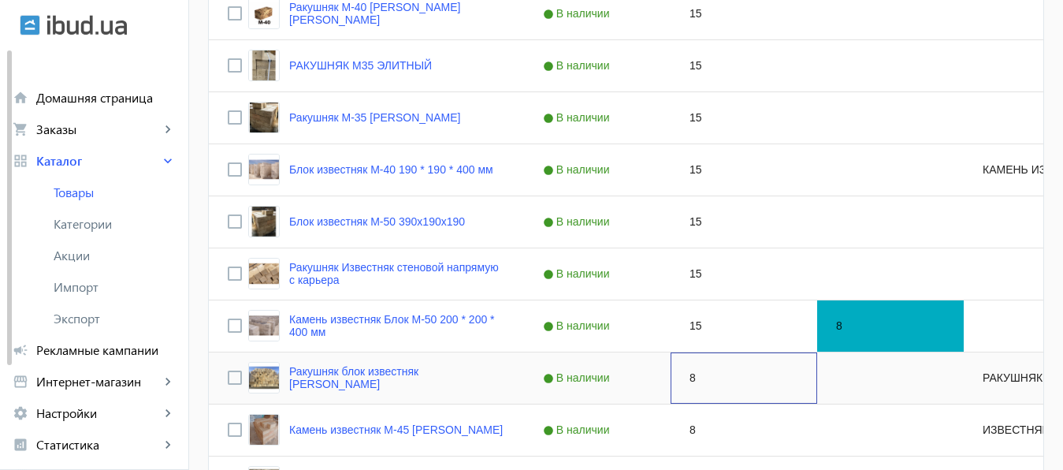
click at [697, 388] on div "8" at bounding box center [744, 377] width 147 height 51
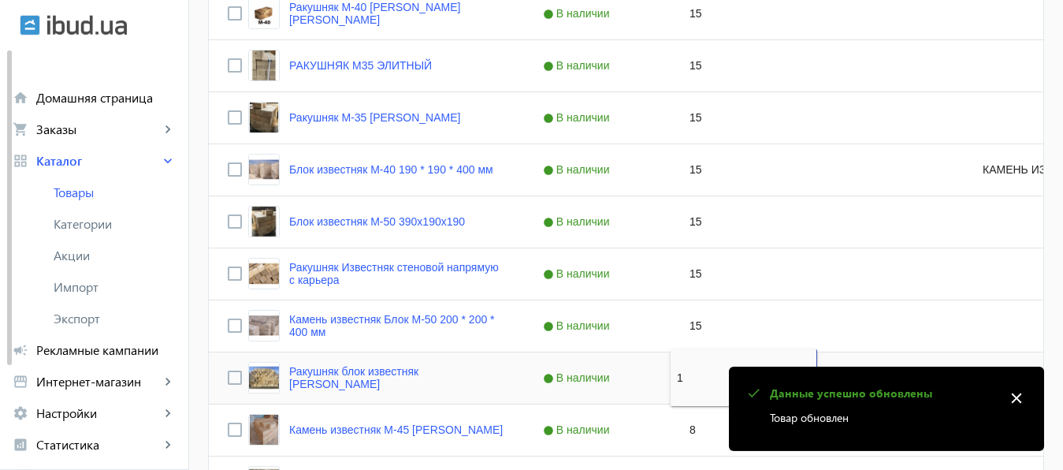
type input "15"
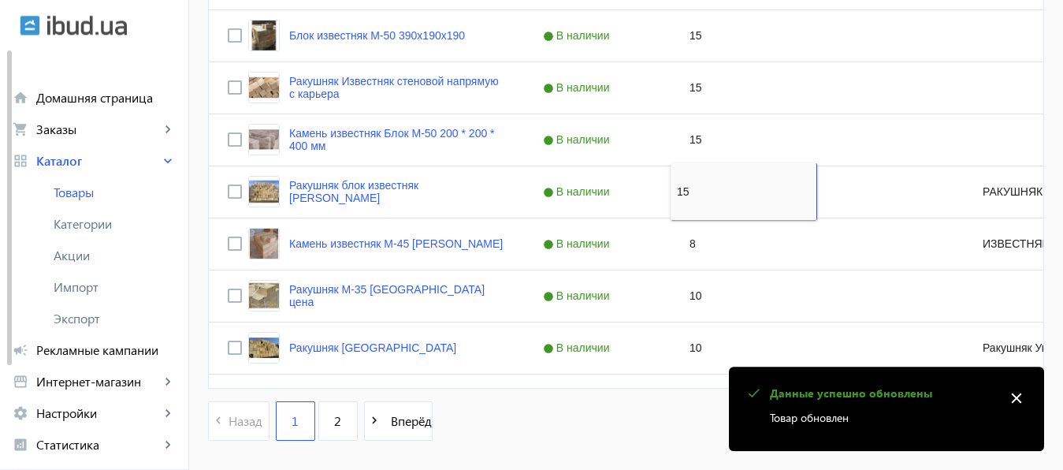
scroll to position [1655, 0]
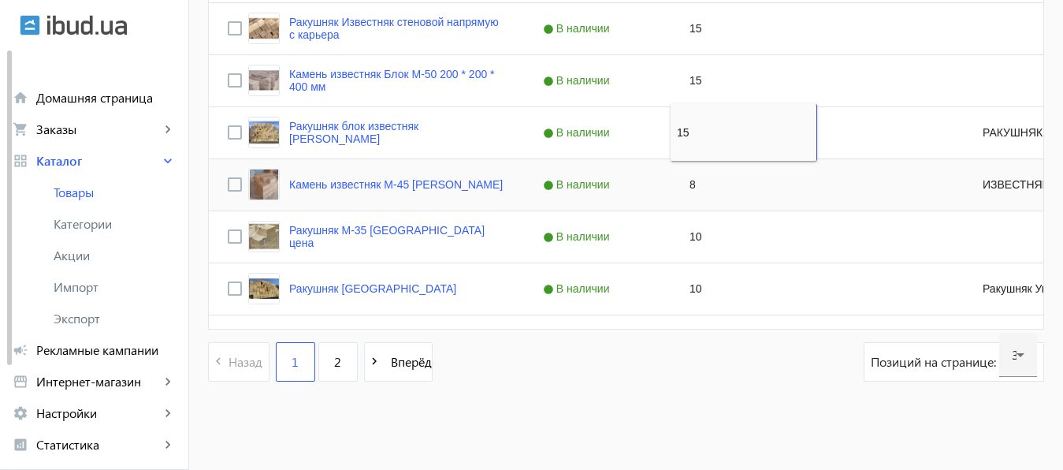
click at [715, 191] on div "8" at bounding box center [744, 184] width 147 height 51
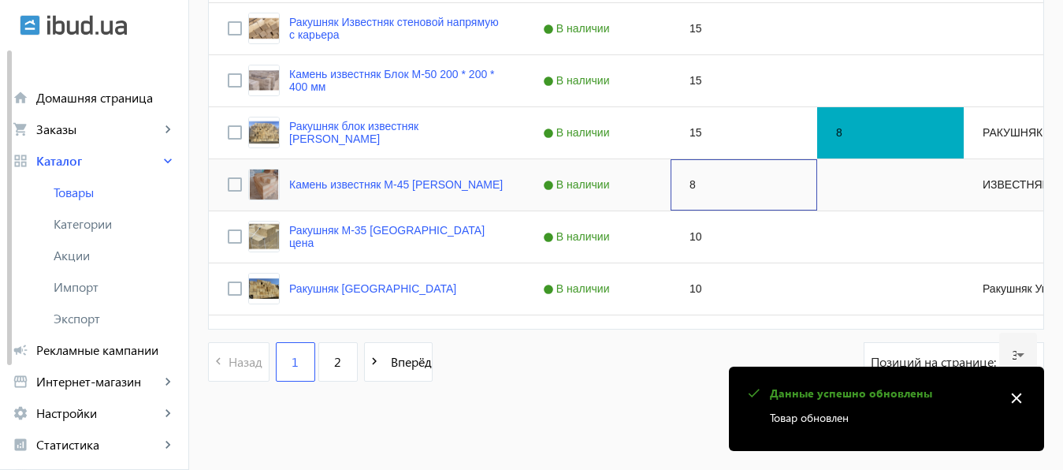
click at [715, 191] on div "8" at bounding box center [744, 184] width 147 height 51
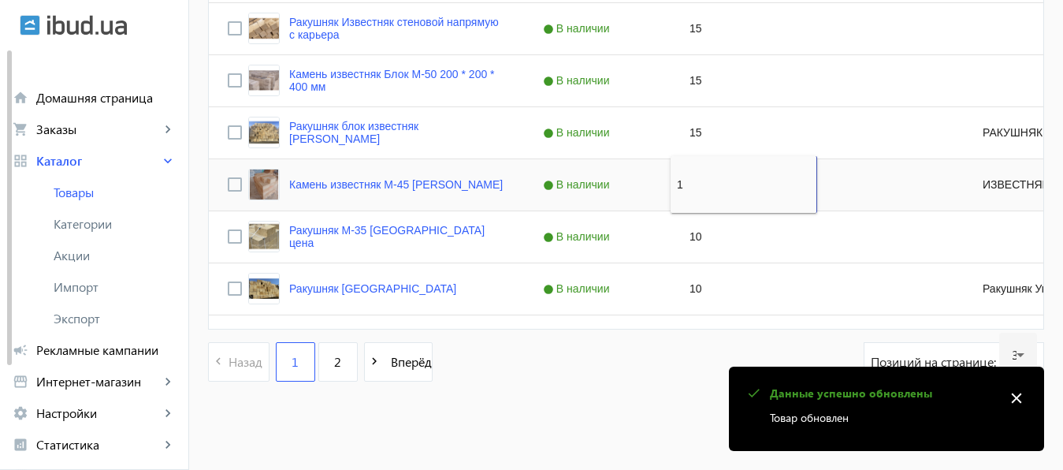
type input "15"
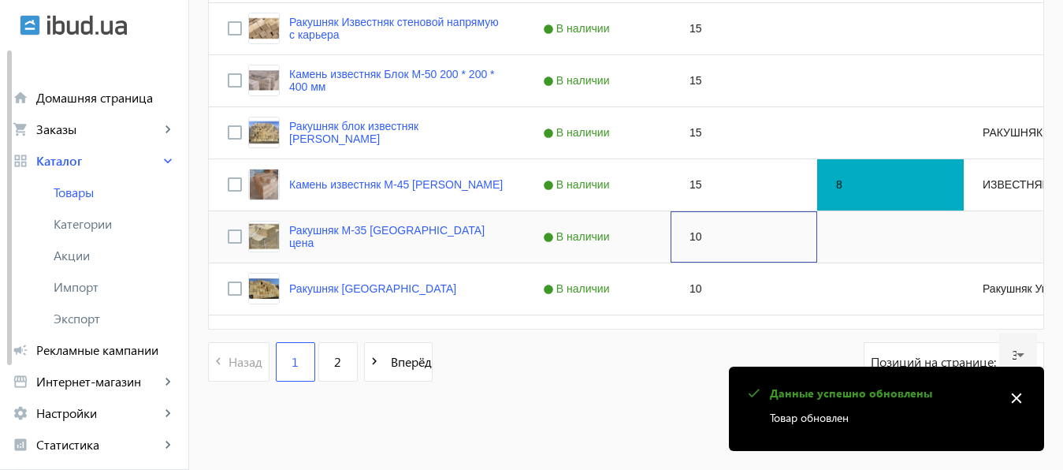
click at [711, 232] on div "10" at bounding box center [744, 236] width 147 height 51
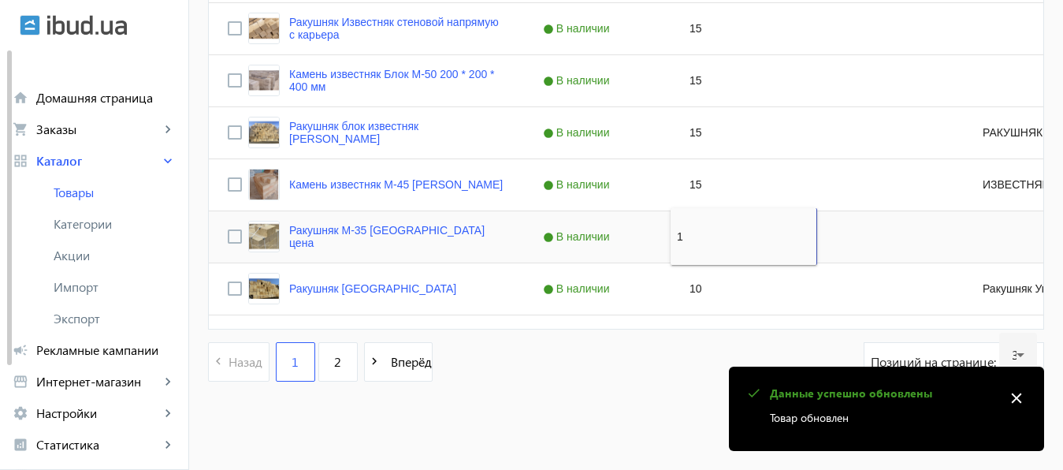
type input "15"
click at [712, 284] on div "10" at bounding box center [744, 288] width 147 height 51
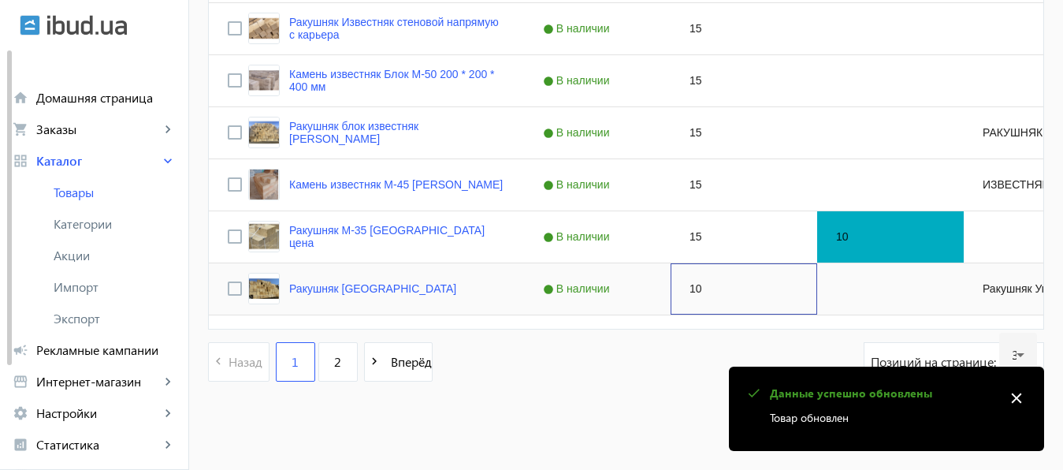
click at [712, 284] on div "10" at bounding box center [744, 288] width 147 height 51
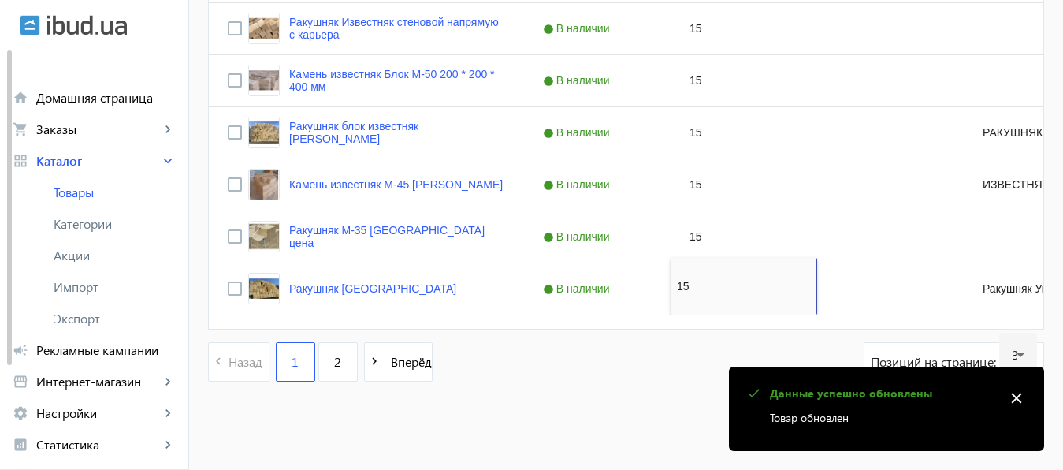
type input "15"
click at [680, 360] on div "navigate_before Назад 1 2 navigate_next Вперёд Позиций на странице: 30" at bounding box center [626, 369] width 836 height 55
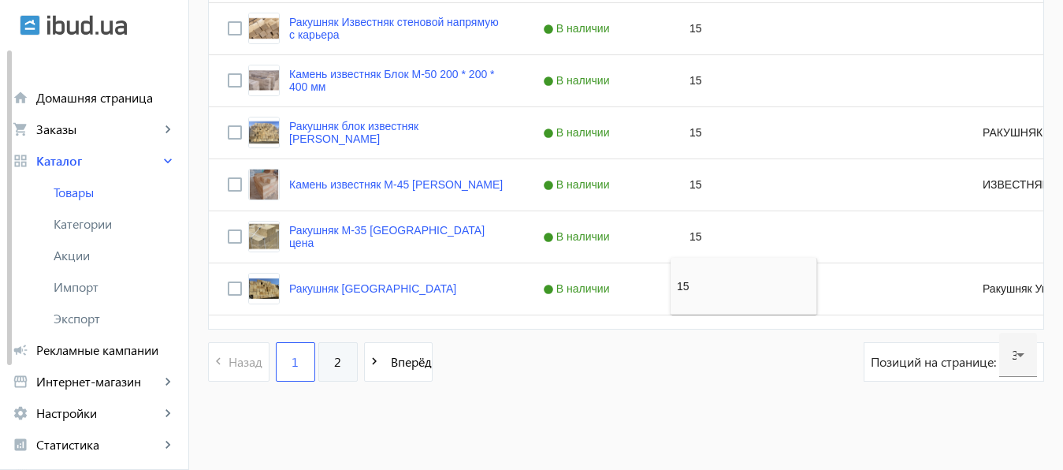
click at [319, 364] on link "2" at bounding box center [337, 361] width 39 height 39
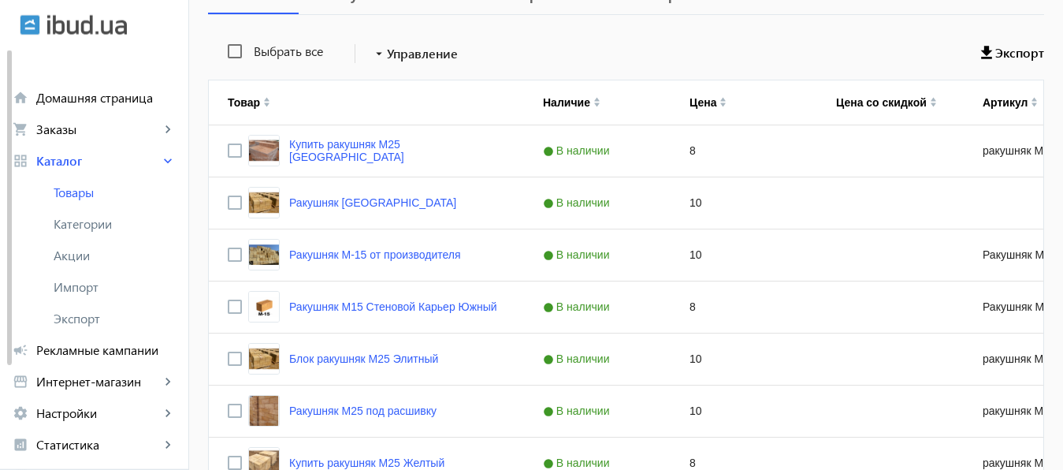
scroll to position [288, 0]
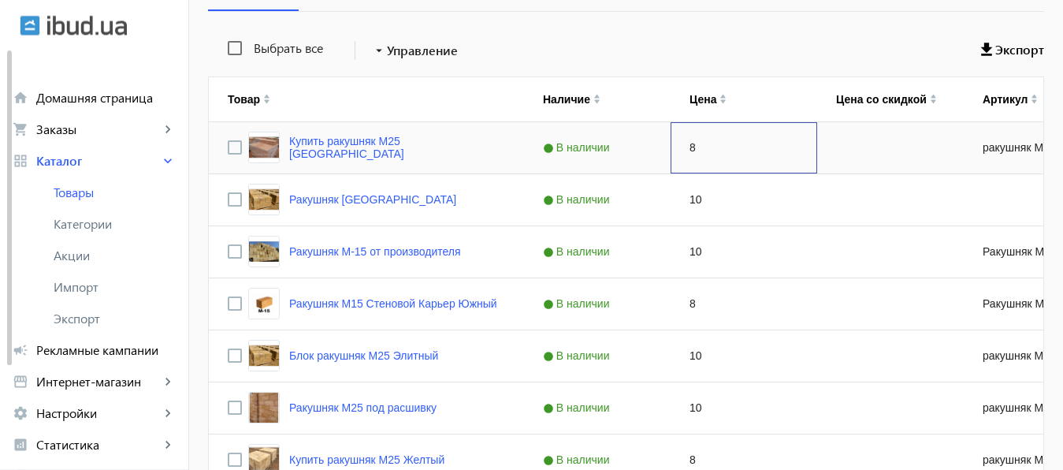
click at [708, 155] on div "8" at bounding box center [744, 147] width 147 height 51
type input "15"
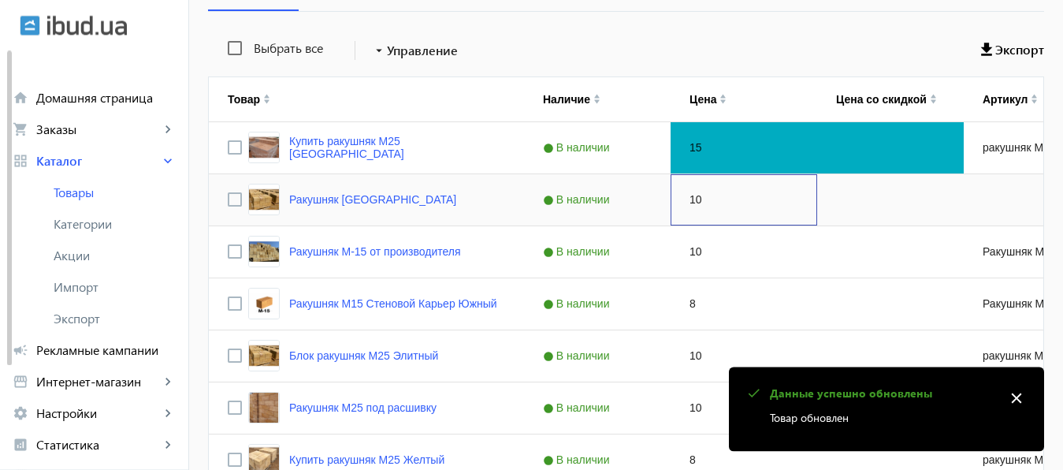
click at [710, 200] on div "10" at bounding box center [744, 199] width 147 height 51
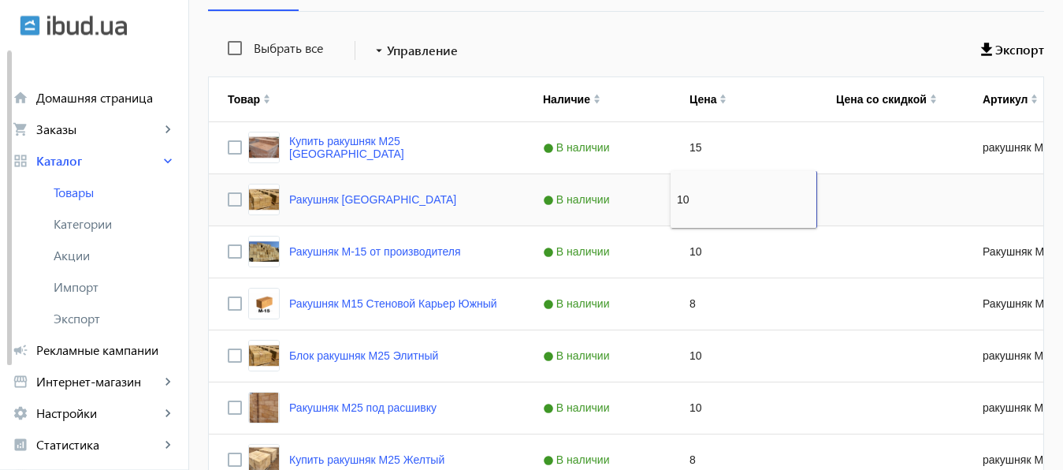
click at [710, 200] on input "10" at bounding box center [743, 200] width 133 height 32
type input "15"
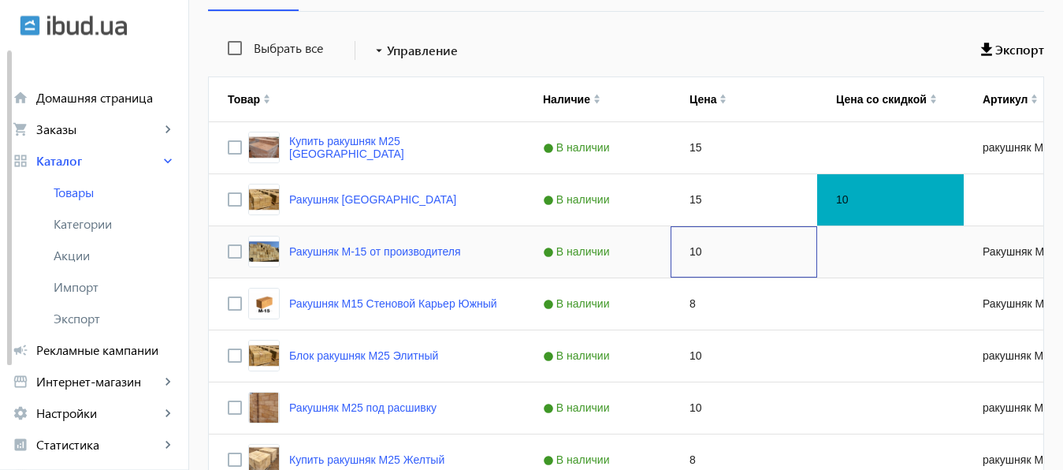
click at [711, 251] on div "10" at bounding box center [744, 251] width 147 height 51
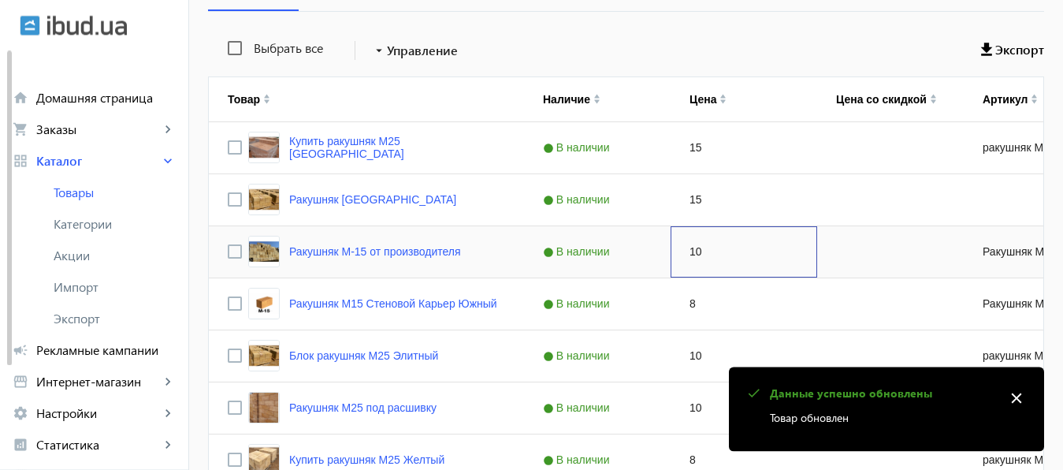
click at [711, 251] on div "10" at bounding box center [744, 251] width 147 height 51
type input "15"
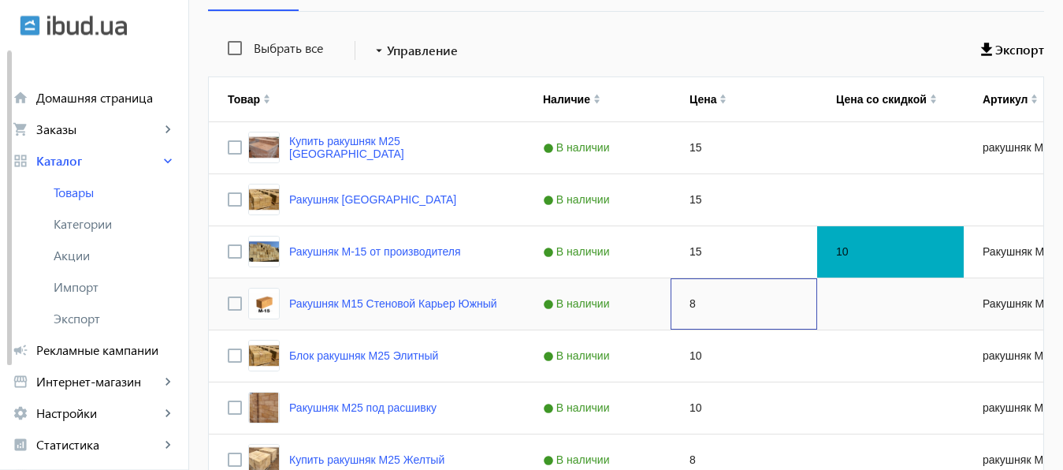
click at [708, 290] on div "8" at bounding box center [744, 303] width 147 height 51
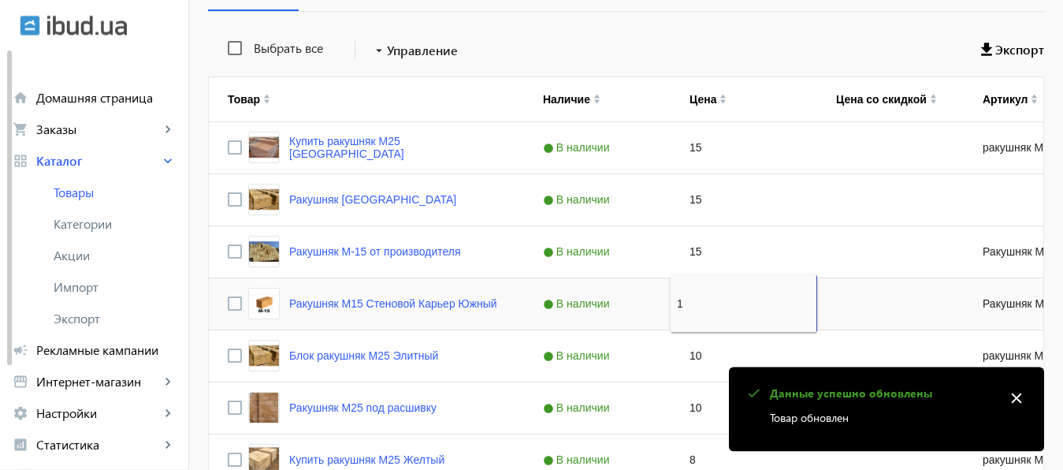
type input "15"
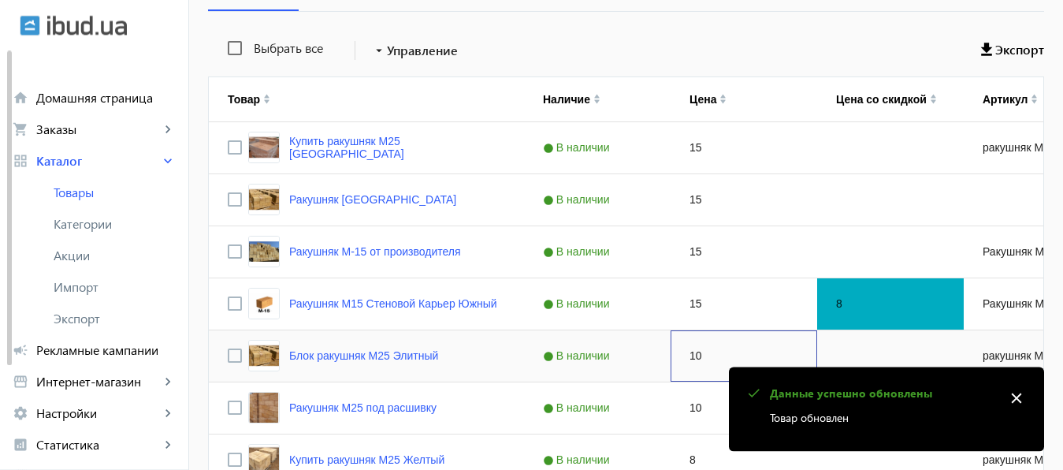
click at [704, 355] on div "10" at bounding box center [744, 355] width 147 height 51
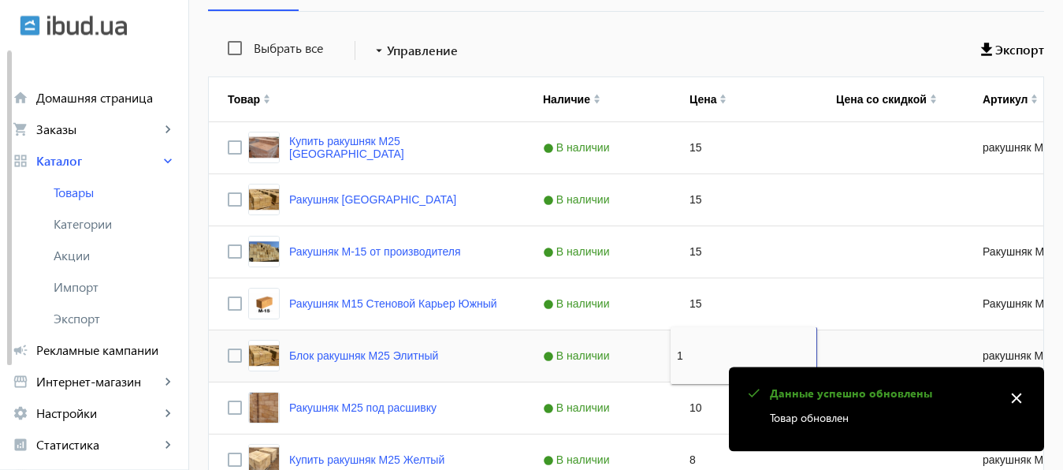
type input "15"
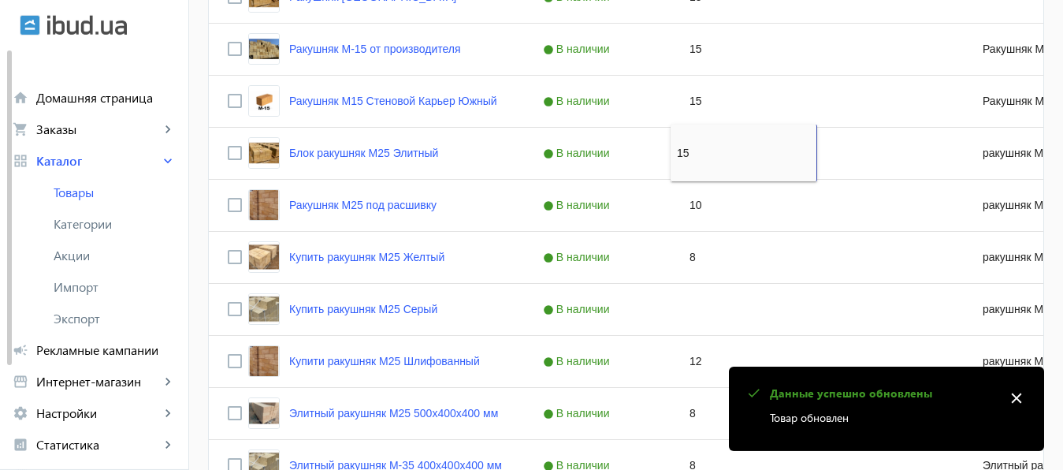
scroll to position [569, 0]
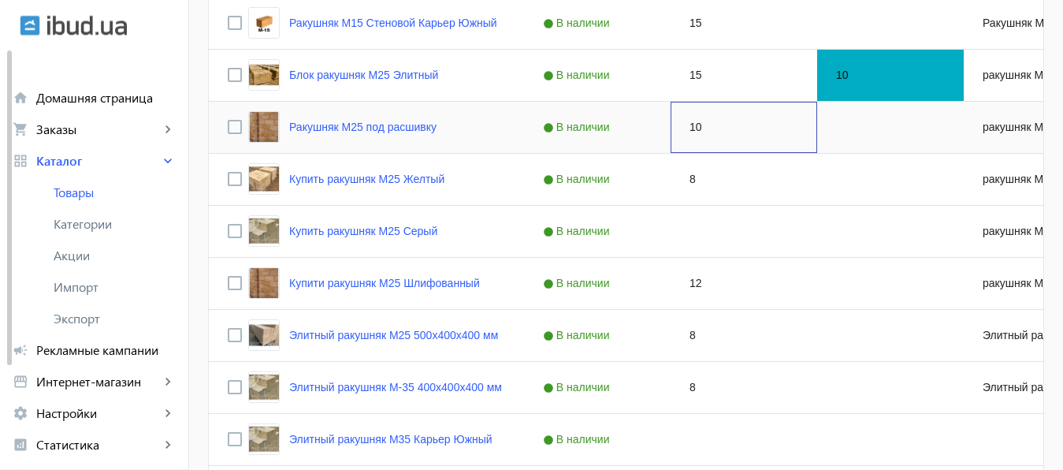
click at [715, 124] on div "10" at bounding box center [744, 127] width 147 height 51
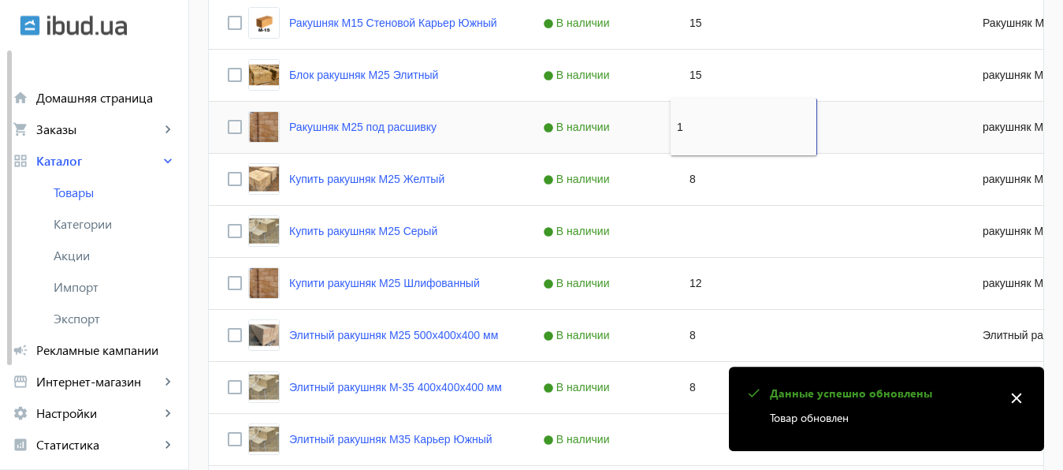
type input "15"
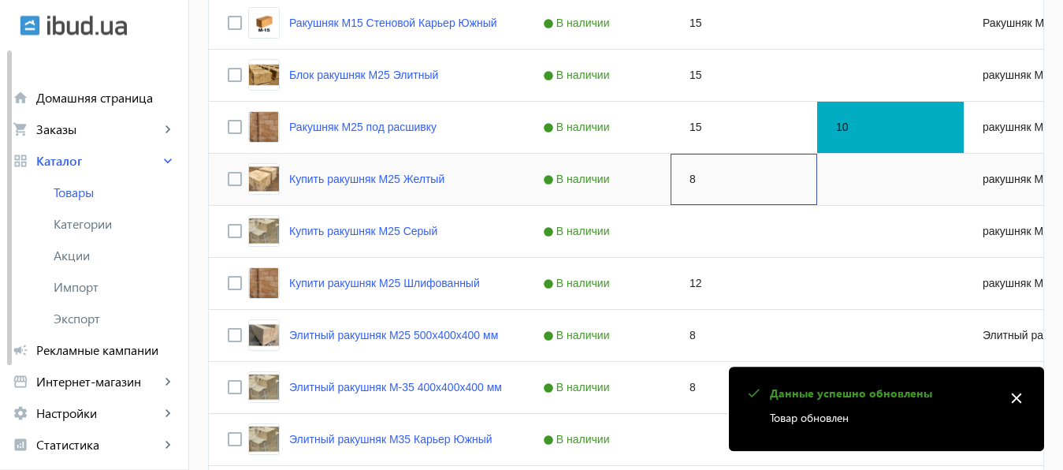
click at [707, 173] on div "8" at bounding box center [744, 179] width 147 height 51
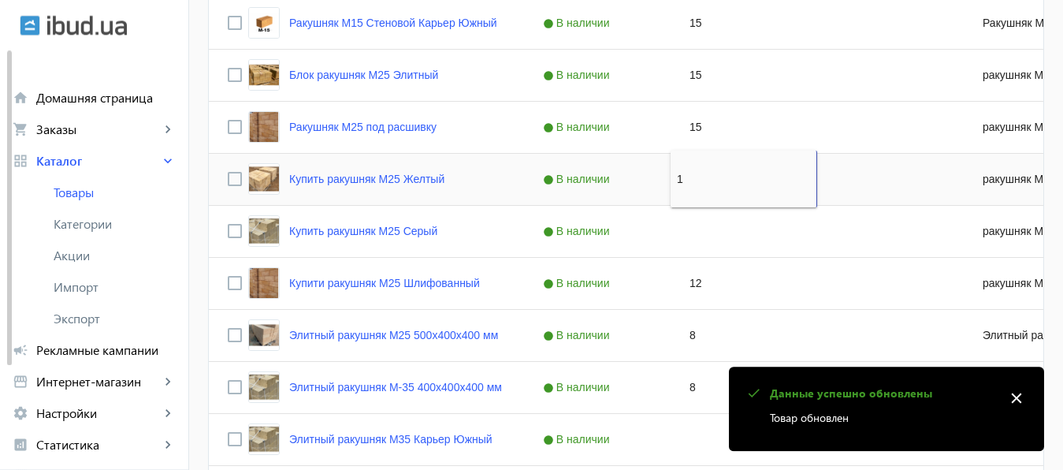
type input "15"
click at [701, 244] on div "Press SPACE to select this row." at bounding box center [744, 231] width 147 height 51
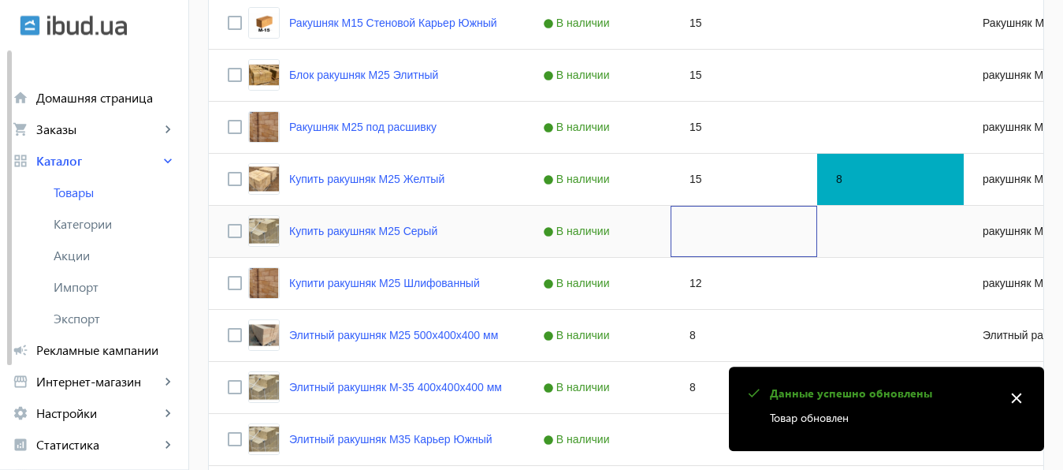
click at [701, 244] on div "Press SPACE to select this row." at bounding box center [744, 231] width 147 height 51
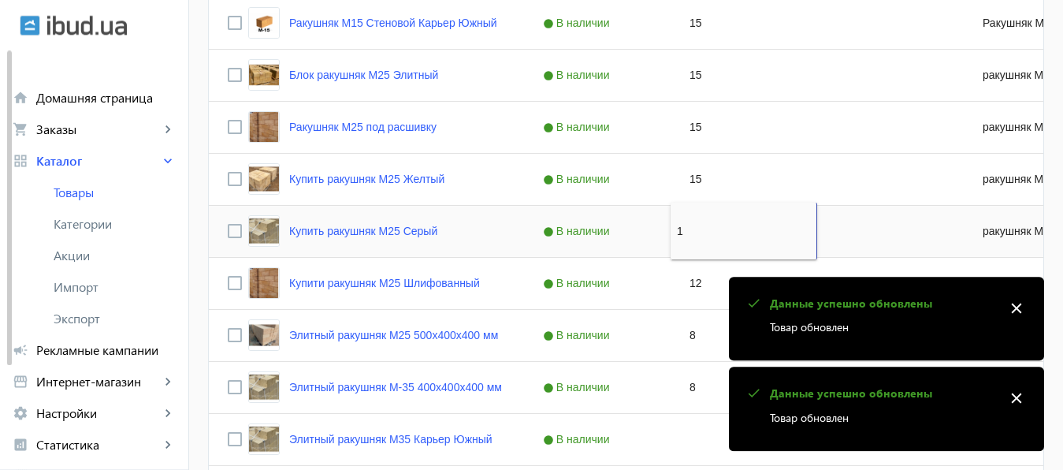
type input "15"
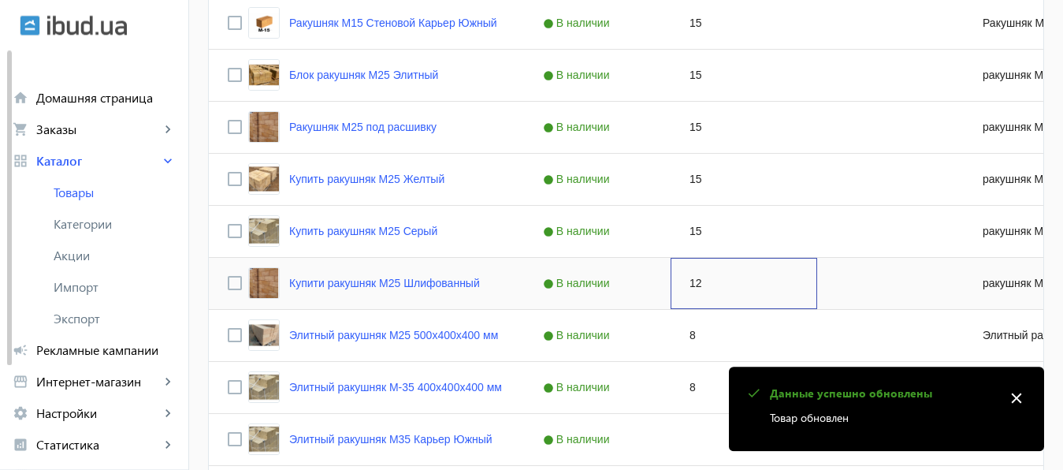
click at [693, 284] on div "12" at bounding box center [744, 283] width 147 height 51
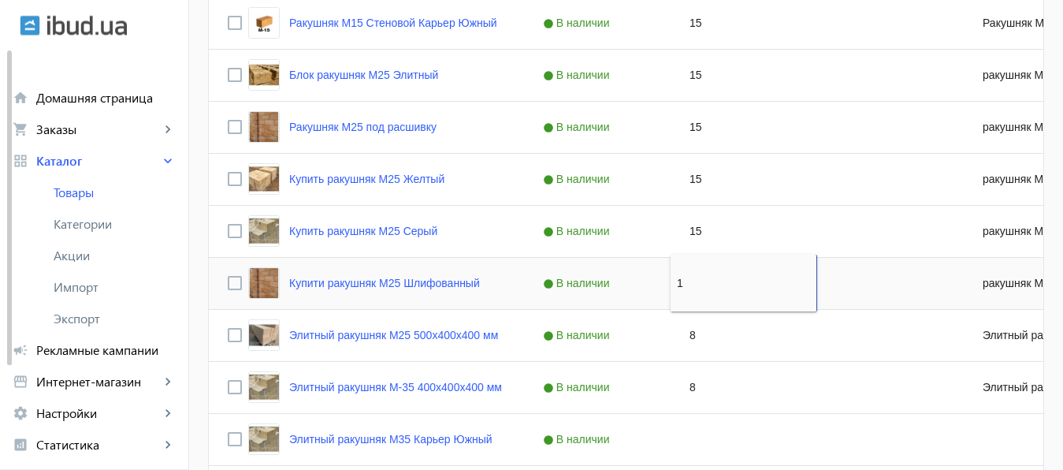
type input "15"
click at [699, 345] on div "8" at bounding box center [744, 335] width 147 height 51
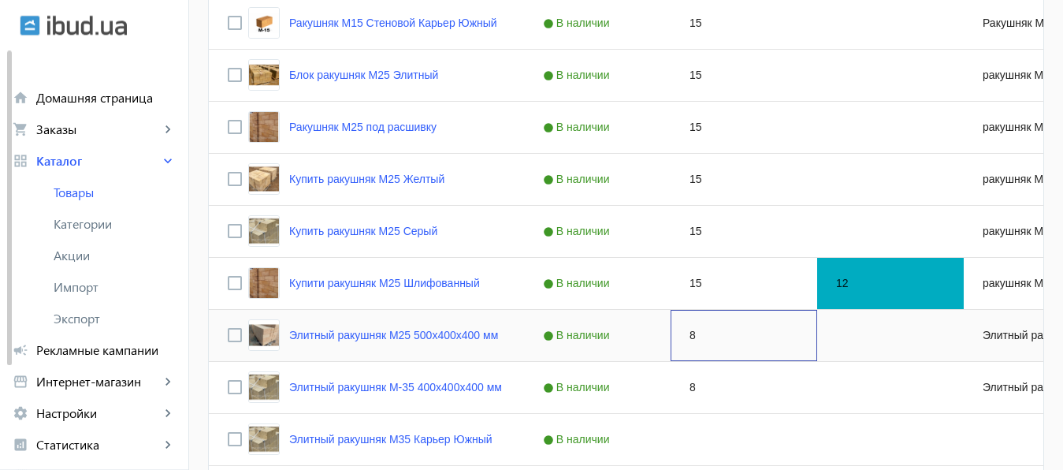
click at [699, 345] on div "8" at bounding box center [744, 335] width 147 height 51
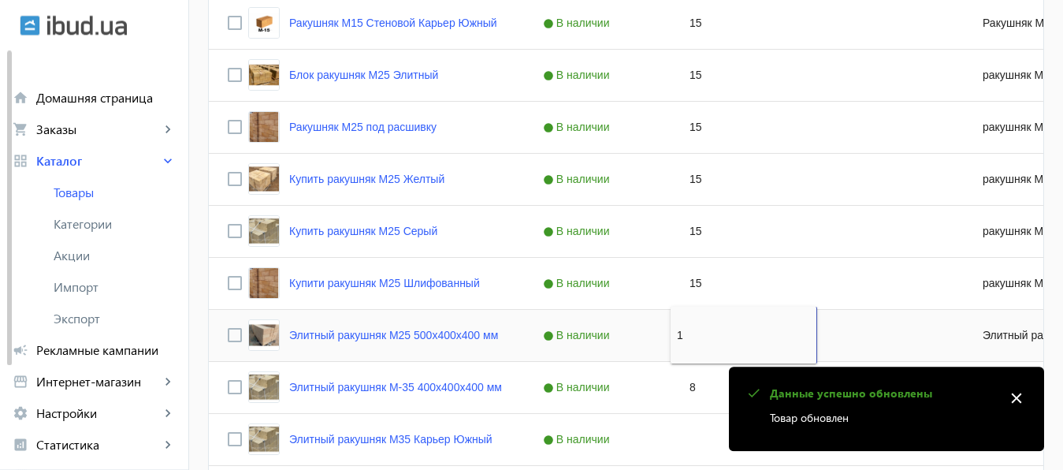
type input "15"
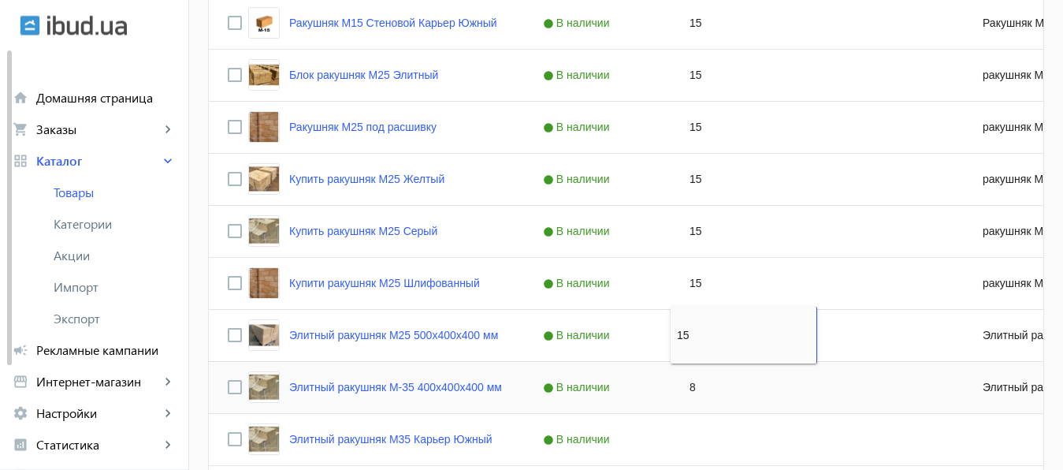
click at [702, 377] on div "8" at bounding box center [744, 387] width 147 height 51
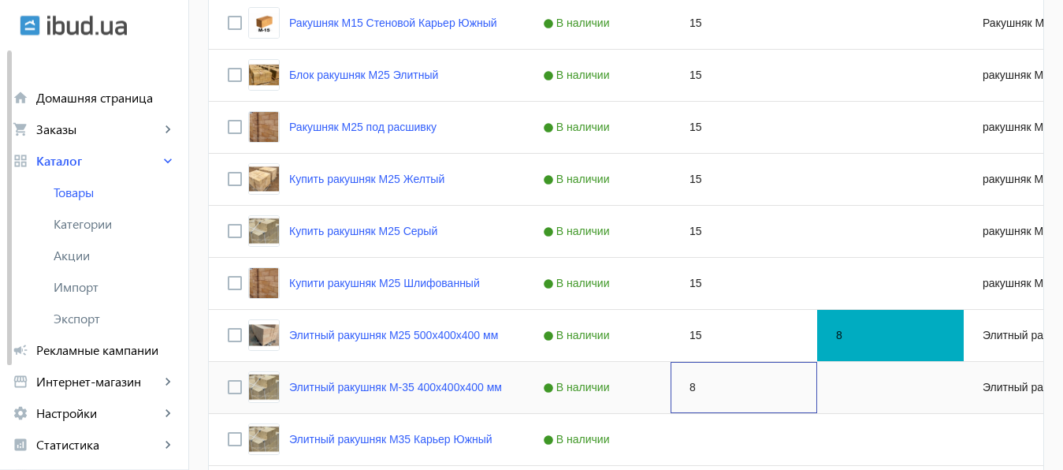
click at [702, 377] on div "8" at bounding box center [744, 387] width 147 height 51
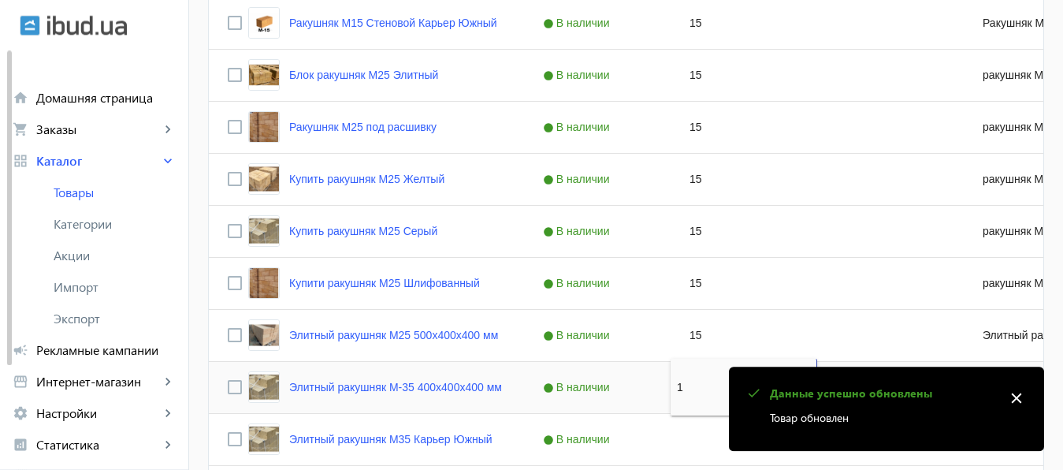
type input "15"
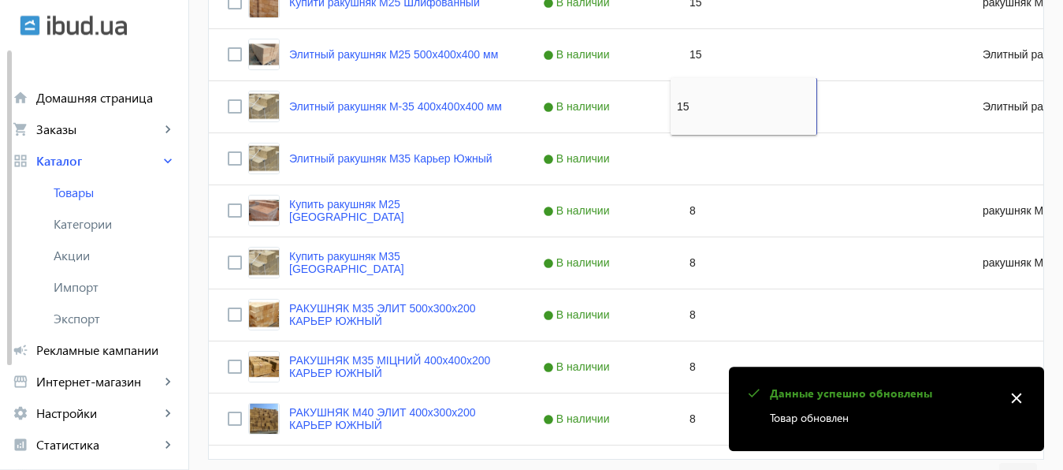
scroll to position [877, 0]
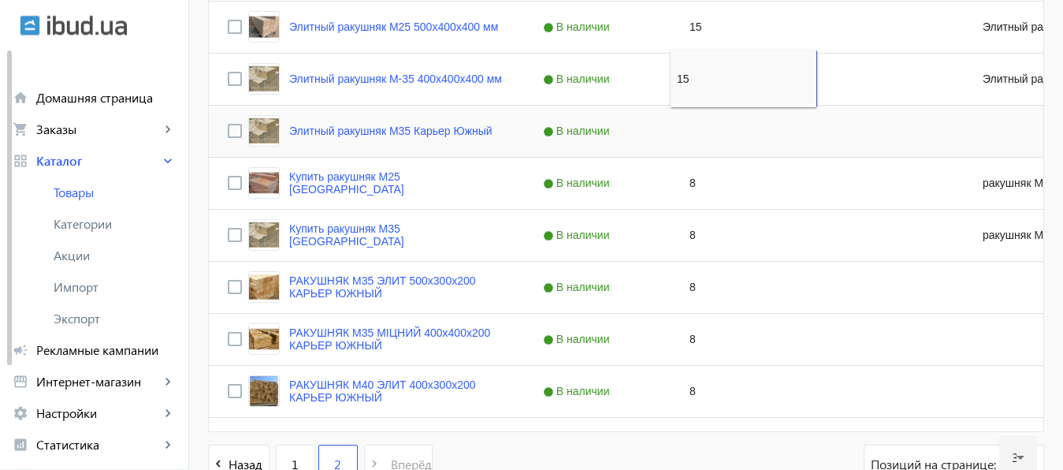
click at [706, 147] on div "Press SPACE to select this row." at bounding box center [744, 131] width 147 height 51
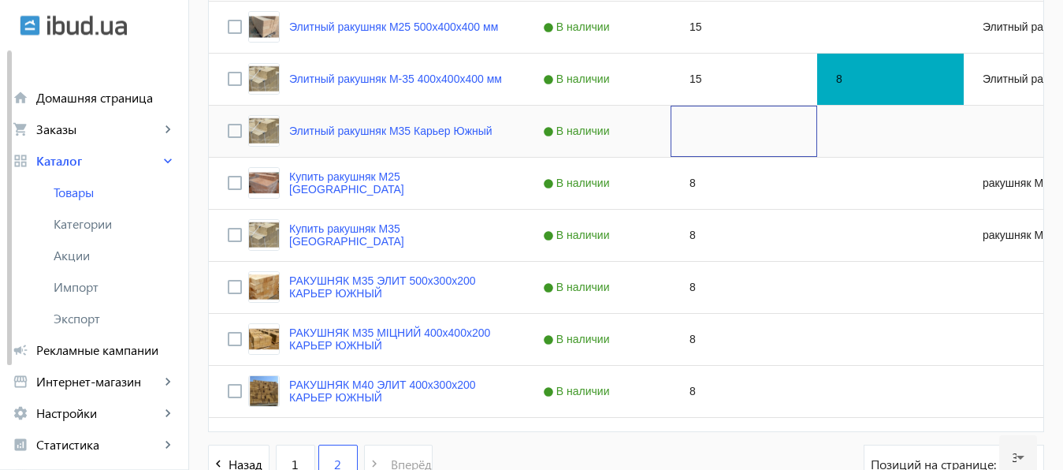
click at [706, 147] on div "Press SPACE to select this row." at bounding box center [744, 131] width 147 height 51
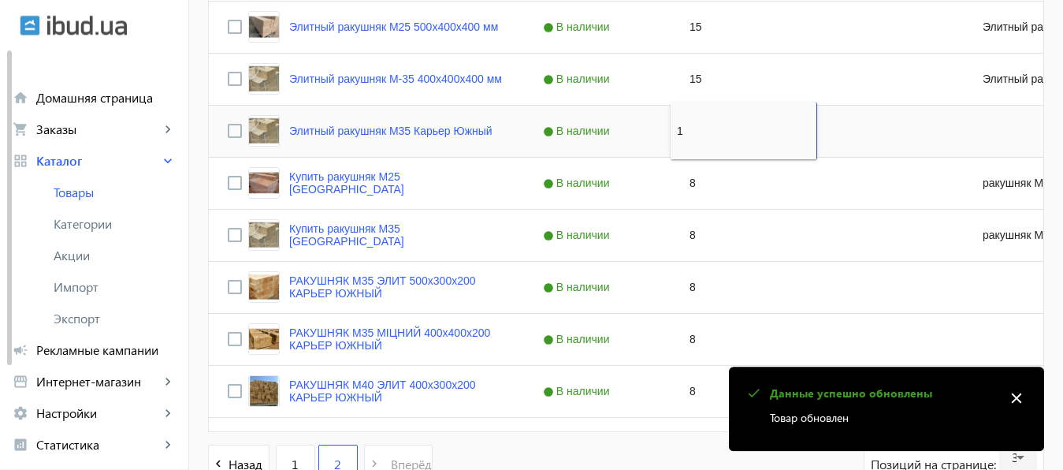
type input "15"
click at [700, 188] on div "8" at bounding box center [744, 183] width 147 height 51
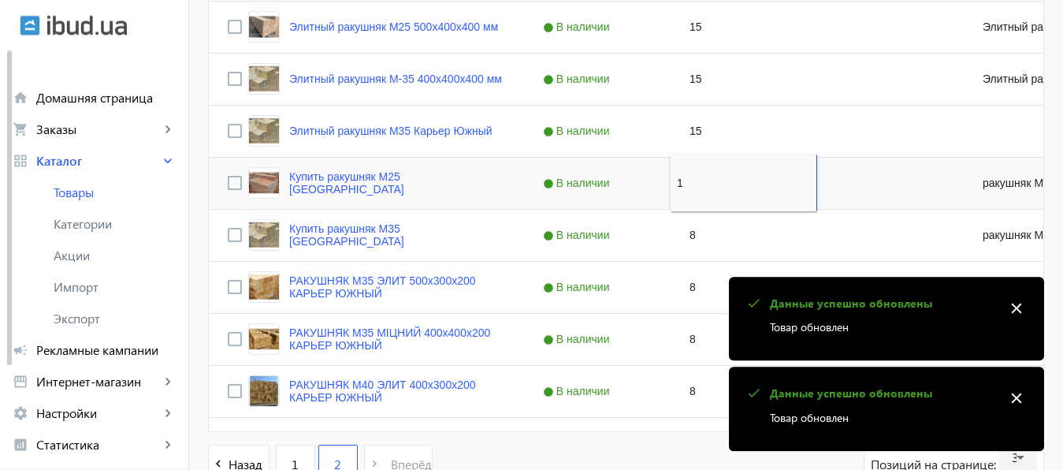
type input "15"
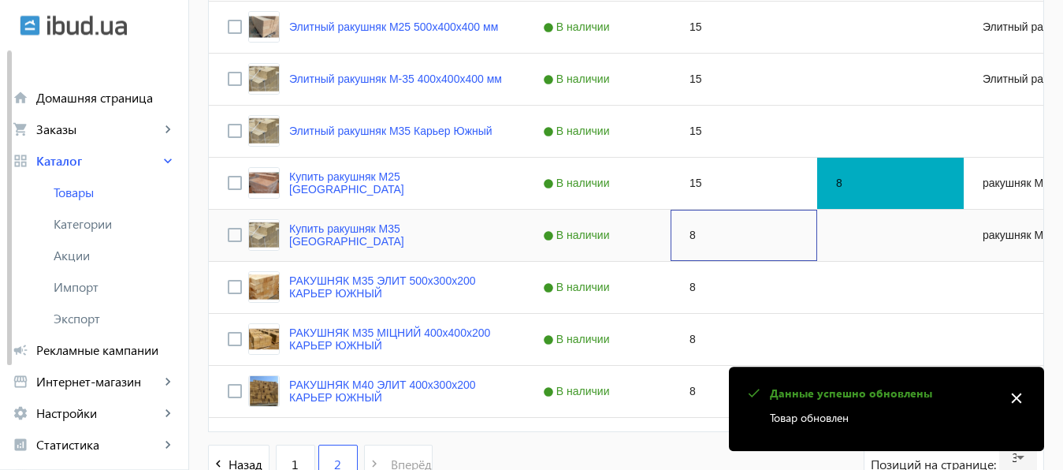
click at [693, 251] on div "8" at bounding box center [744, 235] width 147 height 51
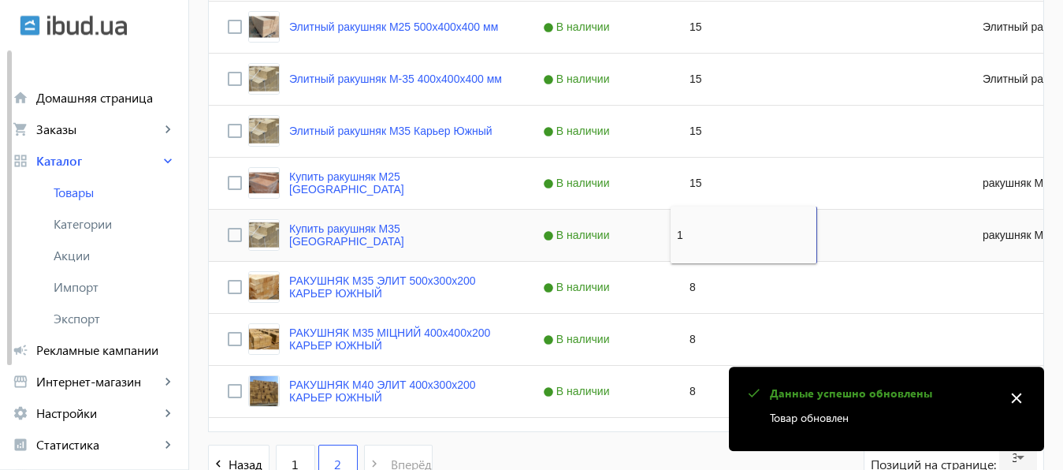
type input "15"
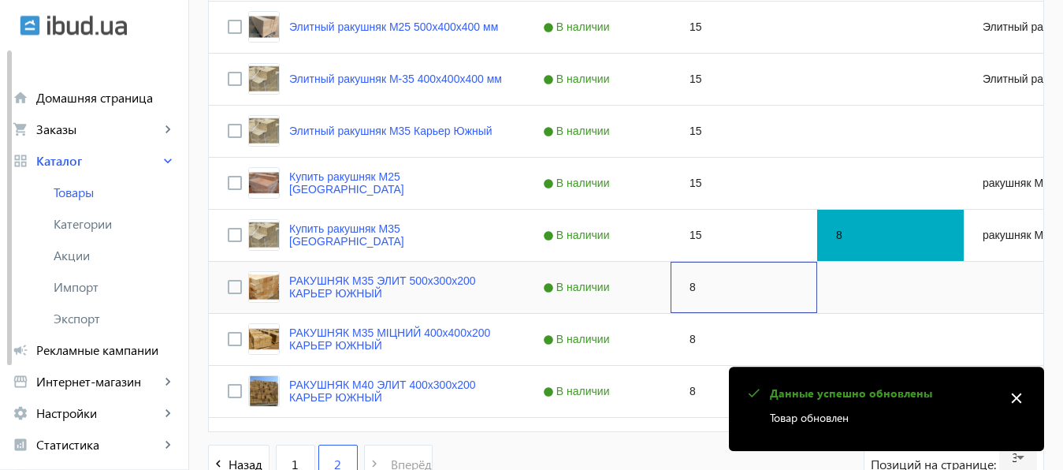
click at [693, 283] on div "8" at bounding box center [744, 287] width 147 height 51
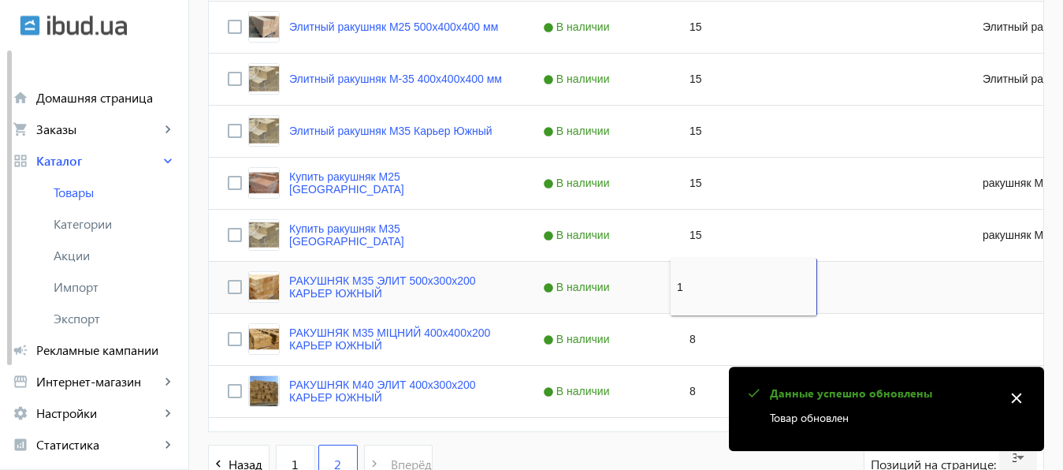
type input "15"
click at [694, 340] on div "8" at bounding box center [744, 339] width 147 height 51
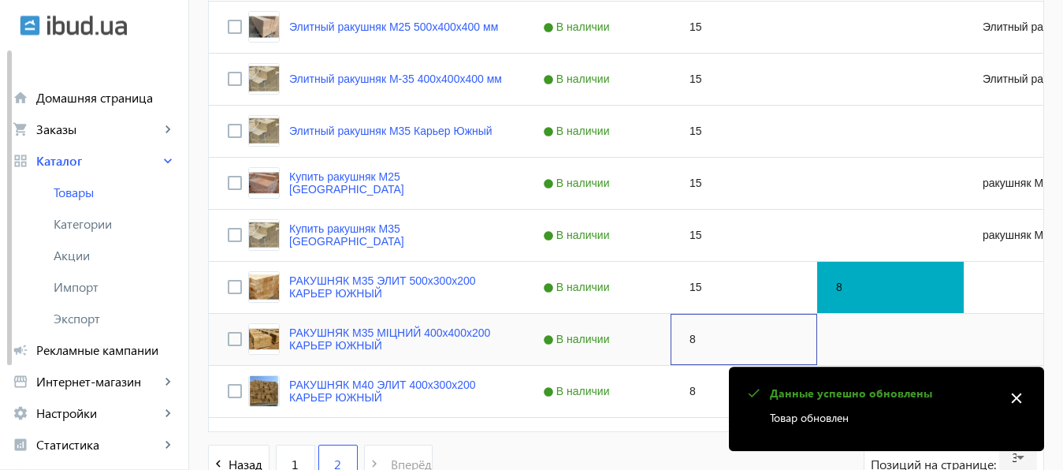
click at [694, 340] on div "8" at bounding box center [744, 339] width 147 height 51
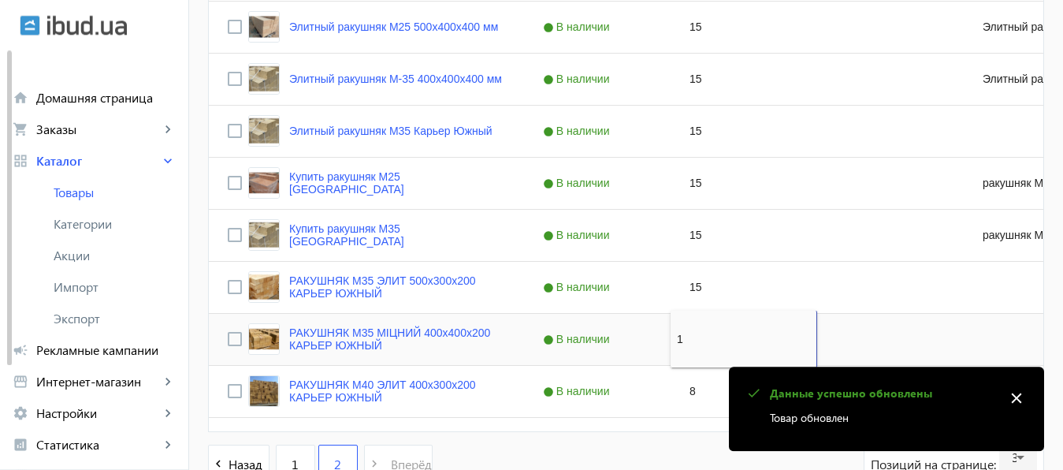
type input "15"
click at [695, 388] on div "8" at bounding box center [744, 391] width 147 height 51
type input "15"
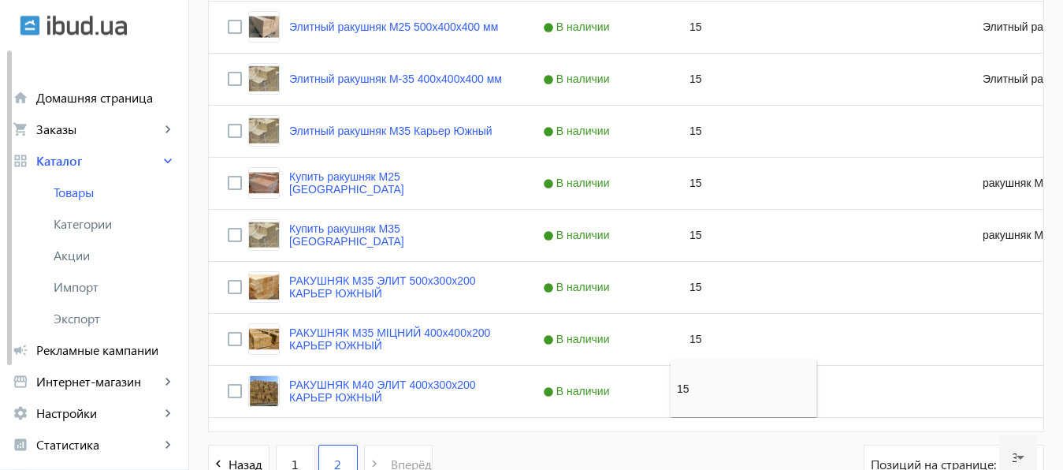
click at [695, 449] on div "navigate_before Назад 1 2 navigate_next Вперёд Позиций на странице: 30" at bounding box center [626, 471] width 836 height 55
click at [946, 390] on div "Press SPACE to select this row." at bounding box center [890, 391] width 147 height 51
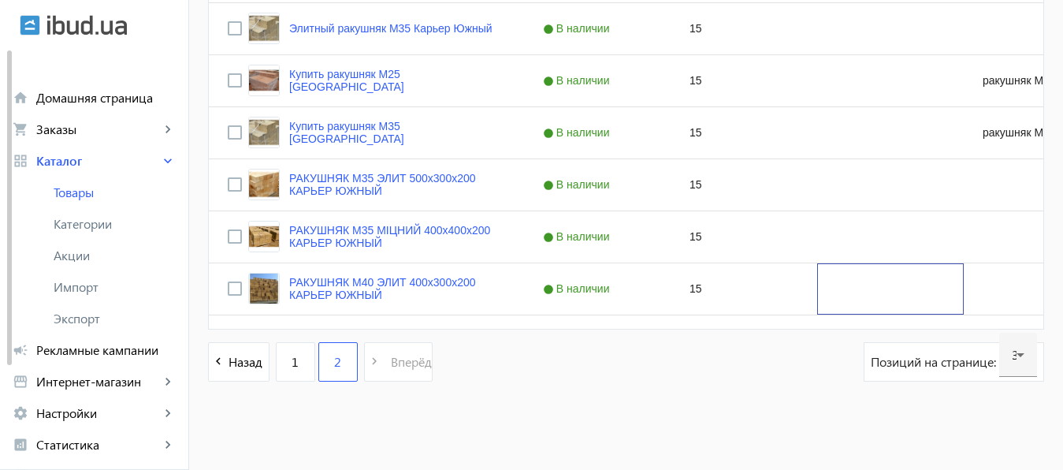
scroll to position [0, 0]
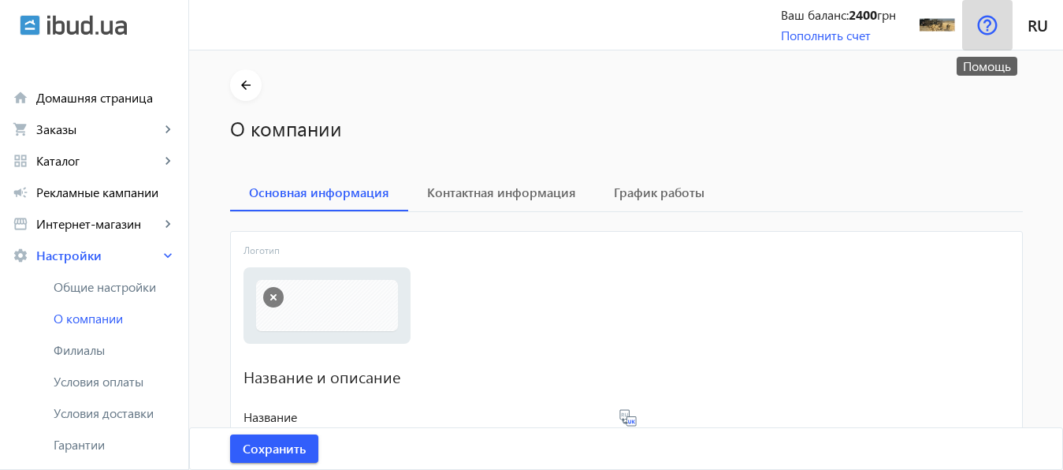
click at [986, 22] on img at bounding box center [987, 25] width 20 height 20
click at [985, 27] on img at bounding box center [987, 25] width 20 height 20
click at [933, 25] on img at bounding box center [937, 24] width 35 height 35
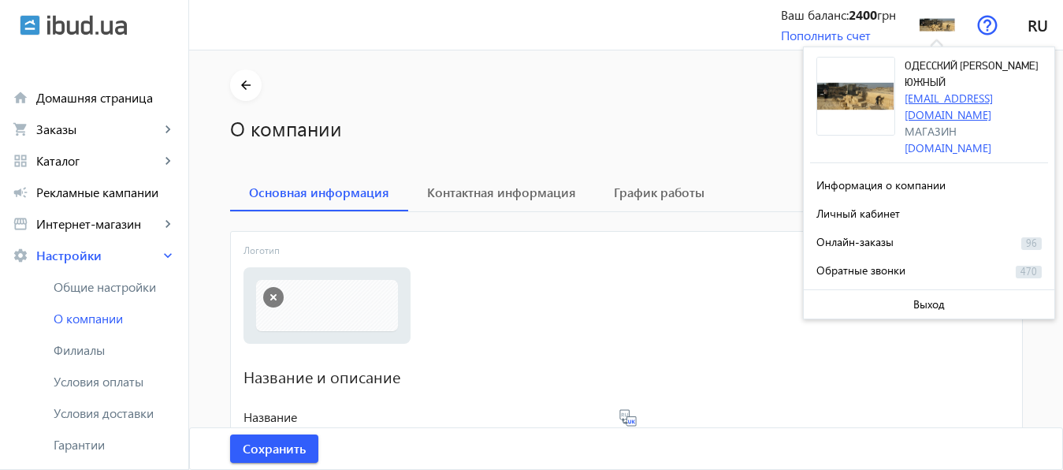
click at [953, 97] on link "[EMAIL_ADDRESS][DOMAIN_NAME]" at bounding box center [949, 107] width 88 height 32
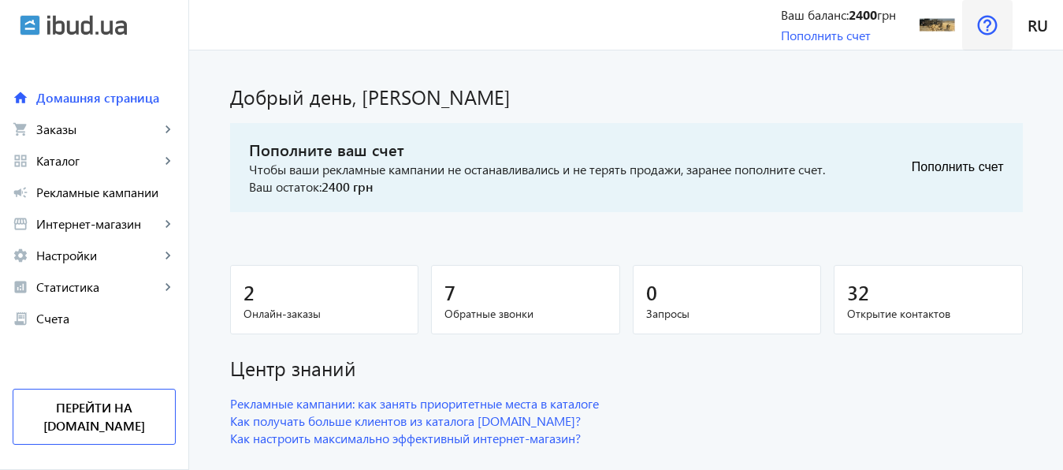
click at [986, 24] on img at bounding box center [987, 25] width 20 height 20
click at [986, 26] on img at bounding box center [987, 25] width 20 height 20
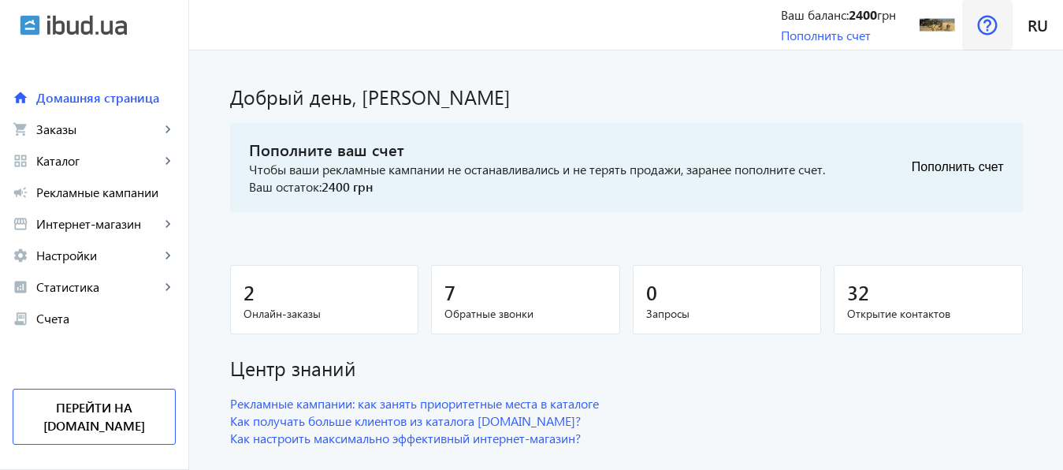
click at [986, 26] on img at bounding box center [987, 25] width 20 height 20
click at [986, 27] on img at bounding box center [987, 25] width 20 height 20
click at [842, 35] on link "Пополнить счет" at bounding box center [826, 35] width 90 height 17
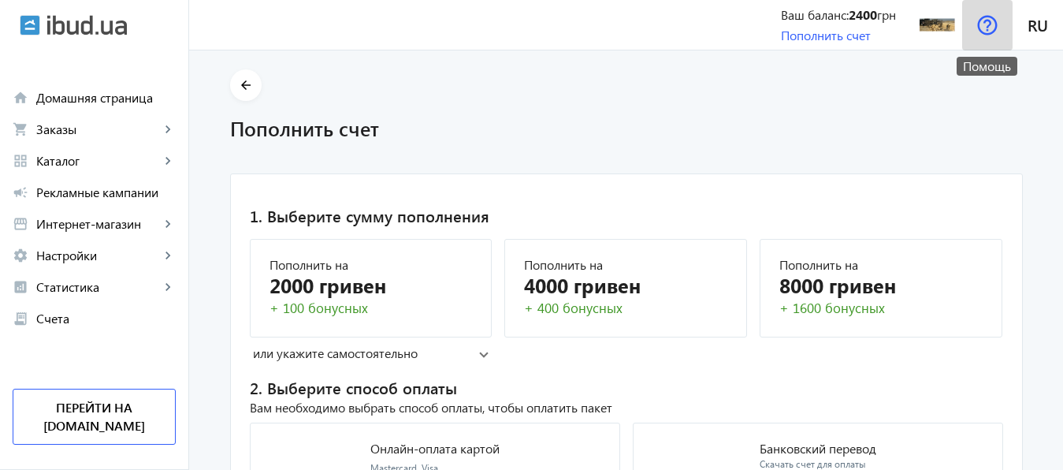
click at [990, 20] on img at bounding box center [987, 25] width 20 height 20
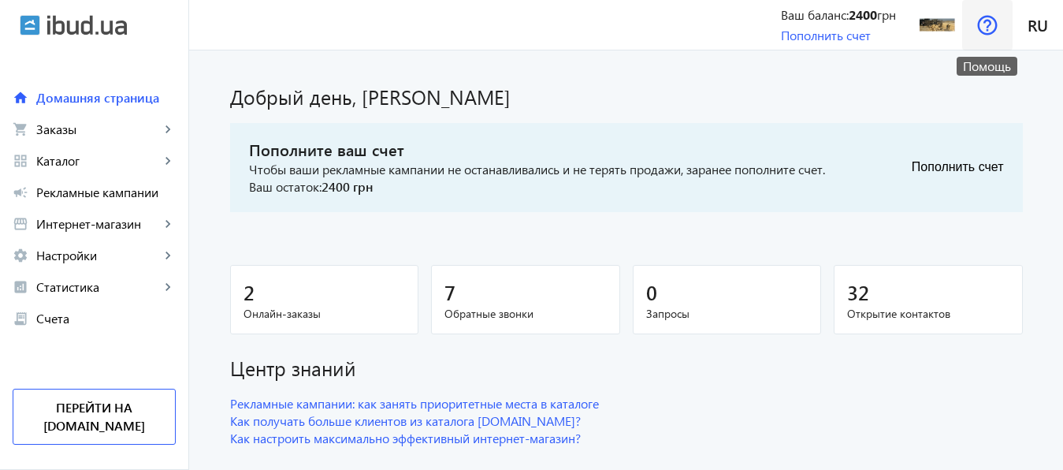
click at [985, 19] on img at bounding box center [987, 25] width 20 height 20
click at [992, 32] on img at bounding box center [987, 25] width 20 height 20
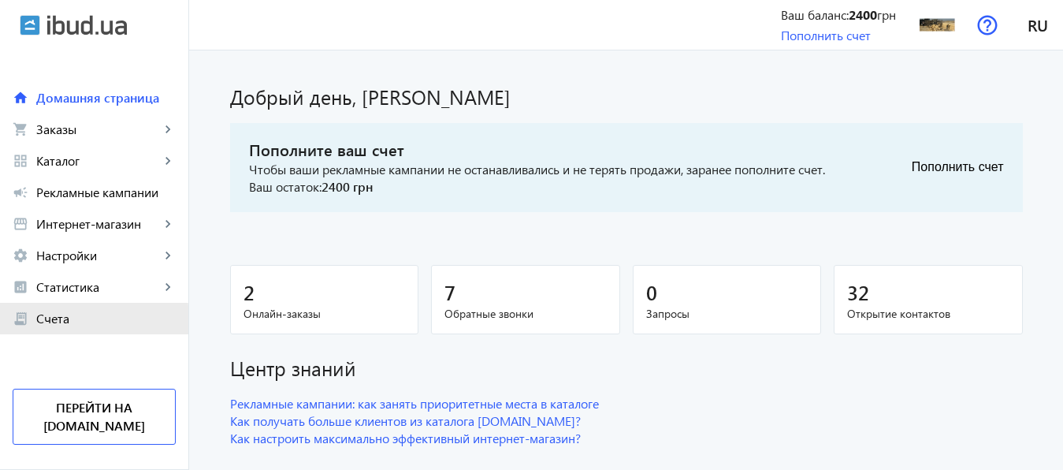
click at [51, 320] on span "Счета" at bounding box center [105, 318] width 139 height 16
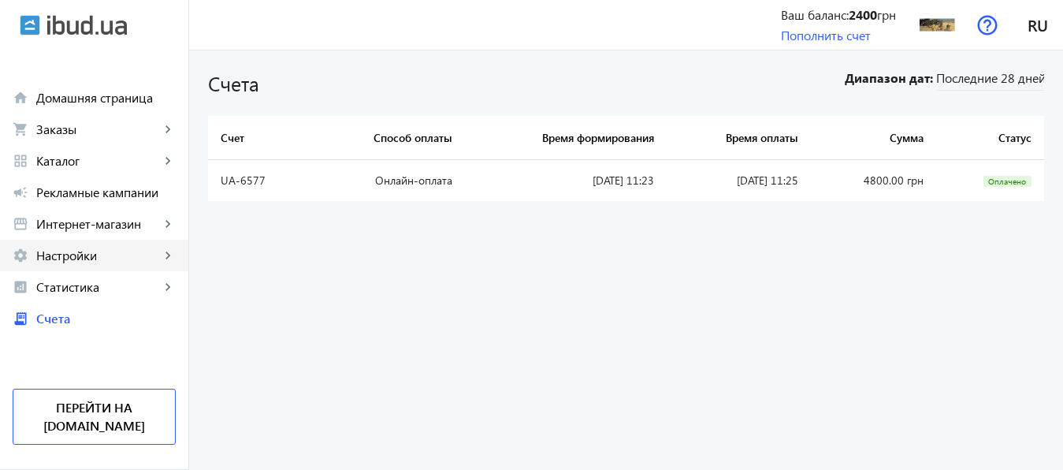
click at [84, 260] on span "Настройки" at bounding box center [98, 255] width 124 height 16
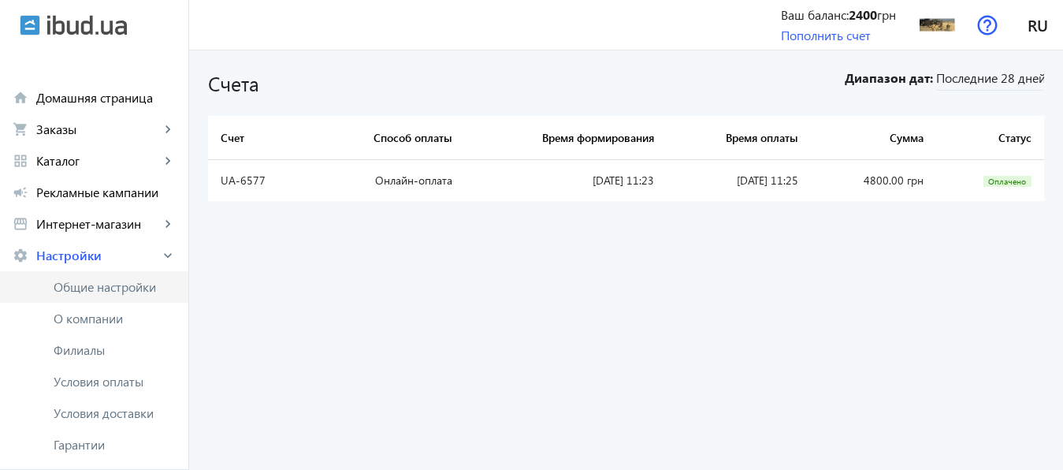
click at [98, 284] on span "Общие настройки" at bounding box center [115, 287] width 122 height 16
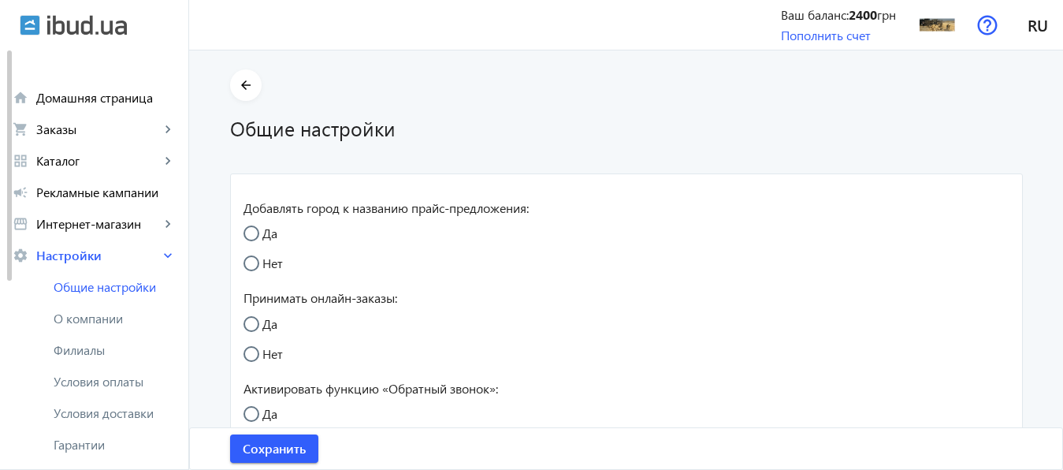
radio input "true"
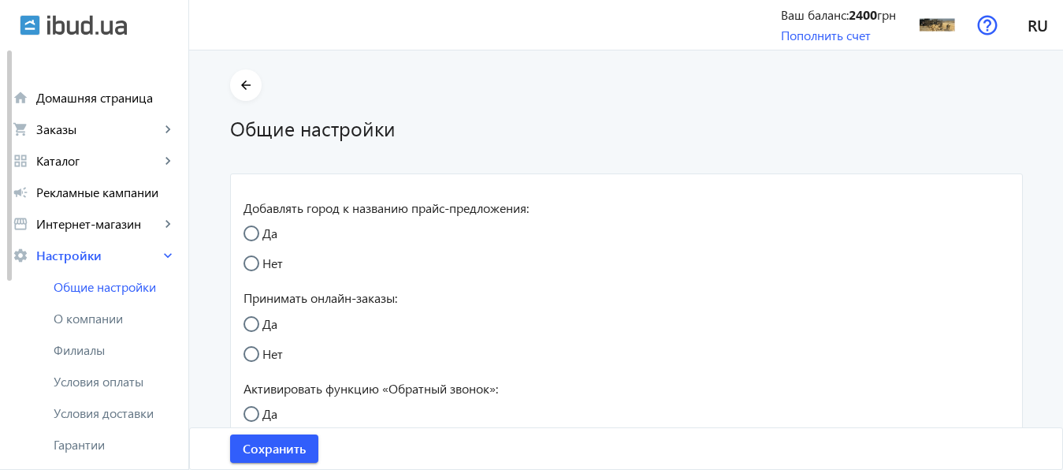
radio input "true"
click at [76, 23] on img at bounding box center [87, 25] width 80 height 20
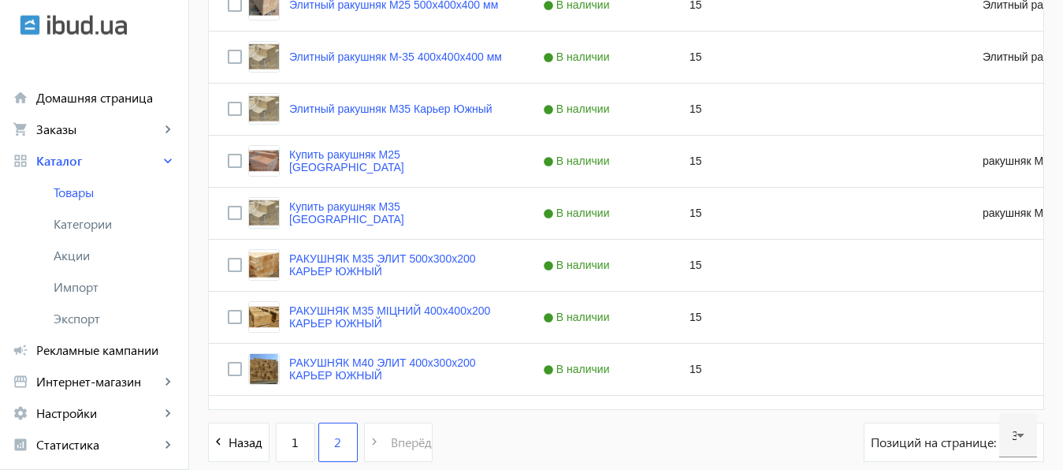
scroll to position [979, 0]
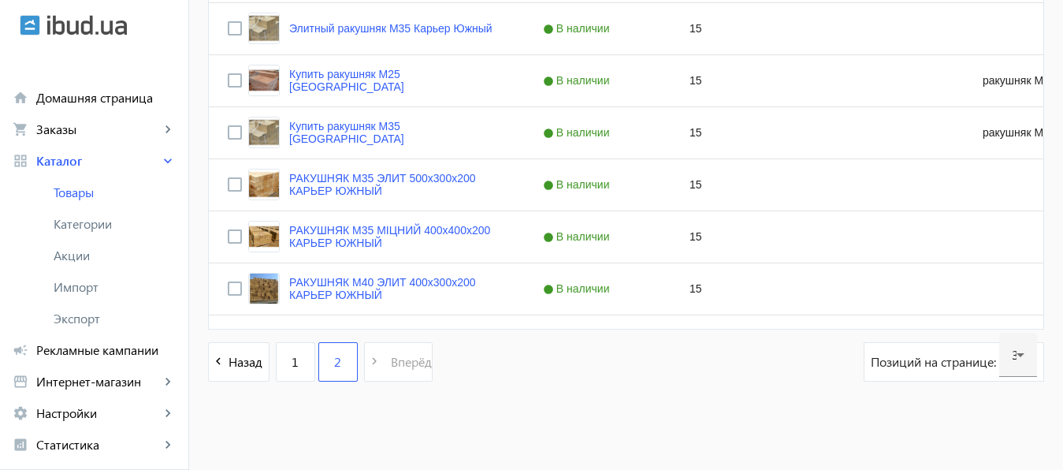
click at [380, 364] on pagination-template "navigate_before Назад 1 2 navigate_next Вперёд" at bounding box center [320, 361] width 225 height 39
click at [359, 362] on pagination-template "navigate_before Назад 1 2 navigate_next Вперёд" at bounding box center [320, 361] width 225 height 39
click at [277, 359] on link "1" at bounding box center [295, 361] width 39 height 39
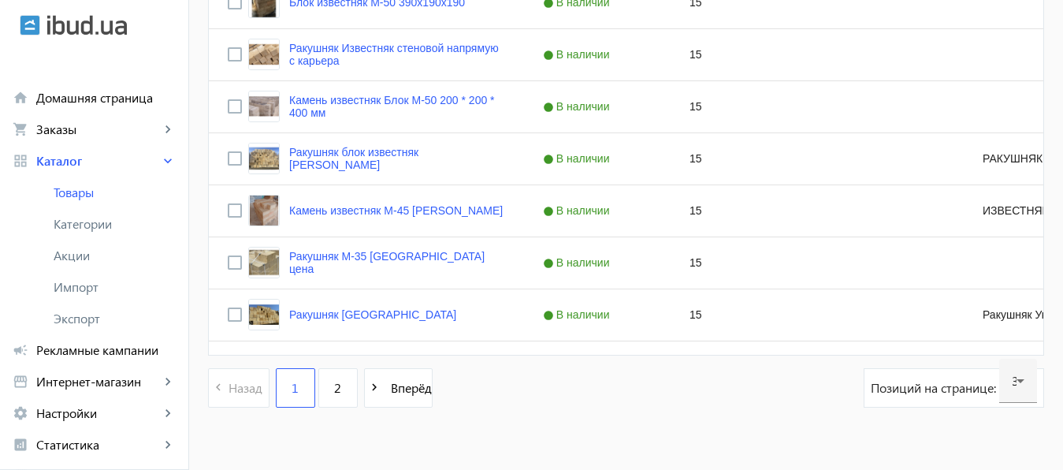
scroll to position [1644, 0]
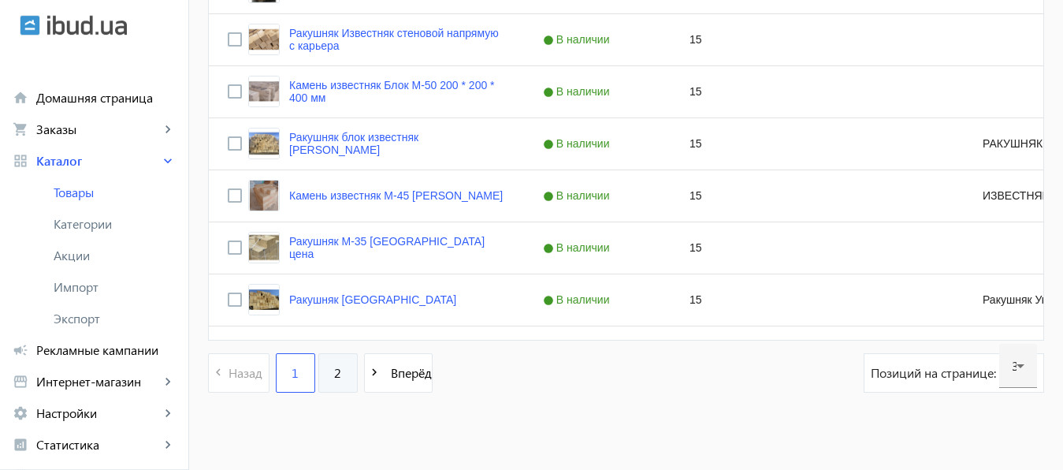
click at [334, 369] on span "2" at bounding box center [337, 372] width 7 height 17
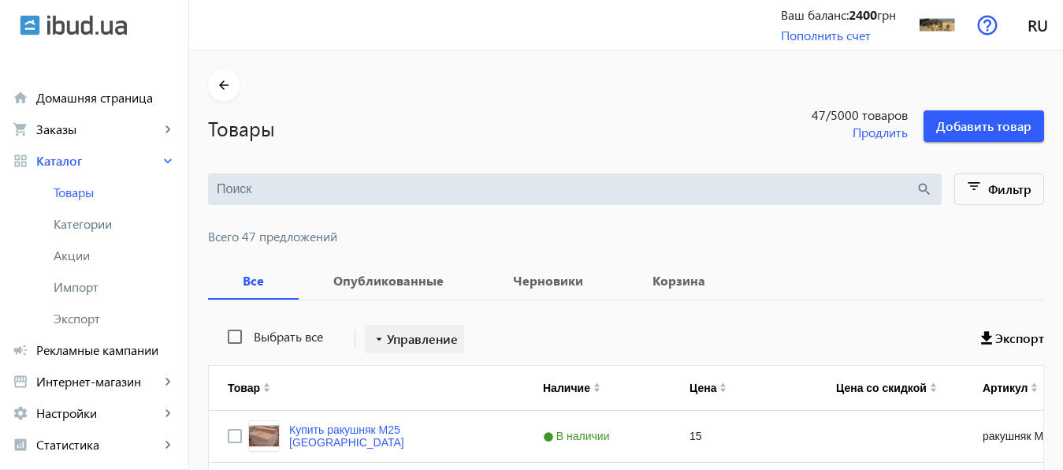
click at [429, 331] on span "Управление" at bounding box center [422, 338] width 71 height 19
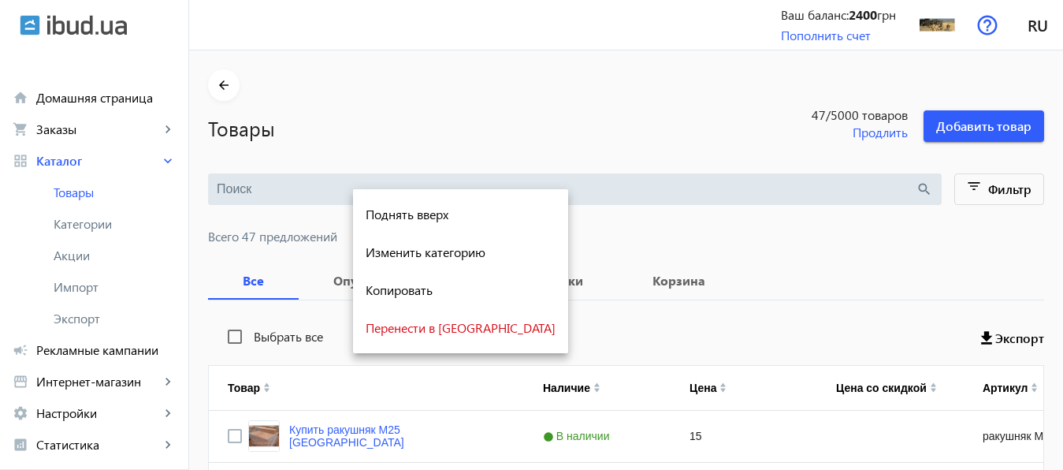
click at [544, 67] on div at bounding box center [531, 235] width 1063 height 470
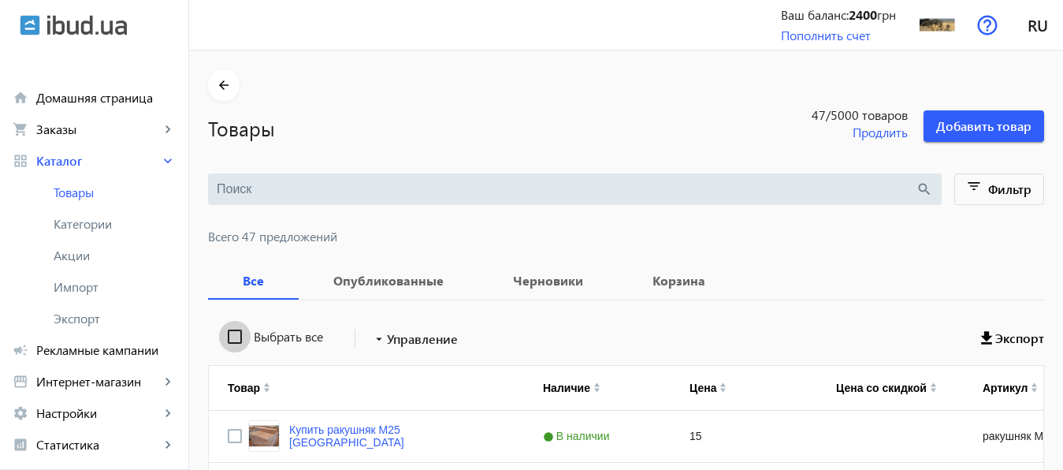
click at [219, 333] on input "Выбрать все" at bounding box center [235, 337] width 32 height 32
checkbox input "true"
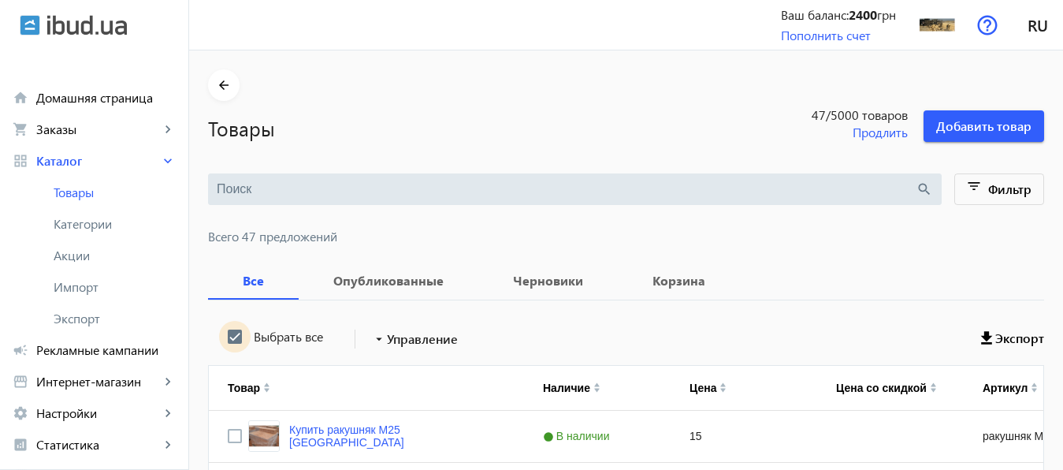
checkbox input "true"
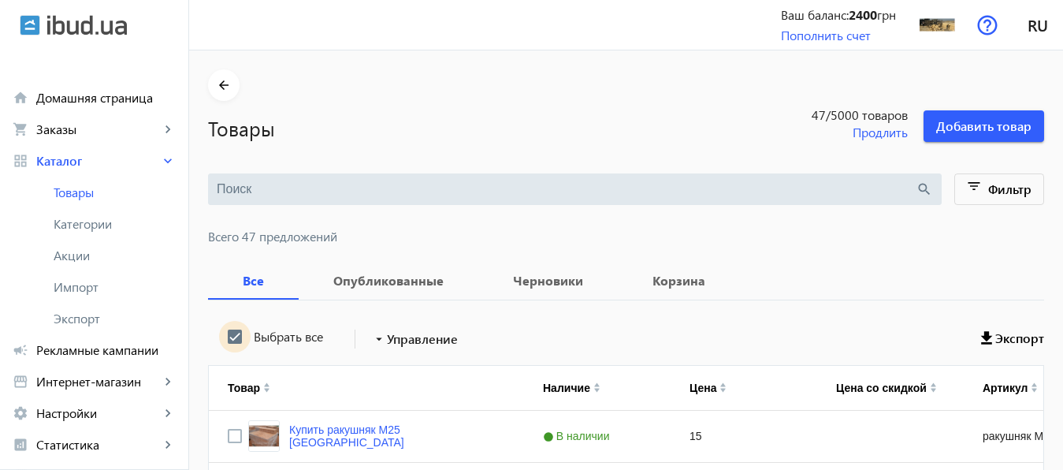
checkbox input "true"
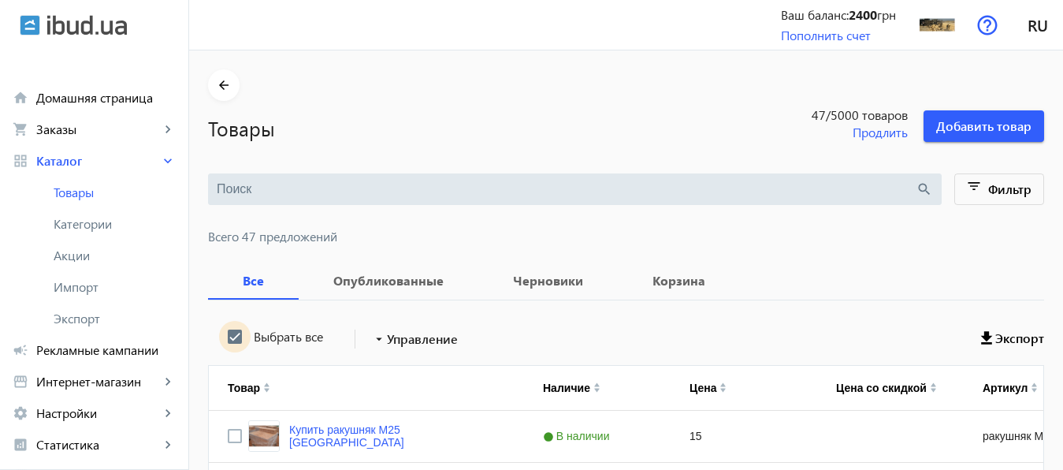
checkbox input "true"
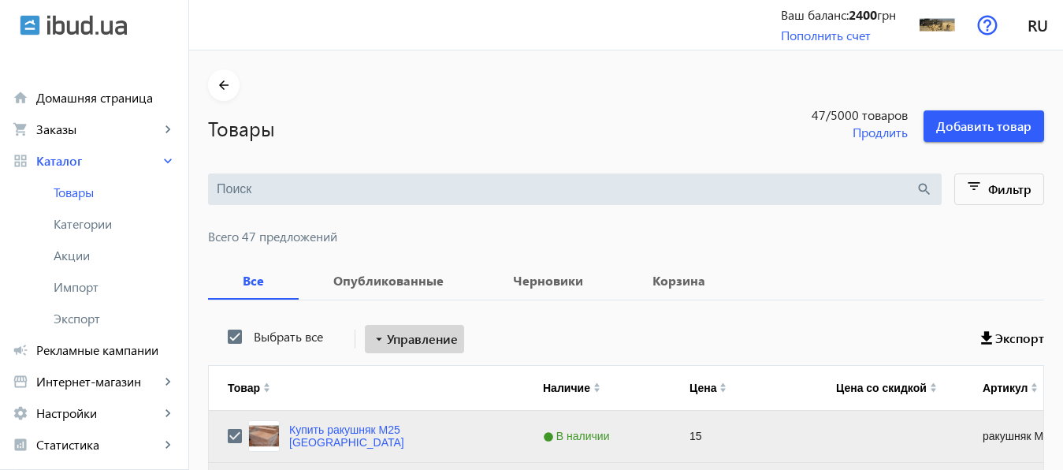
click at [387, 346] on span "Управление" at bounding box center [422, 338] width 71 height 19
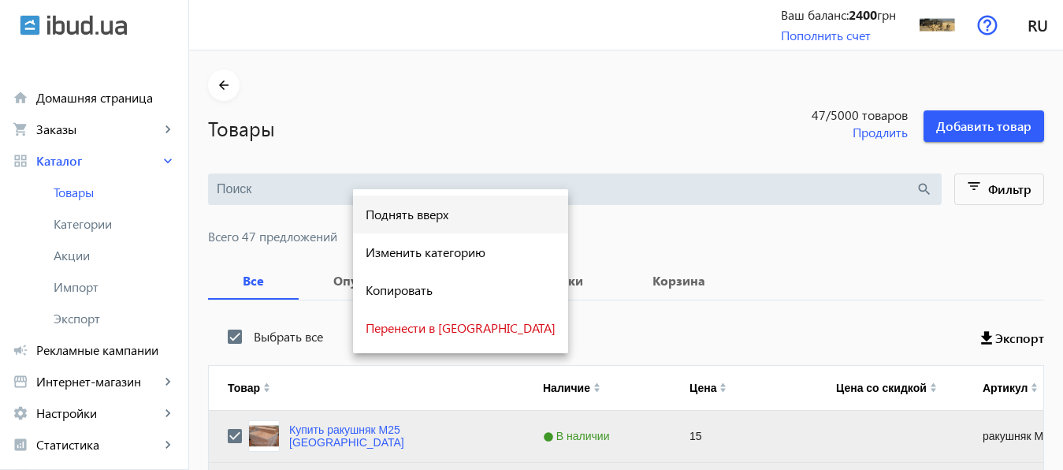
click at [408, 210] on span "Поднять вверх" at bounding box center [461, 214] width 190 height 13
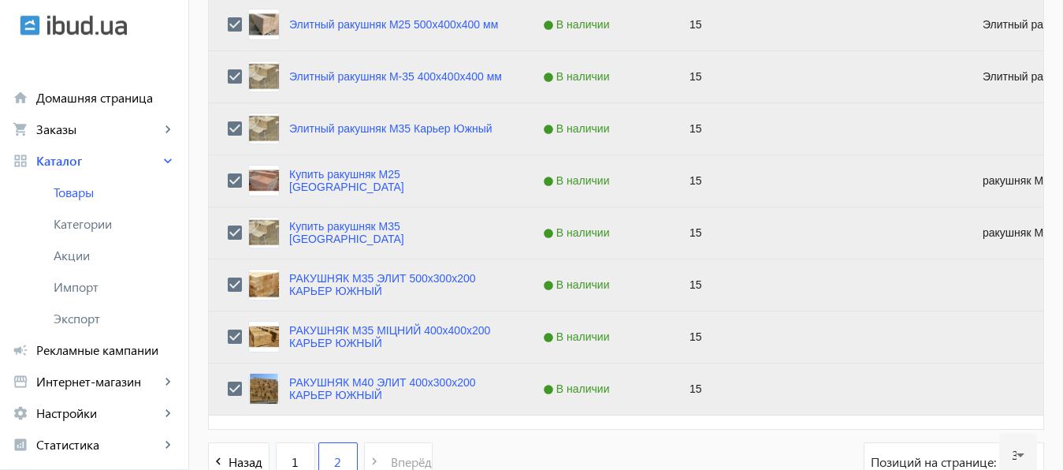
scroll to position [934, 0]
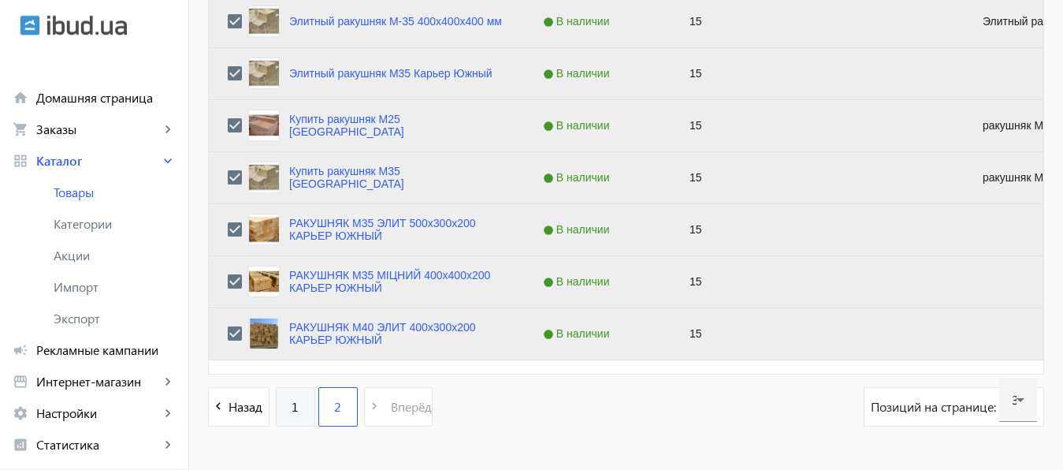
click at [276, 403] on link "1" at bounding box center [295, 406] width 39 height 39
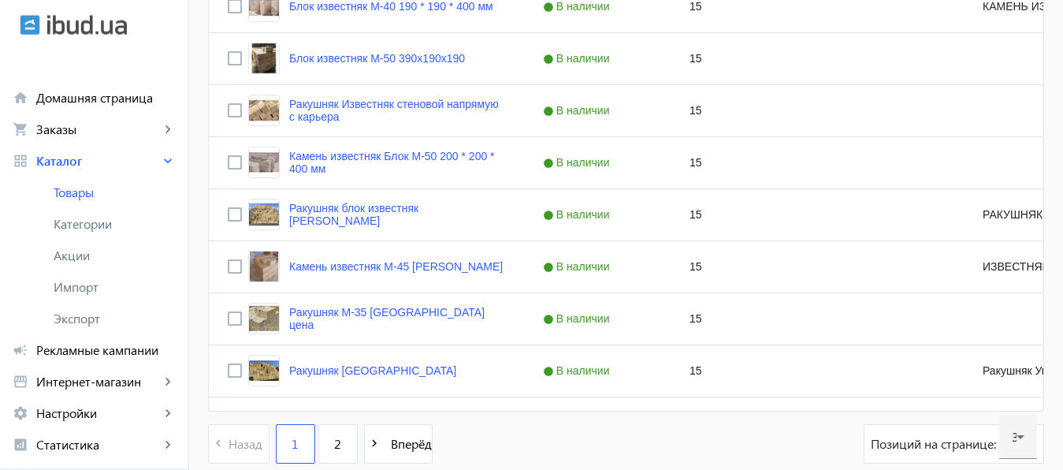
scroll to position [1655, 0]
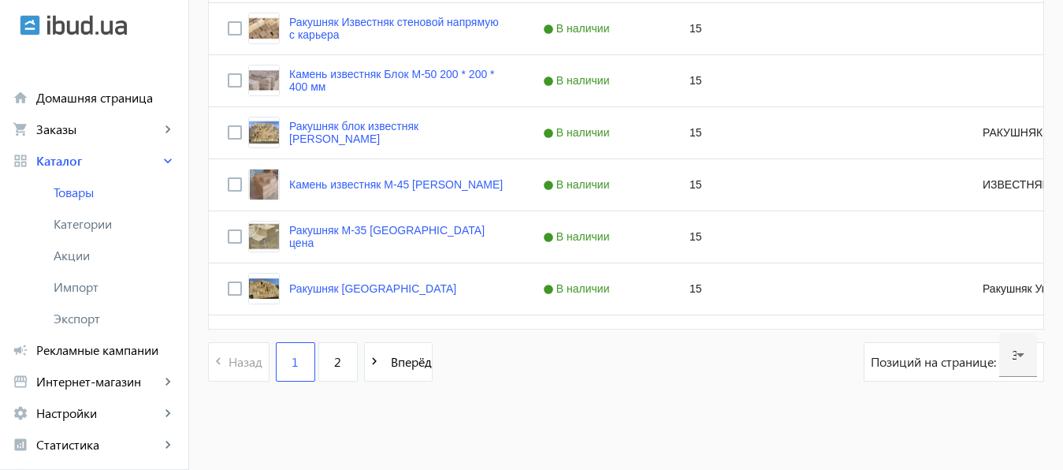
click at [975, 357] on span "Позиций на странице:" at bounding box center [935, 361] width 128 height 17
click at [1017, 362] on icon at bounding box center [1020, 354] width 19 height 19
click at [1020, 272] on span "60" at bounding box center [1020, 270] width 17 height 17
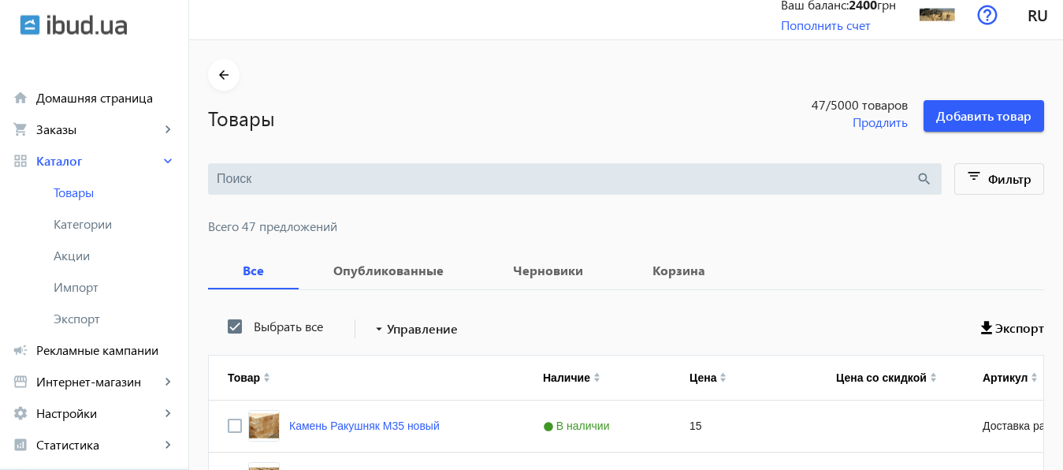
scroll to position [0, 0]
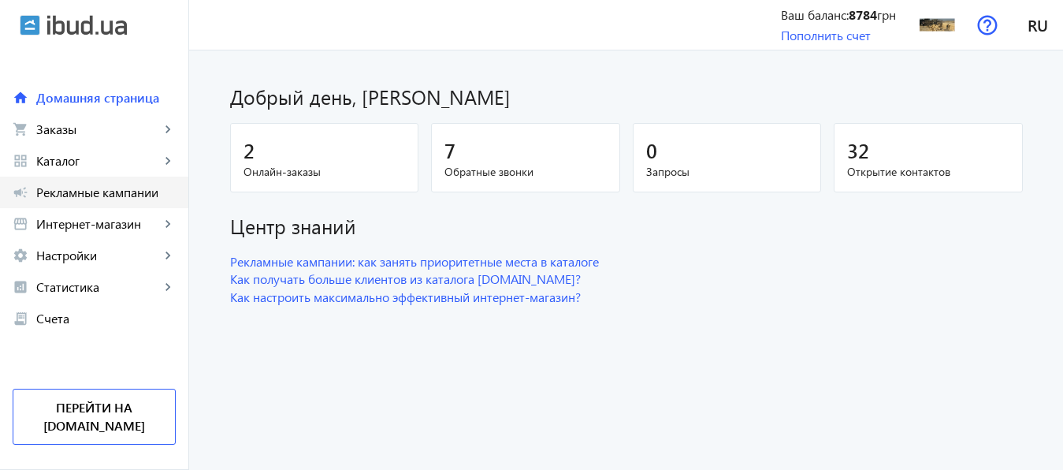
click at [102, 191] on span "Рекламные кампании" at bounding box center [105, 192] width 139 height 16
